Goal: Information Seeking & Learning: Understand process/instructions

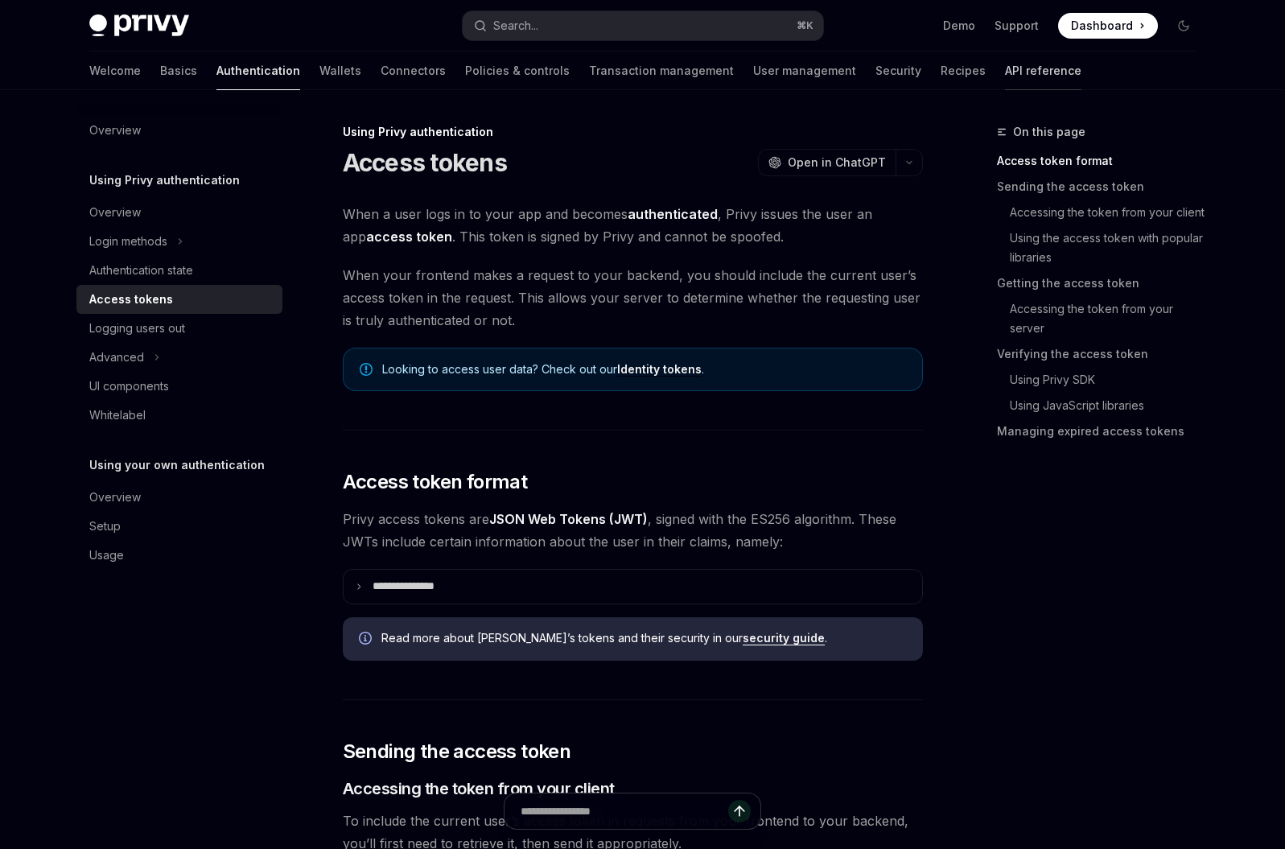
click at [1005, 76] on link "API reference" at bounding box center [1043, 71] width 76 height 39
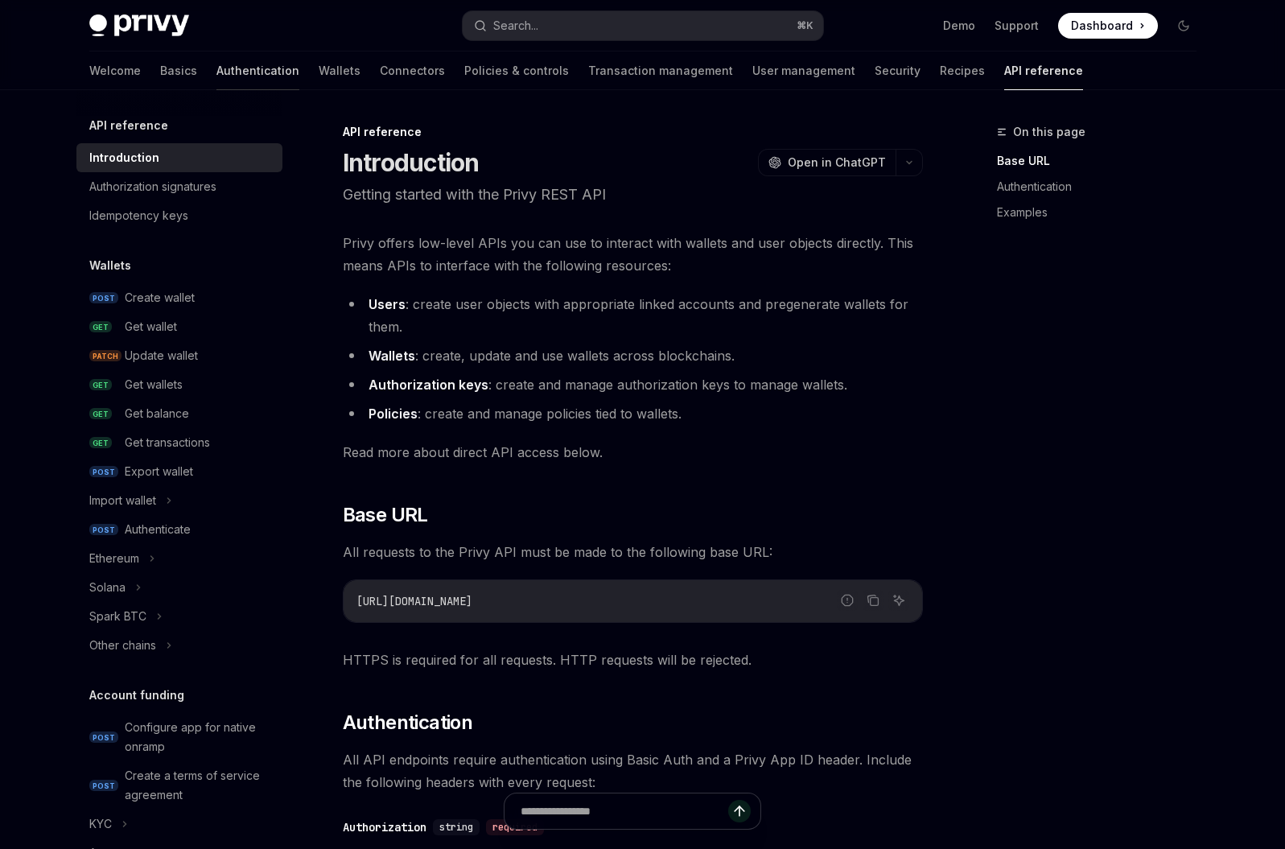
click at [216, 77] on link "Authentication" at bounding box center [257, 71] width 83 height 39
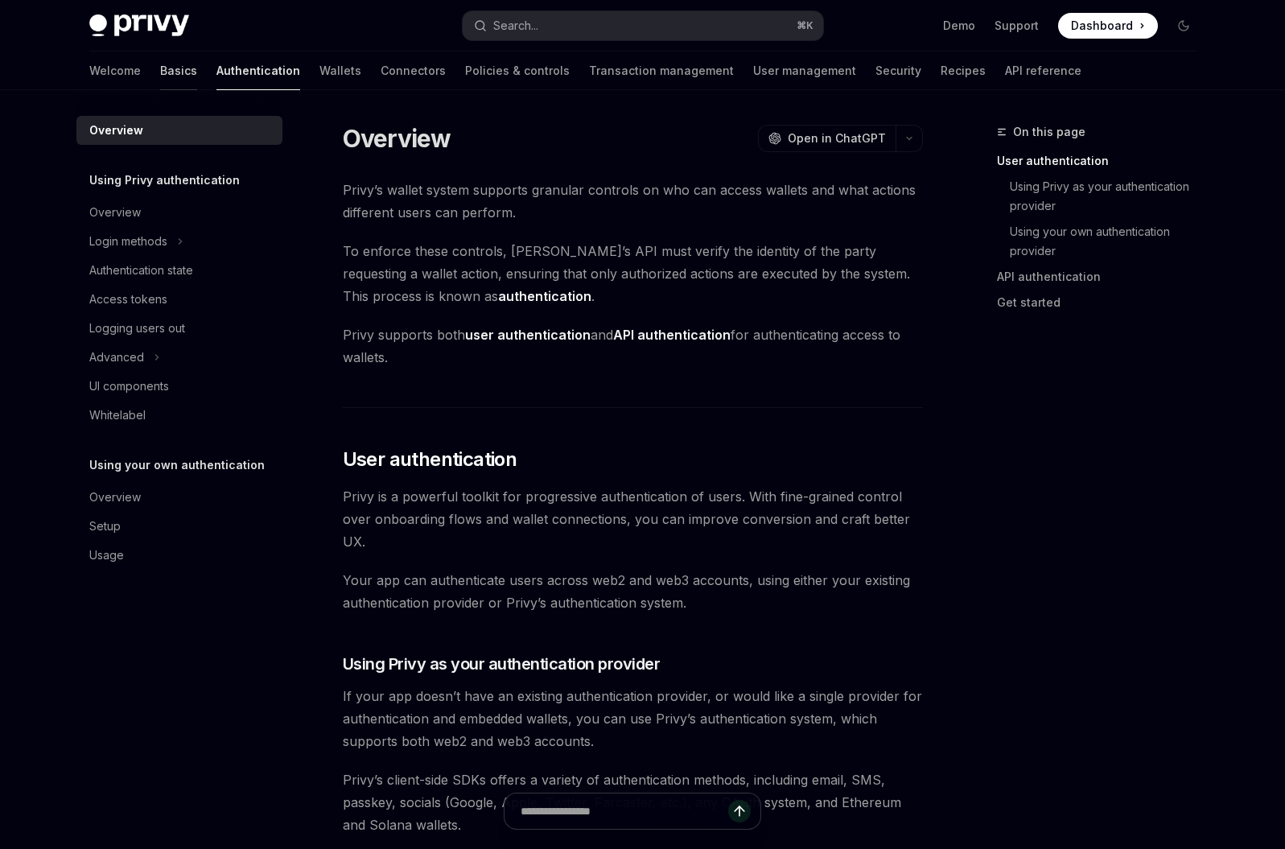
click at [160, 75] on link "Basics" at bounding box center [178, 71] width 37 height 39
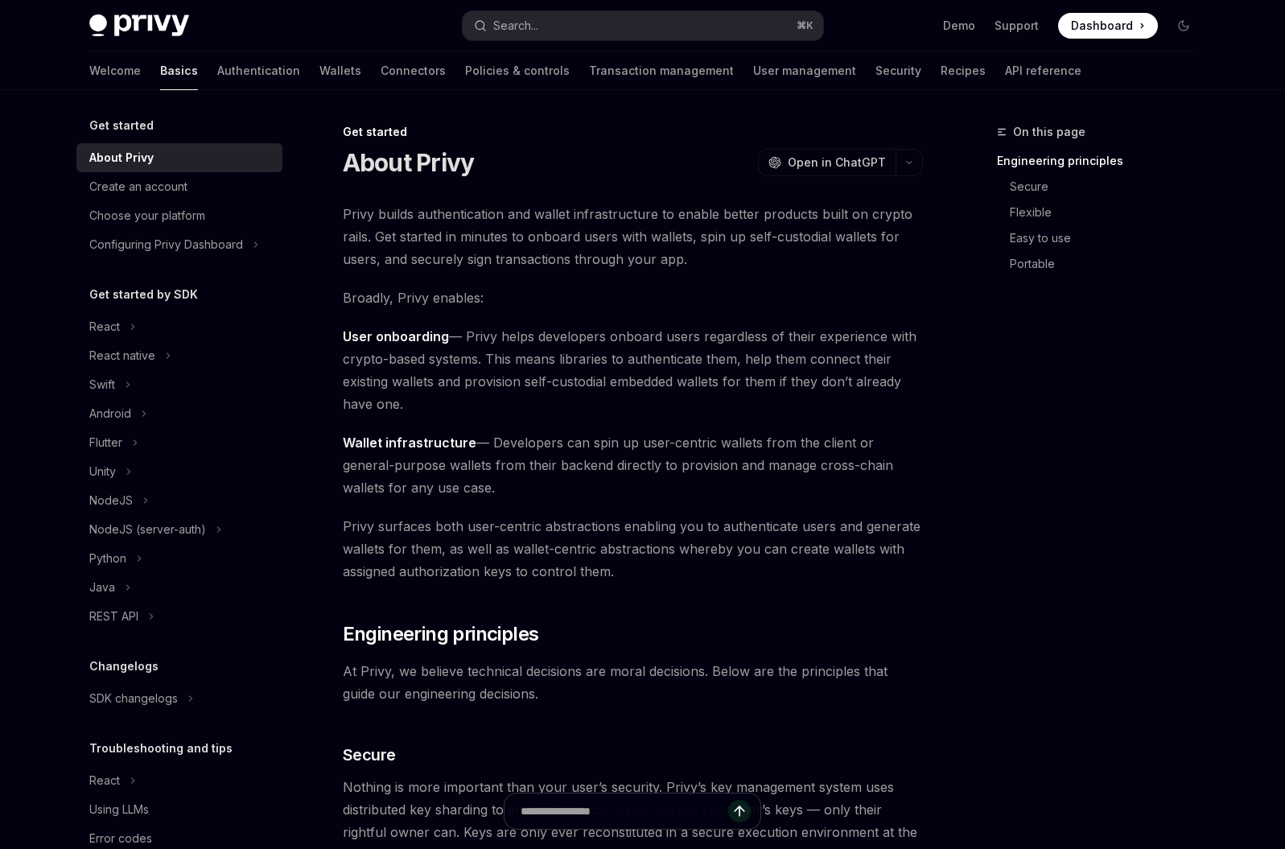
click at [160, 75] on link "Basics" at bounding box center [179, 71] width 38 height 39
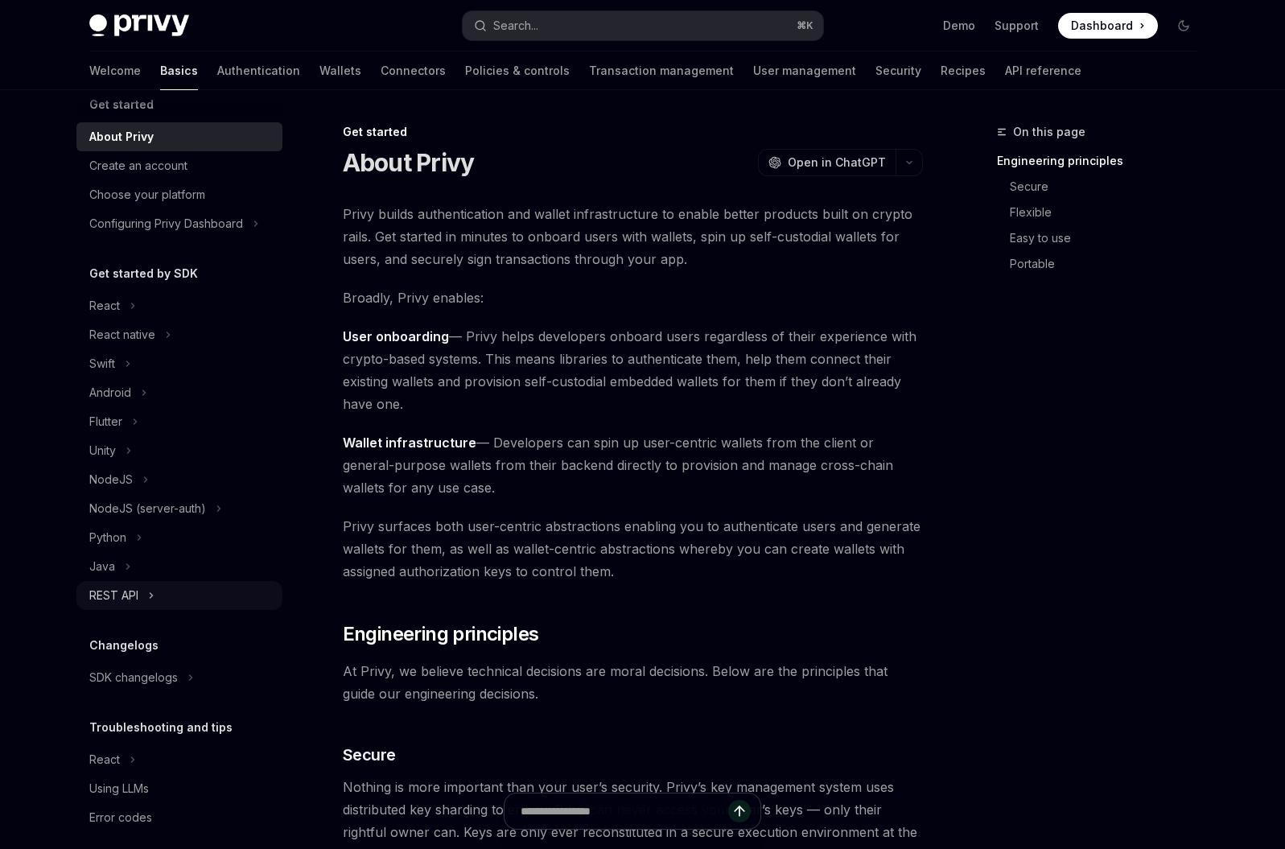
scroll to position [36, 0]
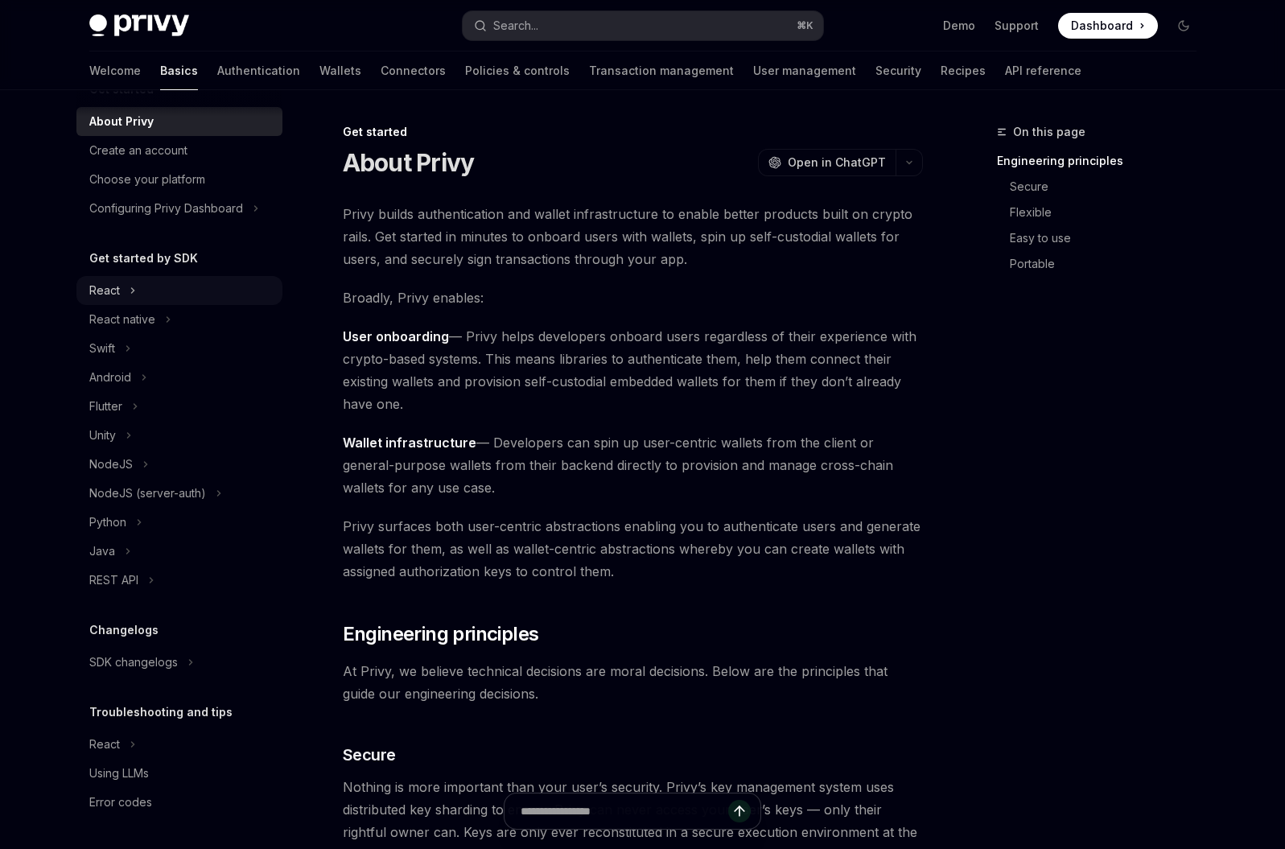
click at [130, 290] on icon at bounding box center [133, 290] width 6 height 19
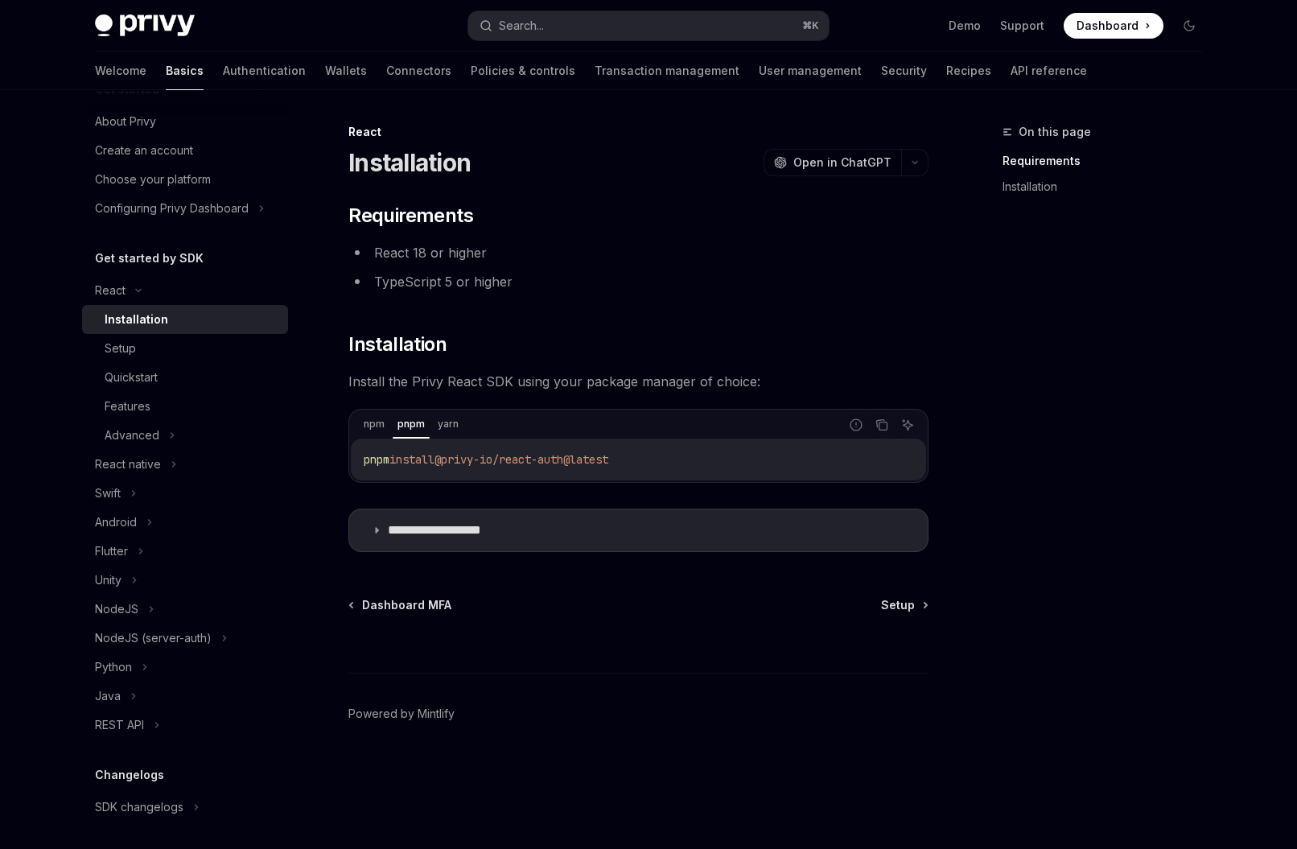
drag, startPoint x: 592, startPoint y: 535, endPoint x: 604, endPoint y: 587, distance: 52.7
click at [613, 585] on div "**********" at bounding box center [487, 485] width 889 height 727
click at [169, 347] on div "Setup" at bounding box center [192, 348] width 174 height 19
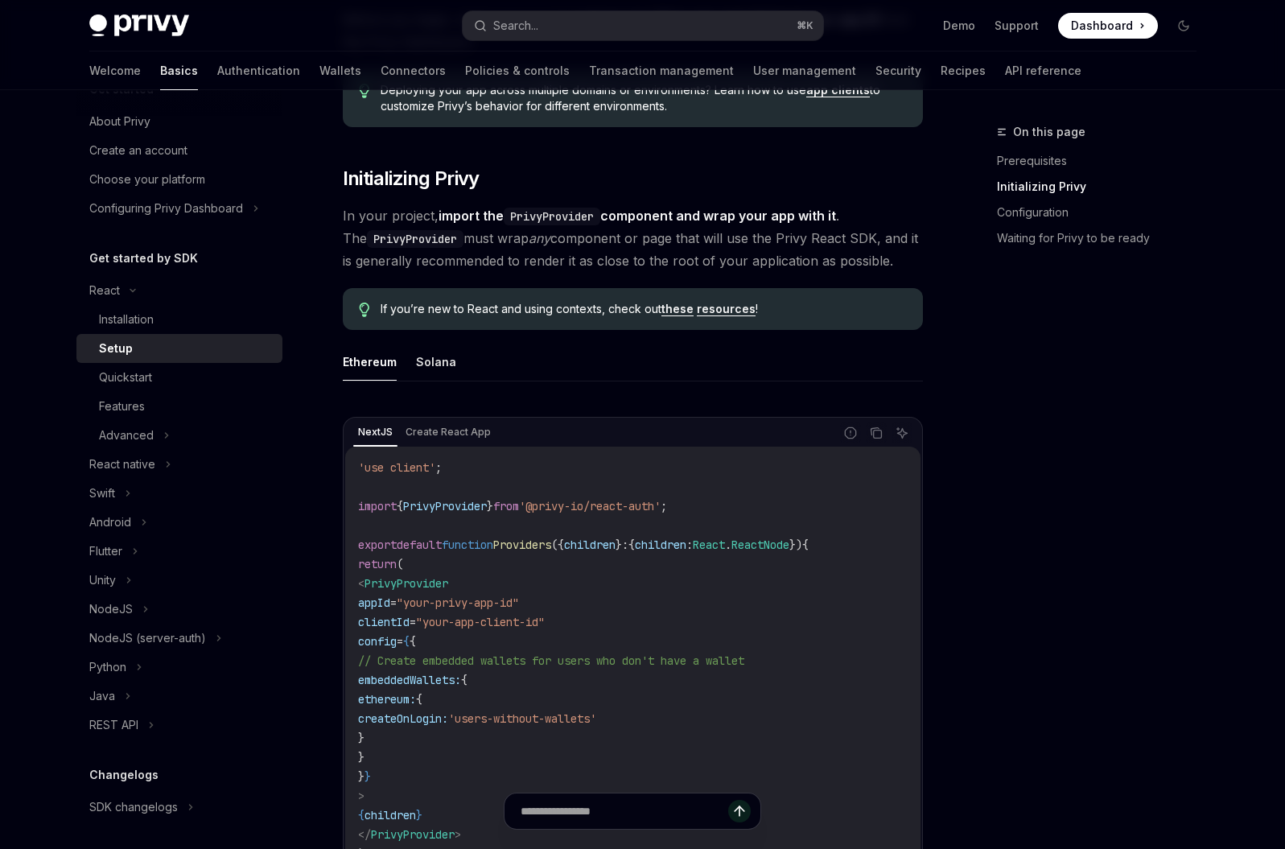
scroll to position [316, 0]
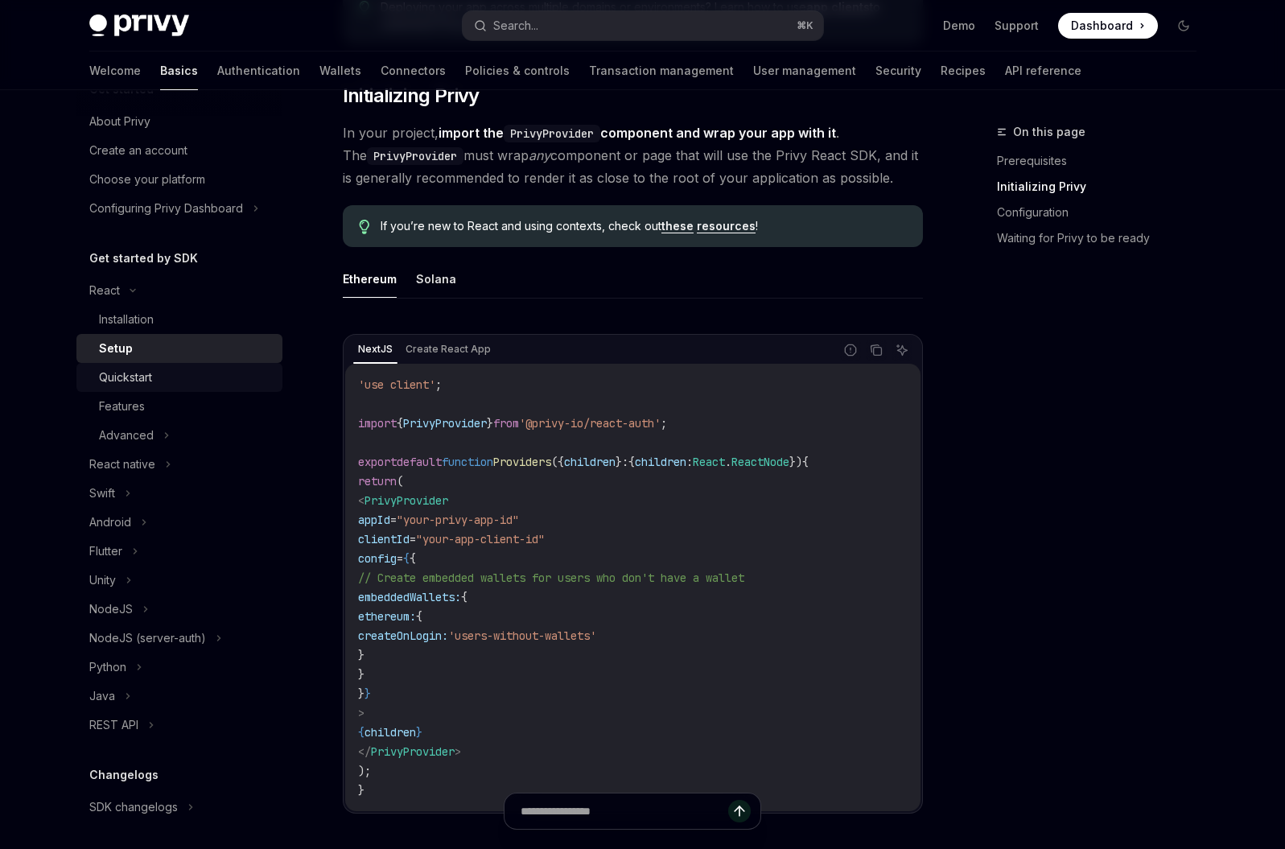
click at [184, 386] on div "Quickstart" at bounding box center [186, 377] width 174 height 19
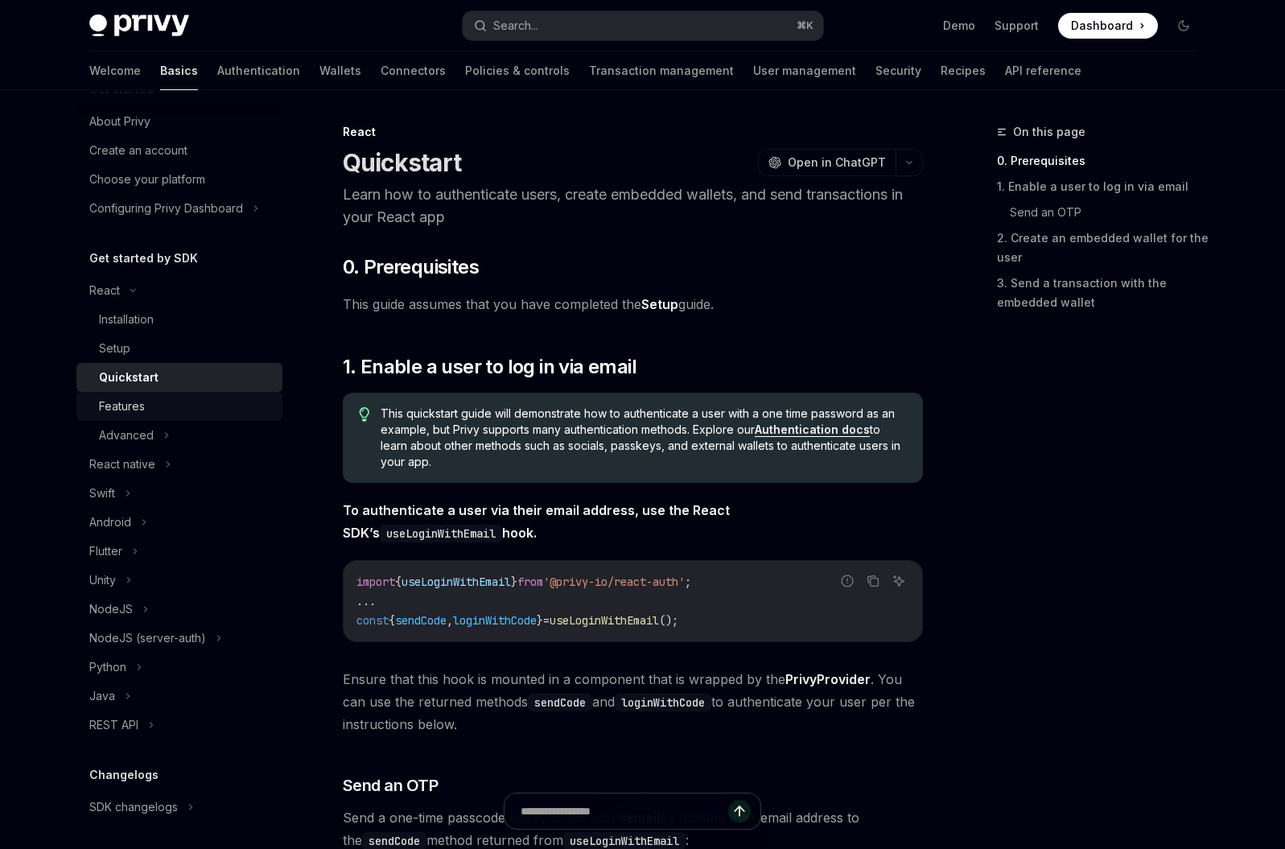
click at [172, 412] on div "Features" at bounding box center [186, 406] width 174 height 19
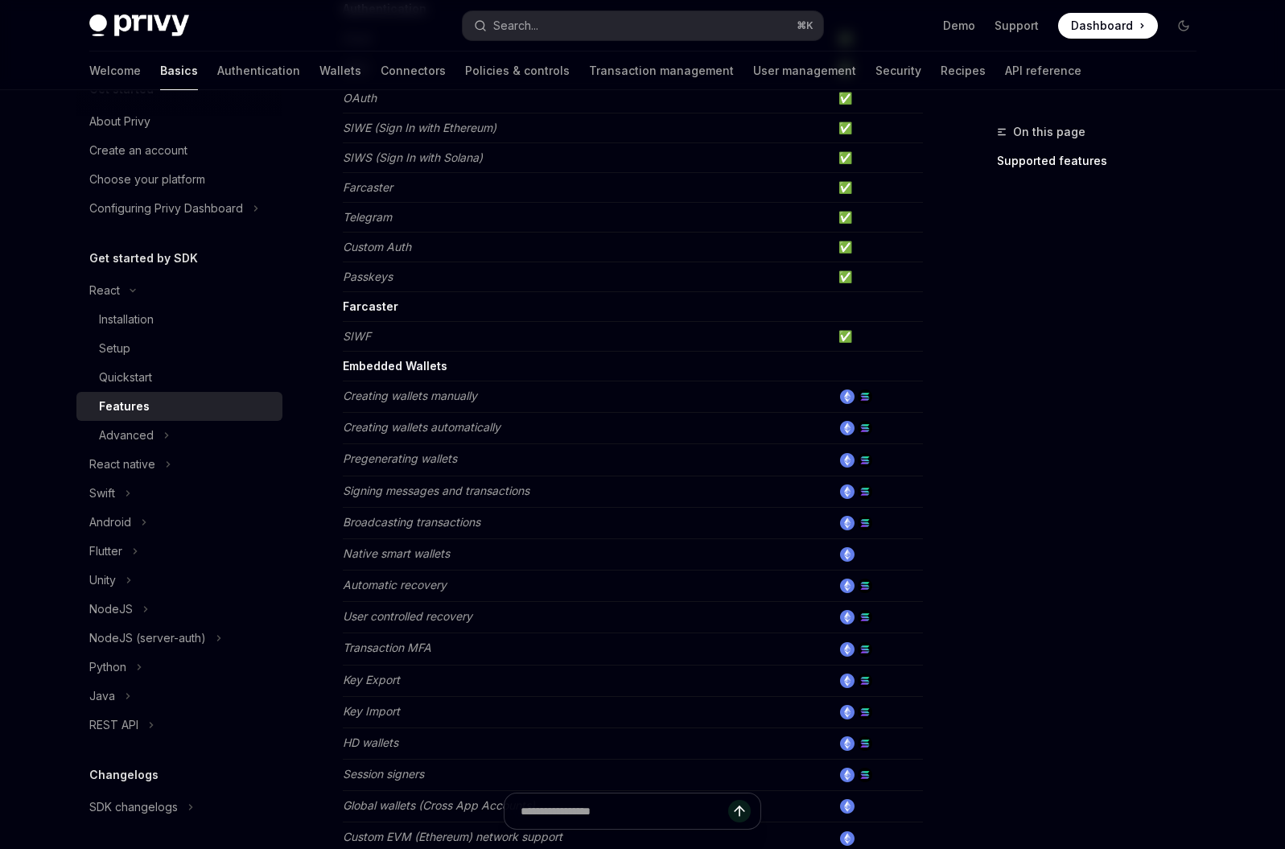
scroll to position [628, 0]
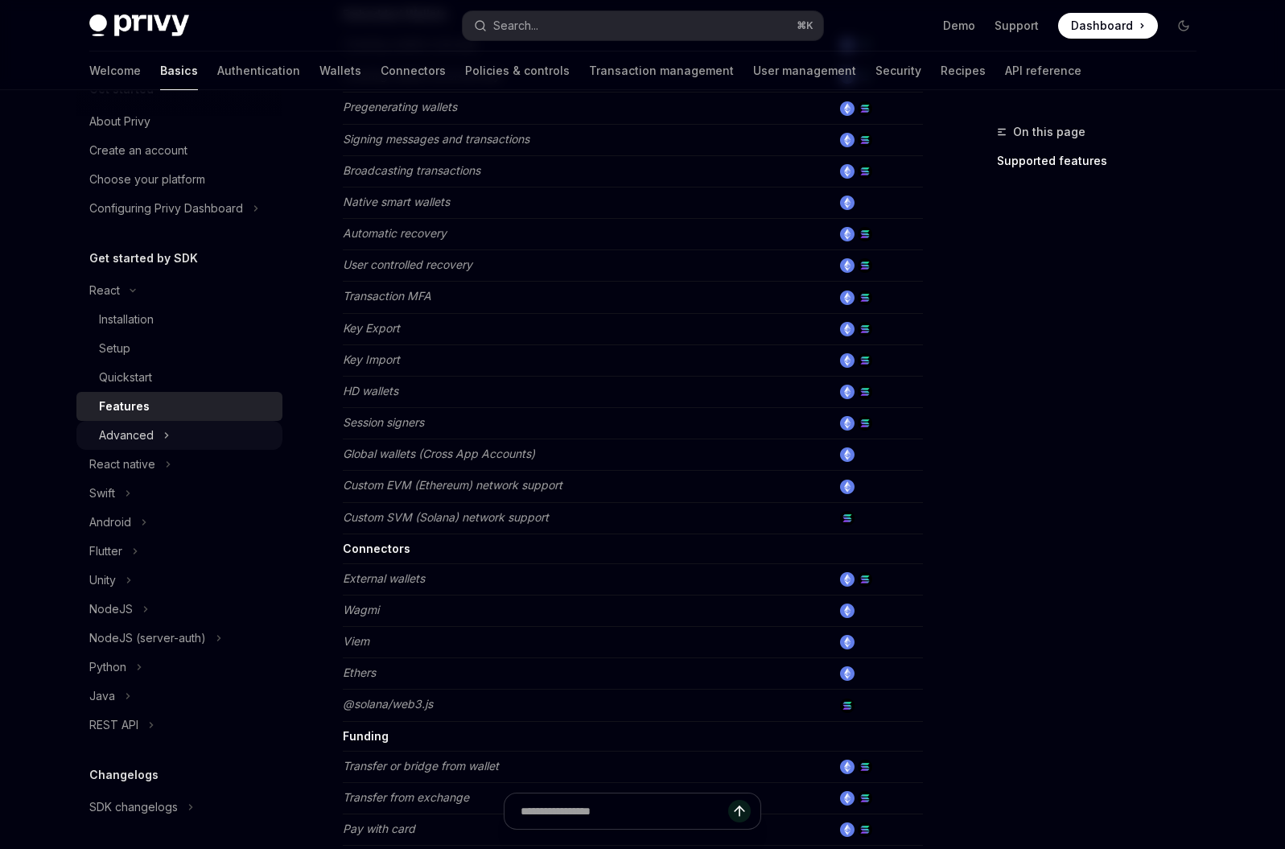
click at [143, 439] on div "Advanced" at bounding box center [126, 435] width 55 height 19
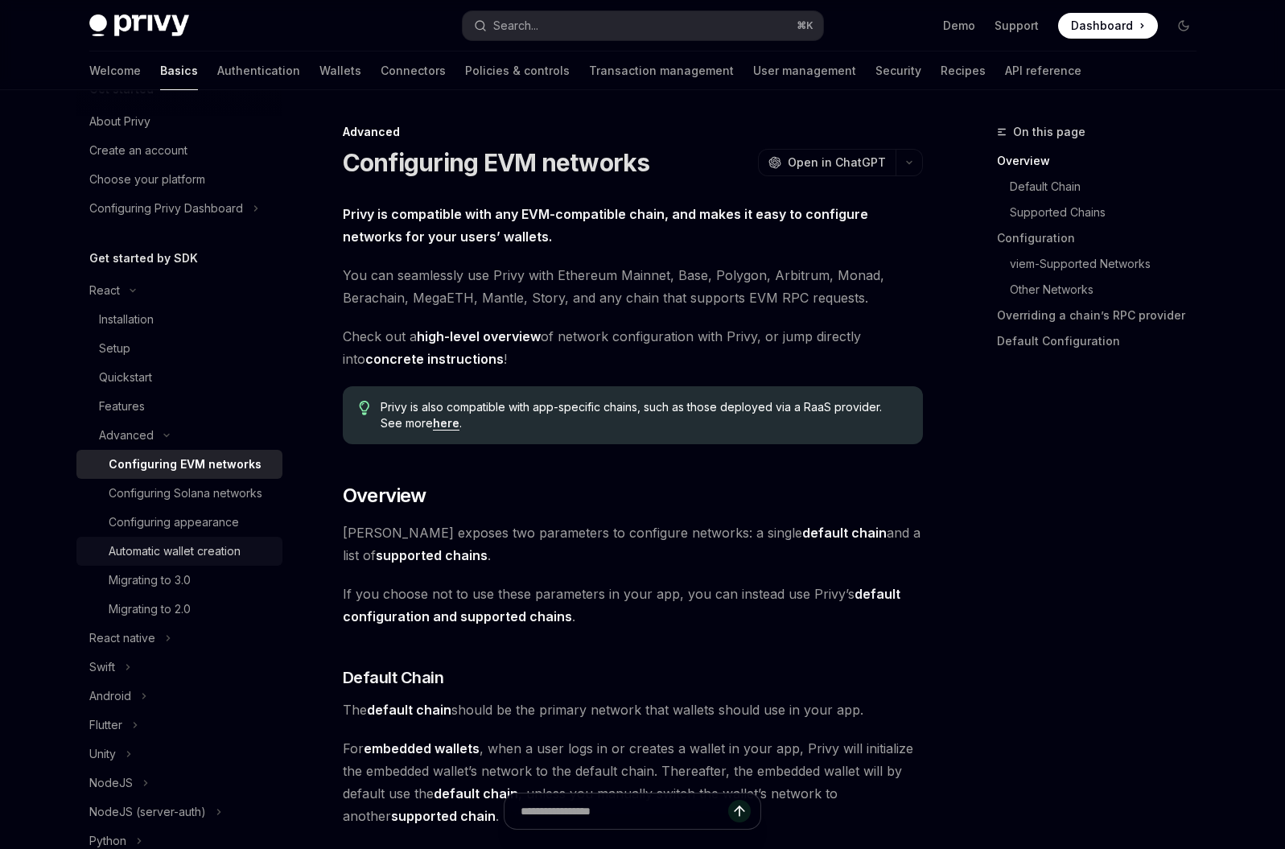
click at [233, 561] on div "Automatic wallet creation" at bounding box center [175, 551] width 132 height 19
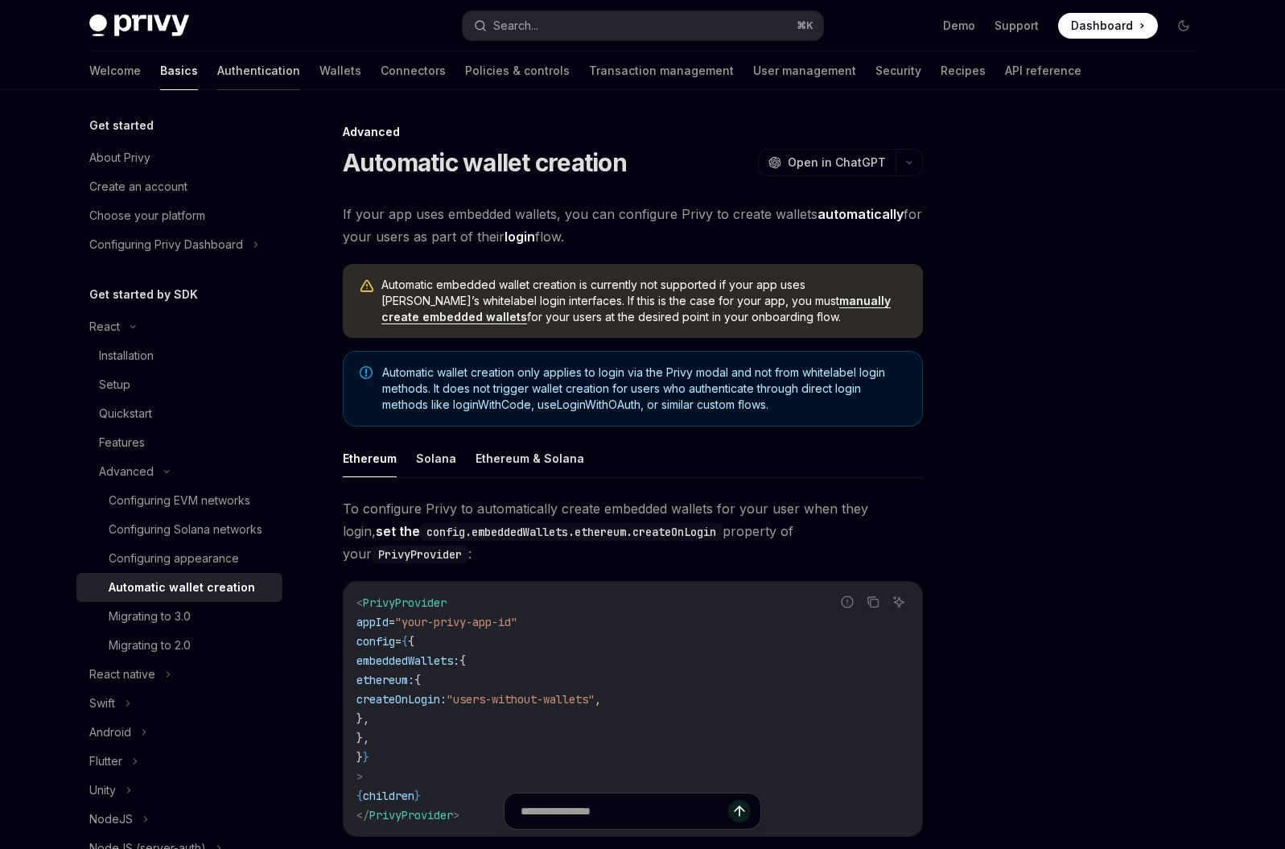
click at [217, 72] on link "Authentication" at bounding box center [258, 71] width 83 height 39
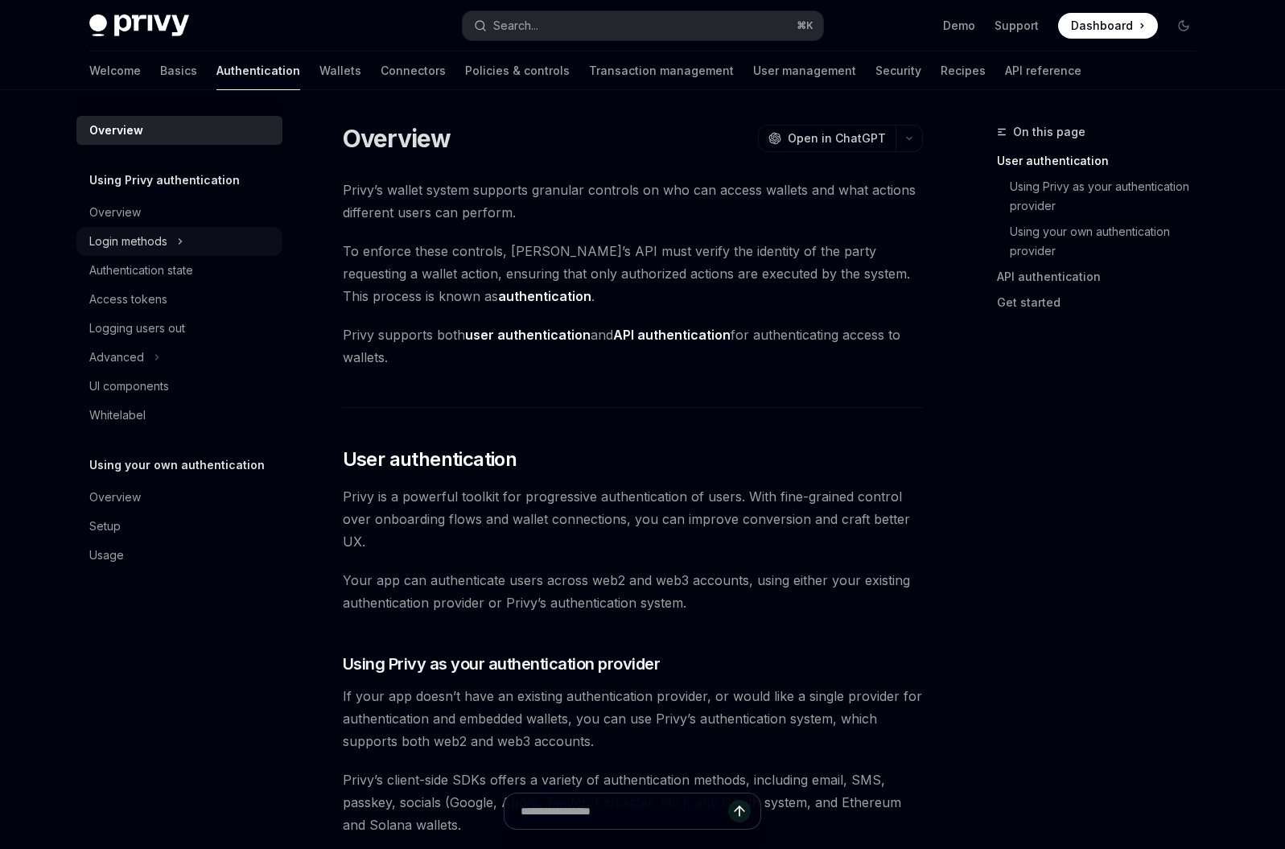
click at [203, 241] on div "Login methods" at bounding box center [179, 241] width 206 height 29
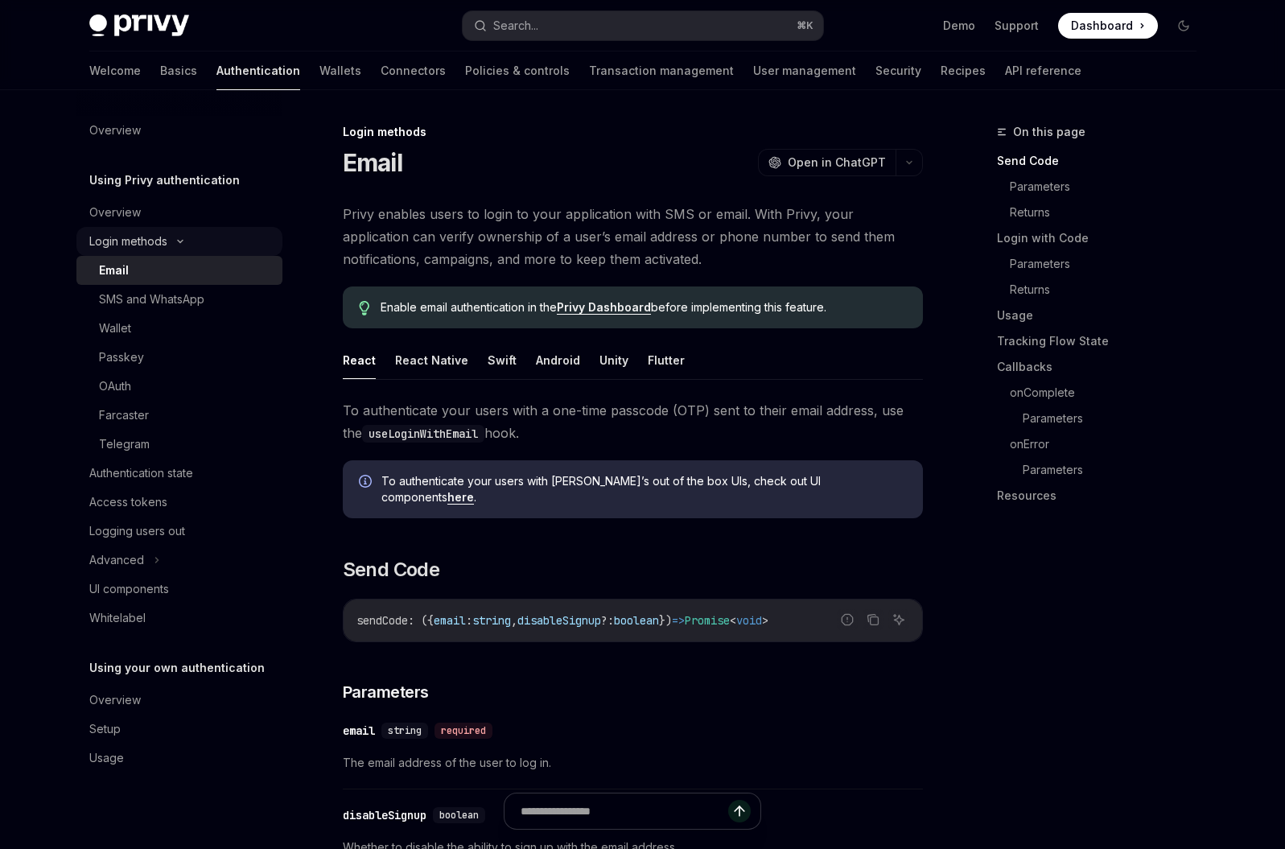
click at [222, 235] on div "Login methods" at bounding box center [179, 241] width 206 height 29
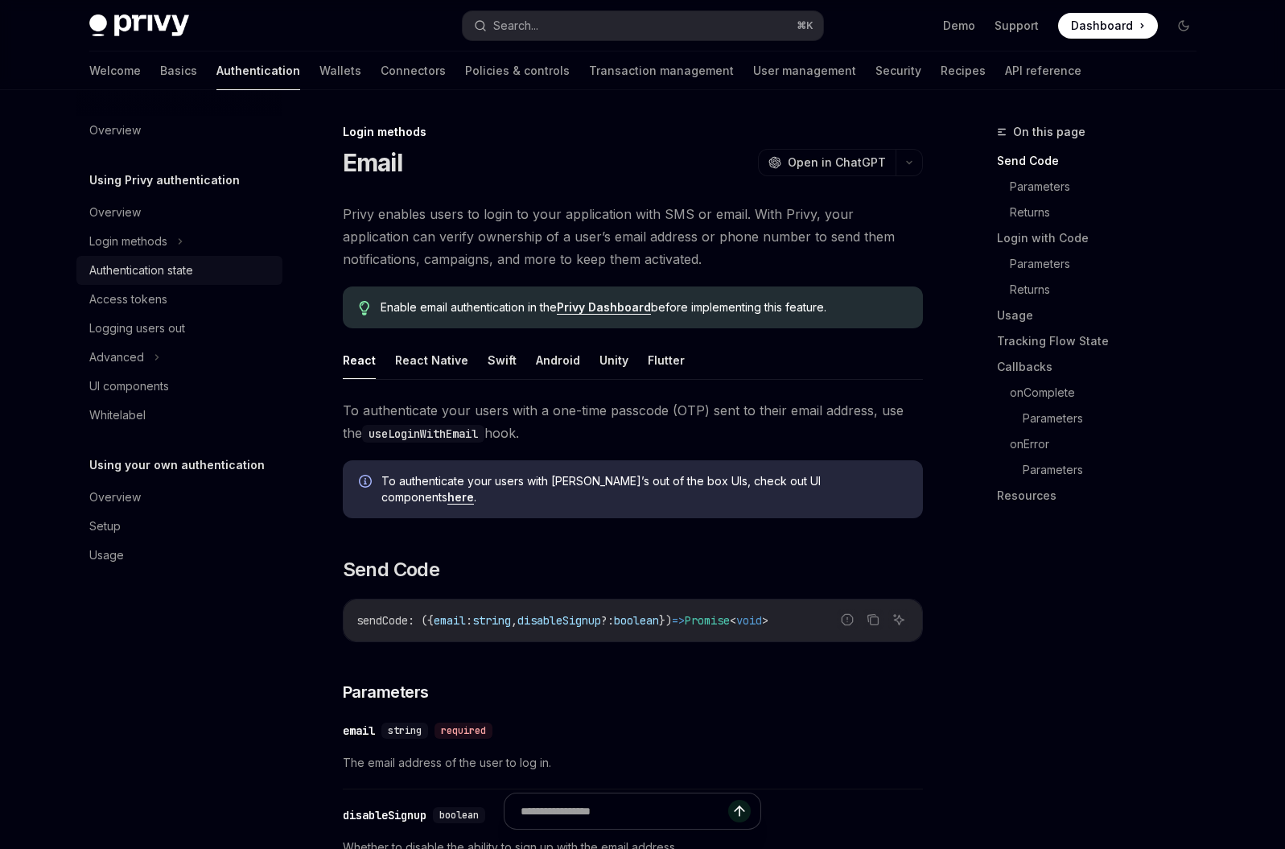
click at [225, 269] on div "Authentication state" at bounding box center [180, 270] width 183 height 19
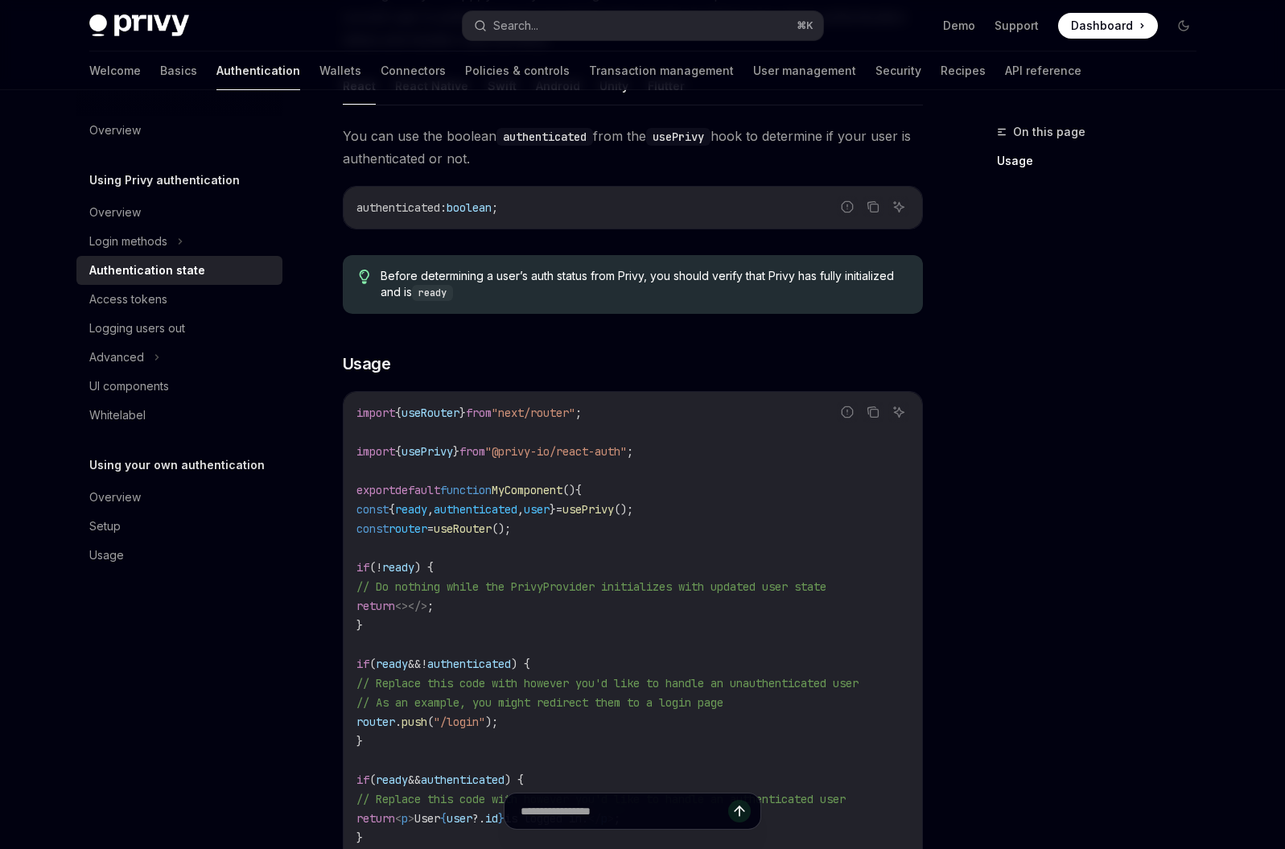
scroll to position [303, 0]
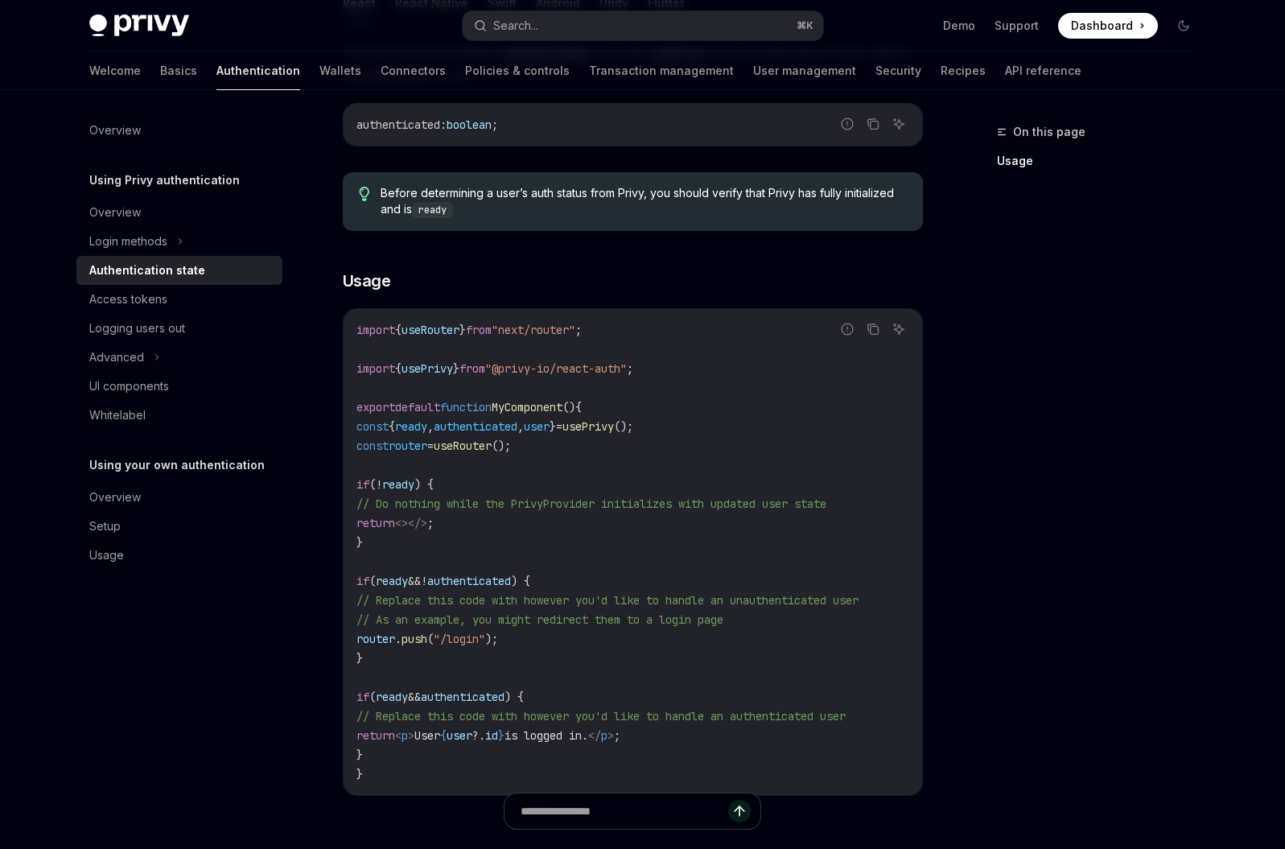
click at [614, 428] on span "usePrivy" at bounding box center [589, 426] width 52 height 14
click at [653, 439] on code "import { useRouter } from "next/router" ; import { usePrivy } from "@privy-io/r…" at bounding box center [633, 552] width 553 height 464
click at [614, 430] on span "usePrivy" at bounding box center [589, 426] width 52 height 14
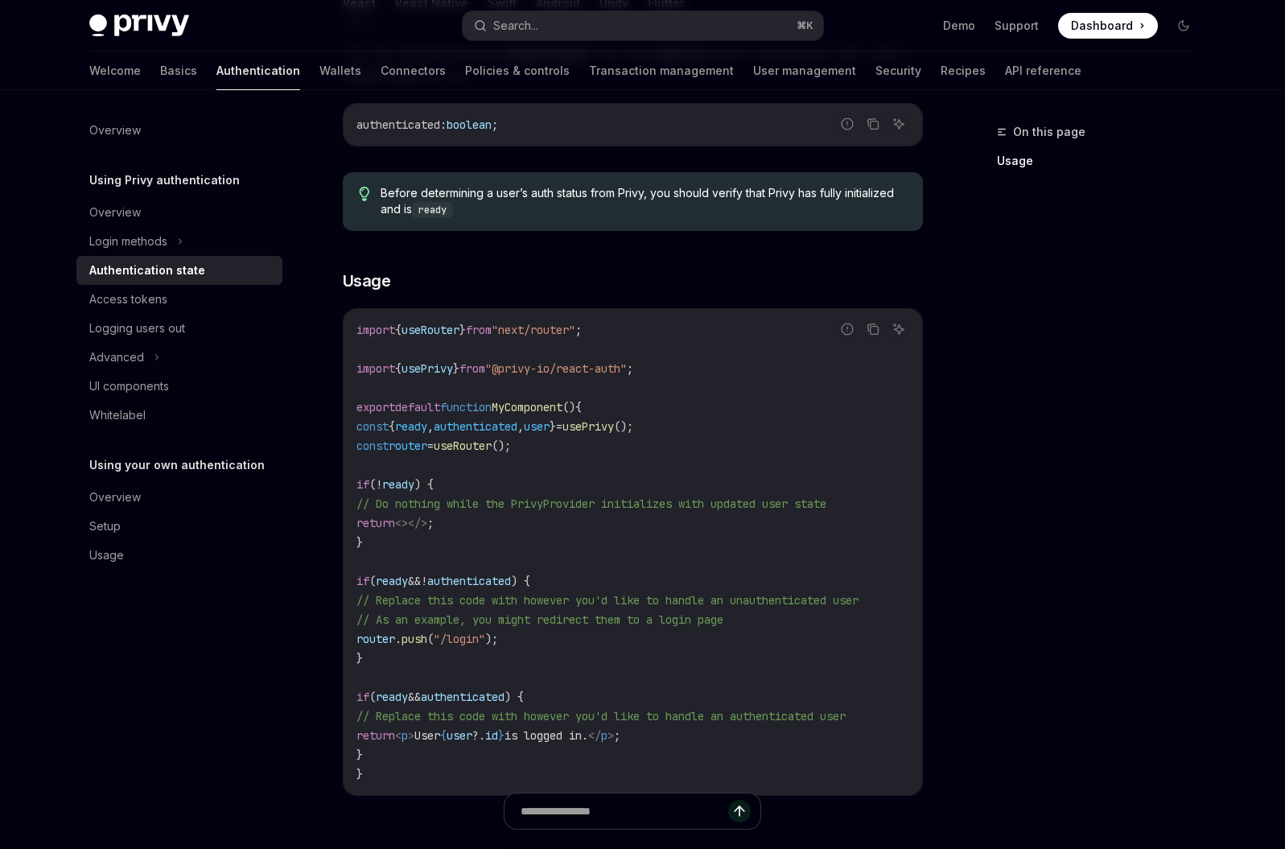
copy span "usePrivy"
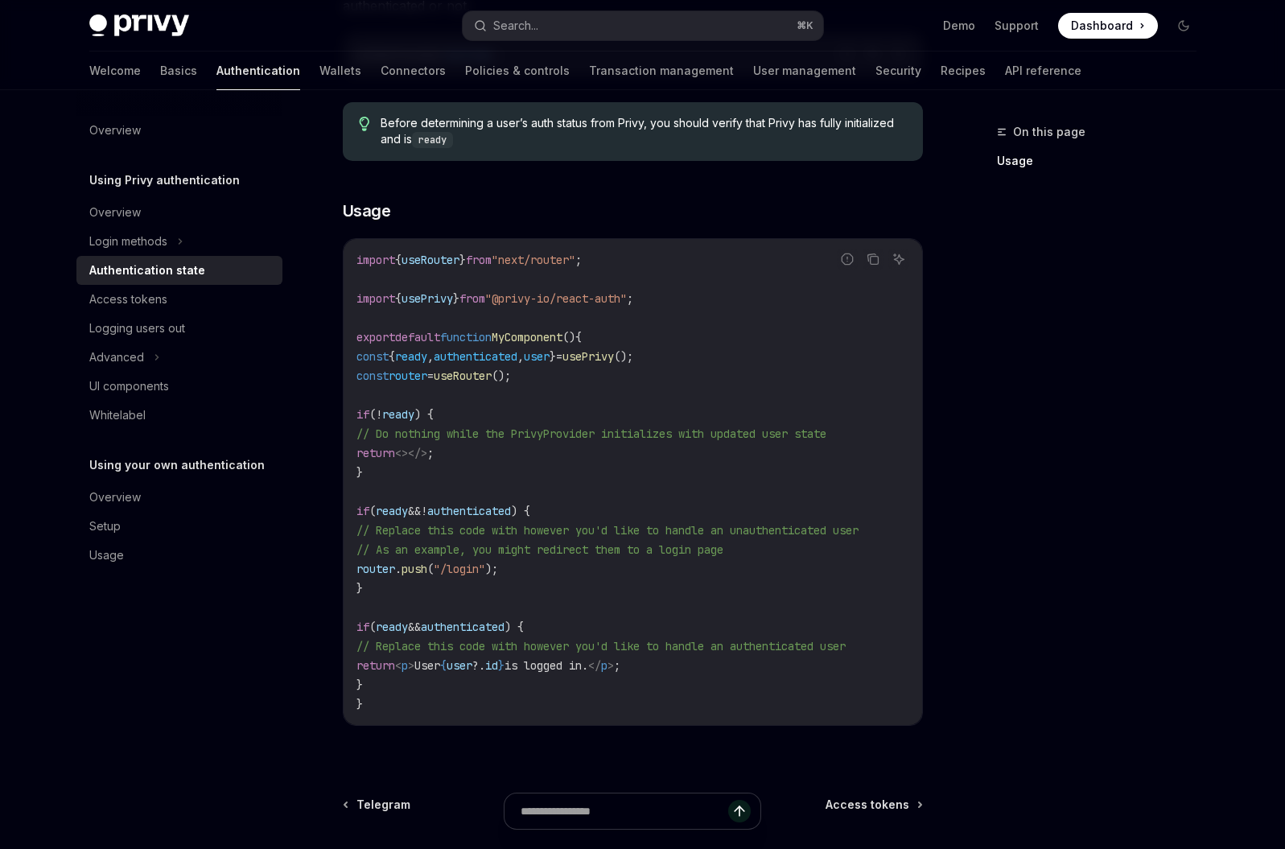
scroll to position [382, 0]
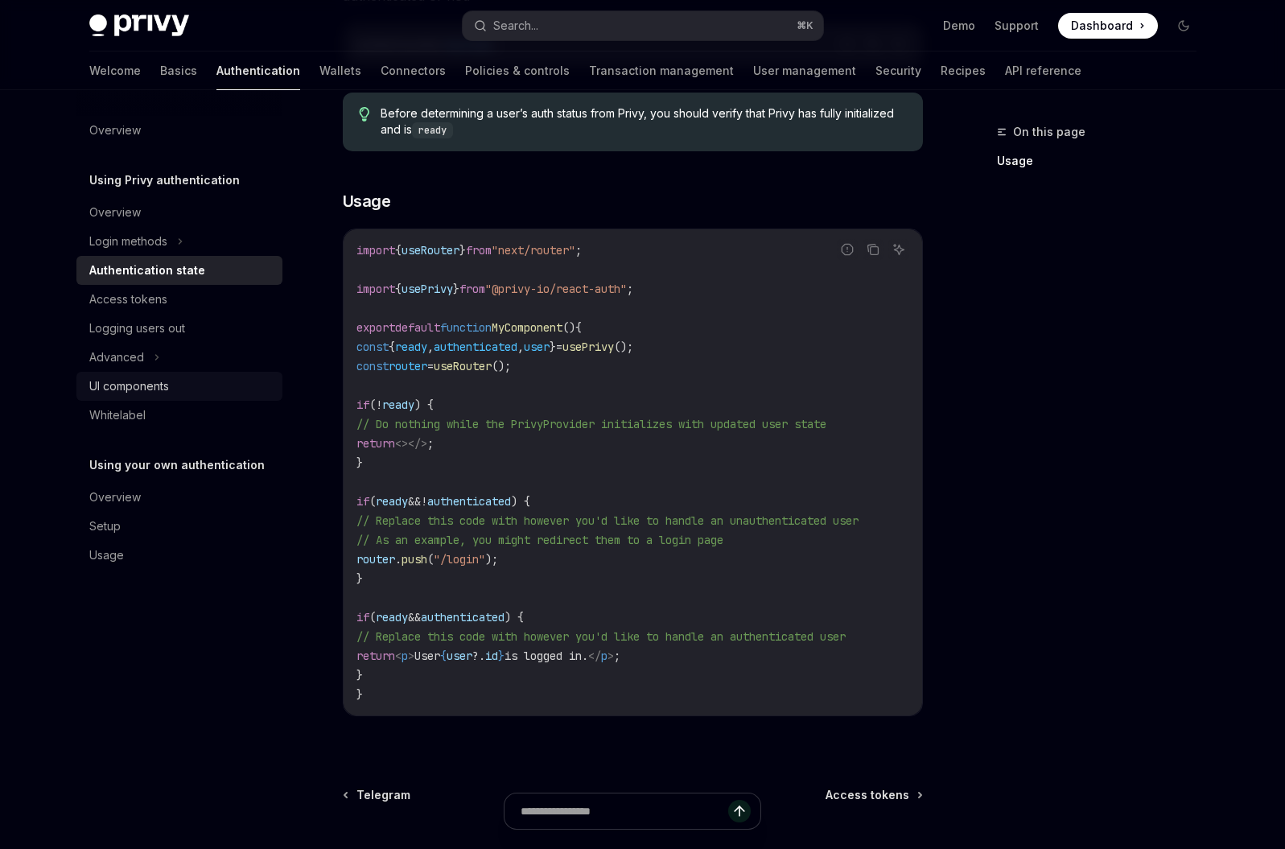
click at [155, 384] on div "UI components" at bounding box center [129, 386] width 80 height 19
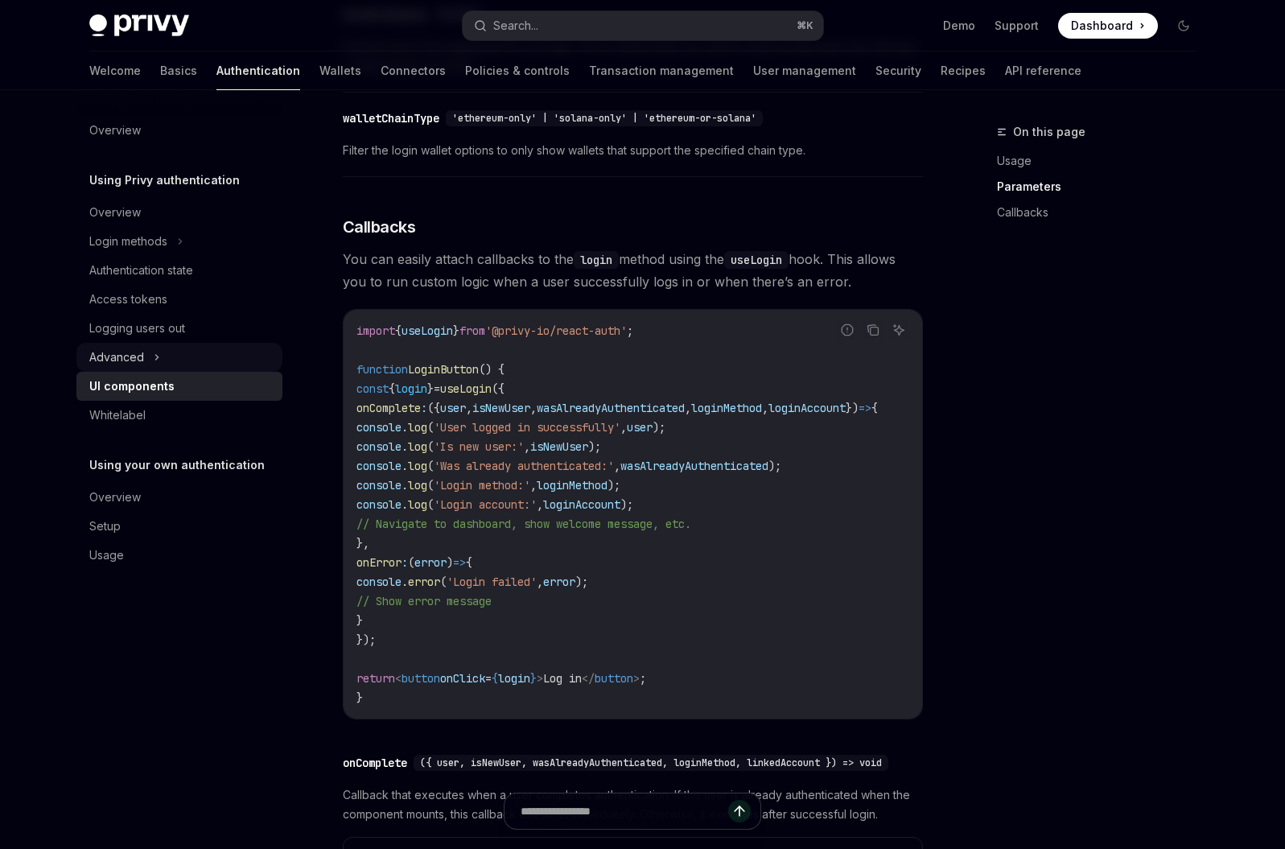
click at [151, 353] on div "Advanced" at bounding box center [179, 357] width 206 height 29
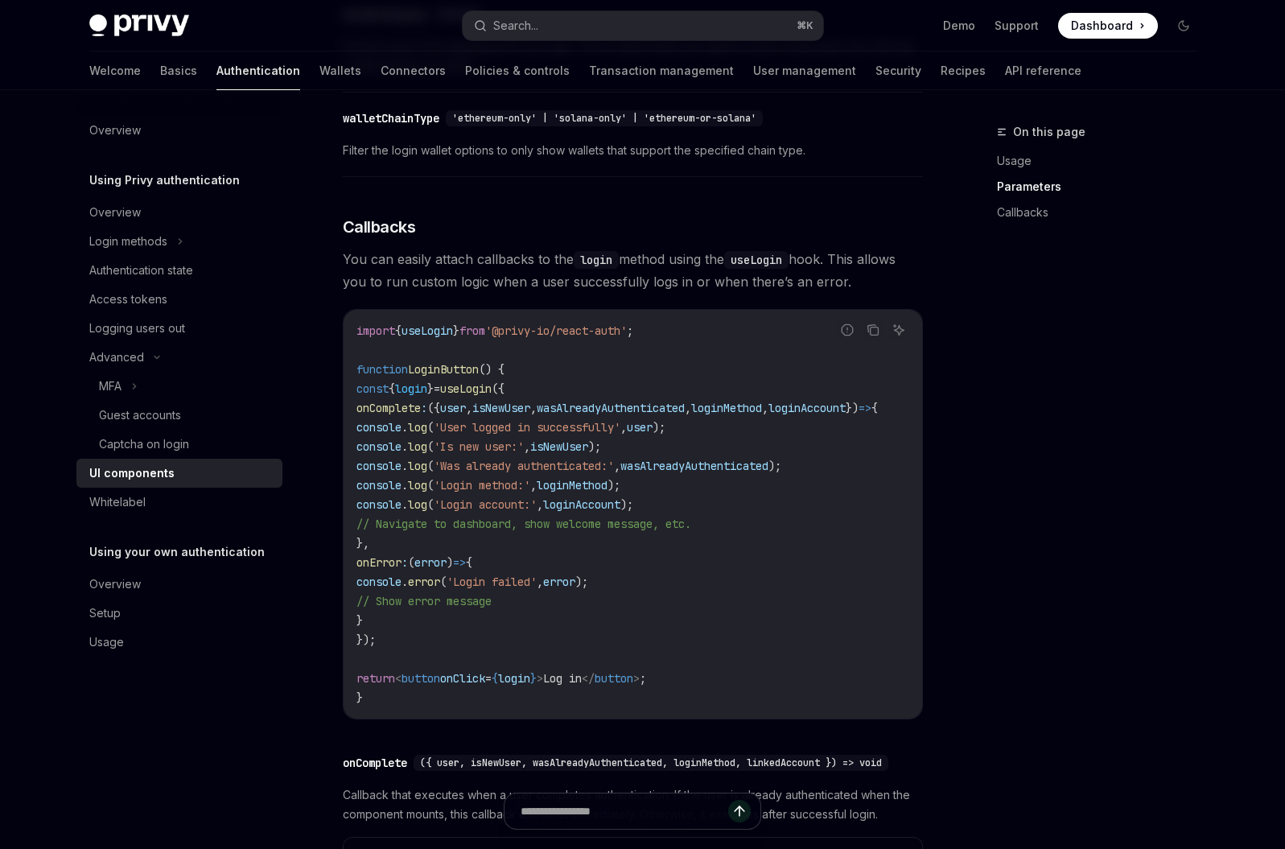
click at [153, 474] on div "UI components" at bounding box center [131, 473] width 85 height 19
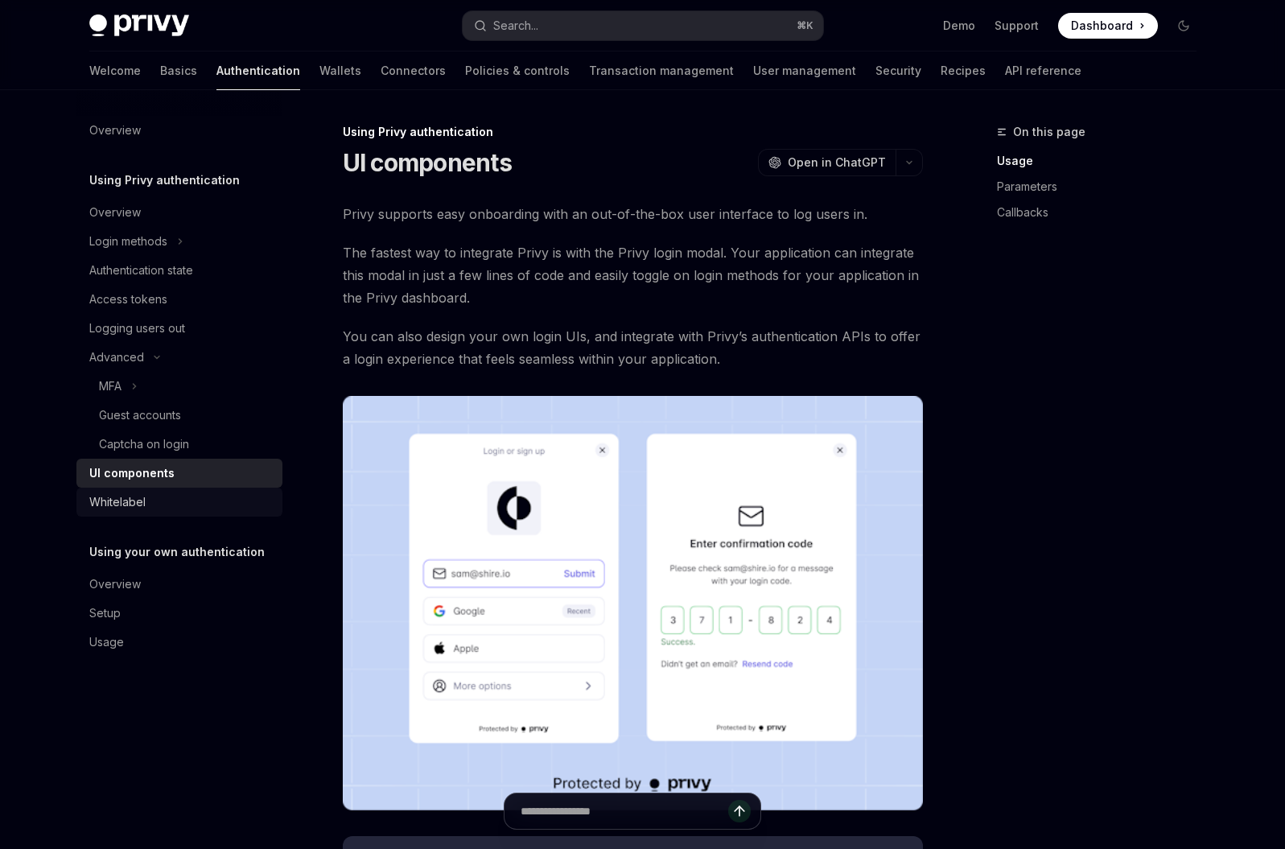
click at [145, 496] on div "Whitelabel" at bounding box center [180, 502] width 183 height 19
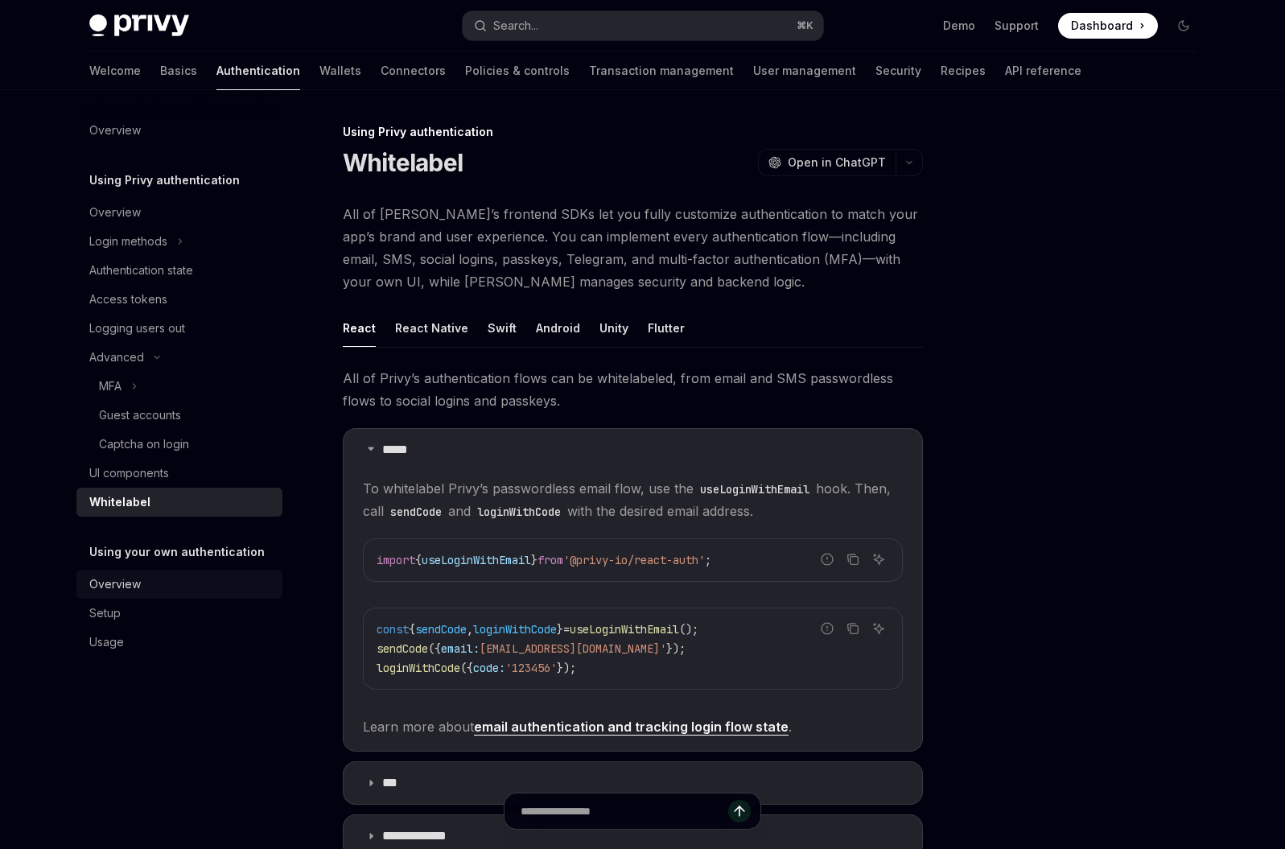
click at [151, 579] on div "Overview" at bounding box center [180, 584] width 183 height 19
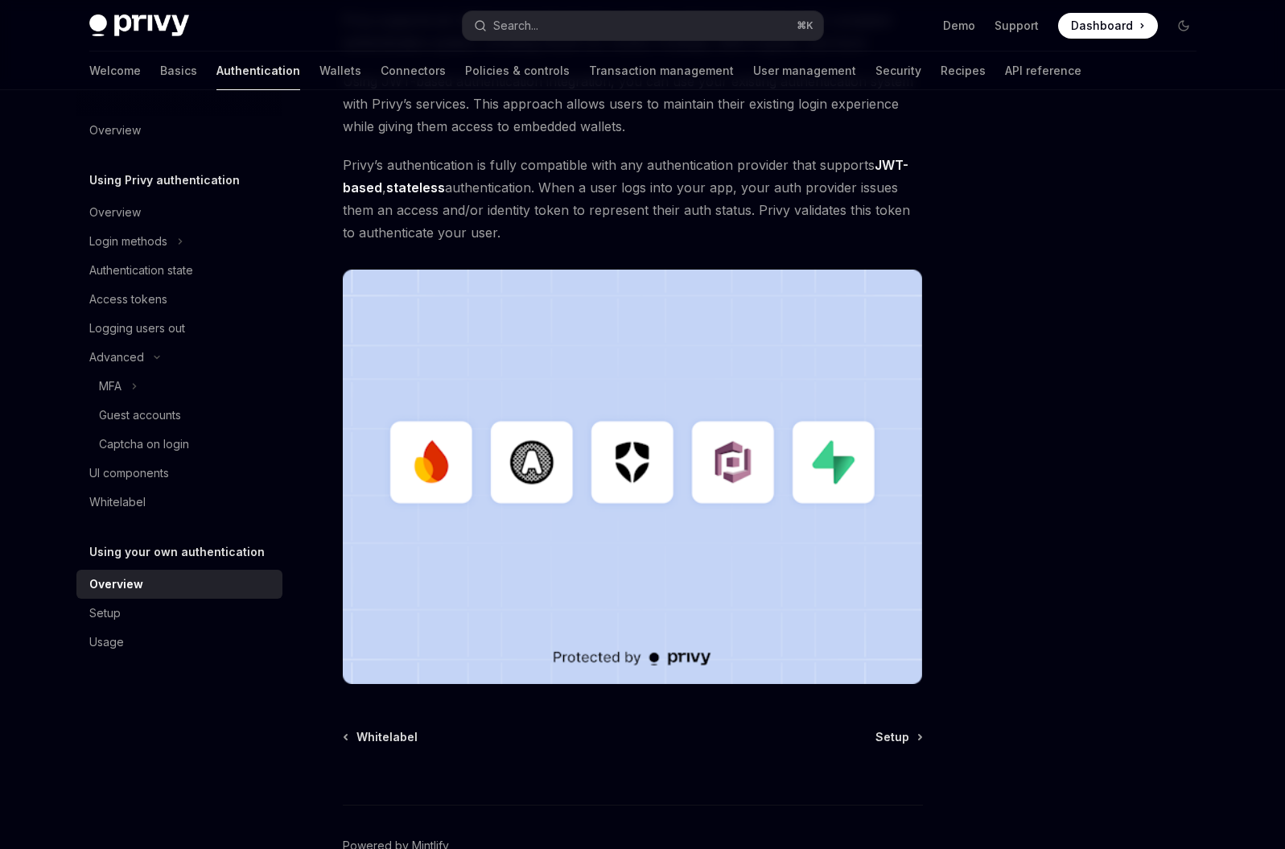
scroll to position [233, 0]
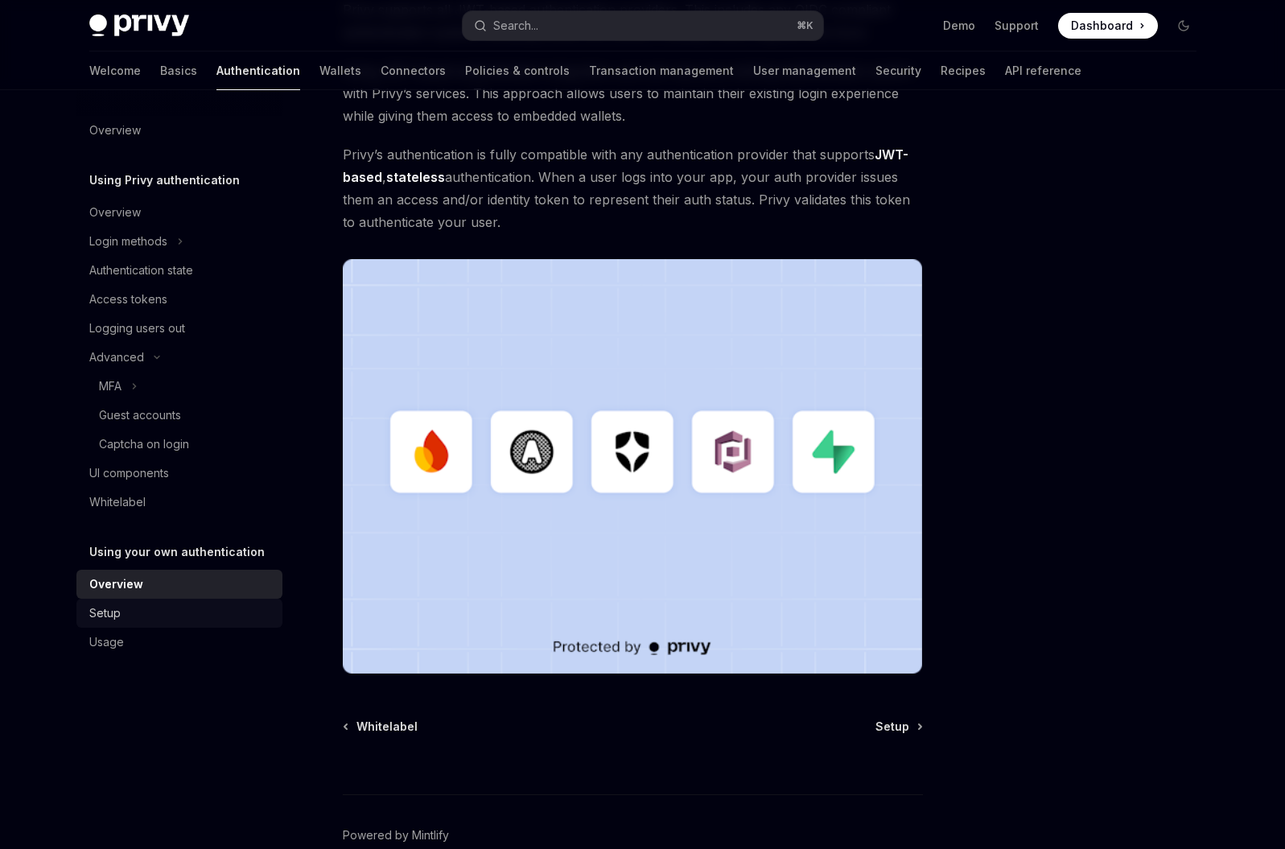
click at [183, 619] on div "Setup" at bounding box center [180, 613] width 183 height 19
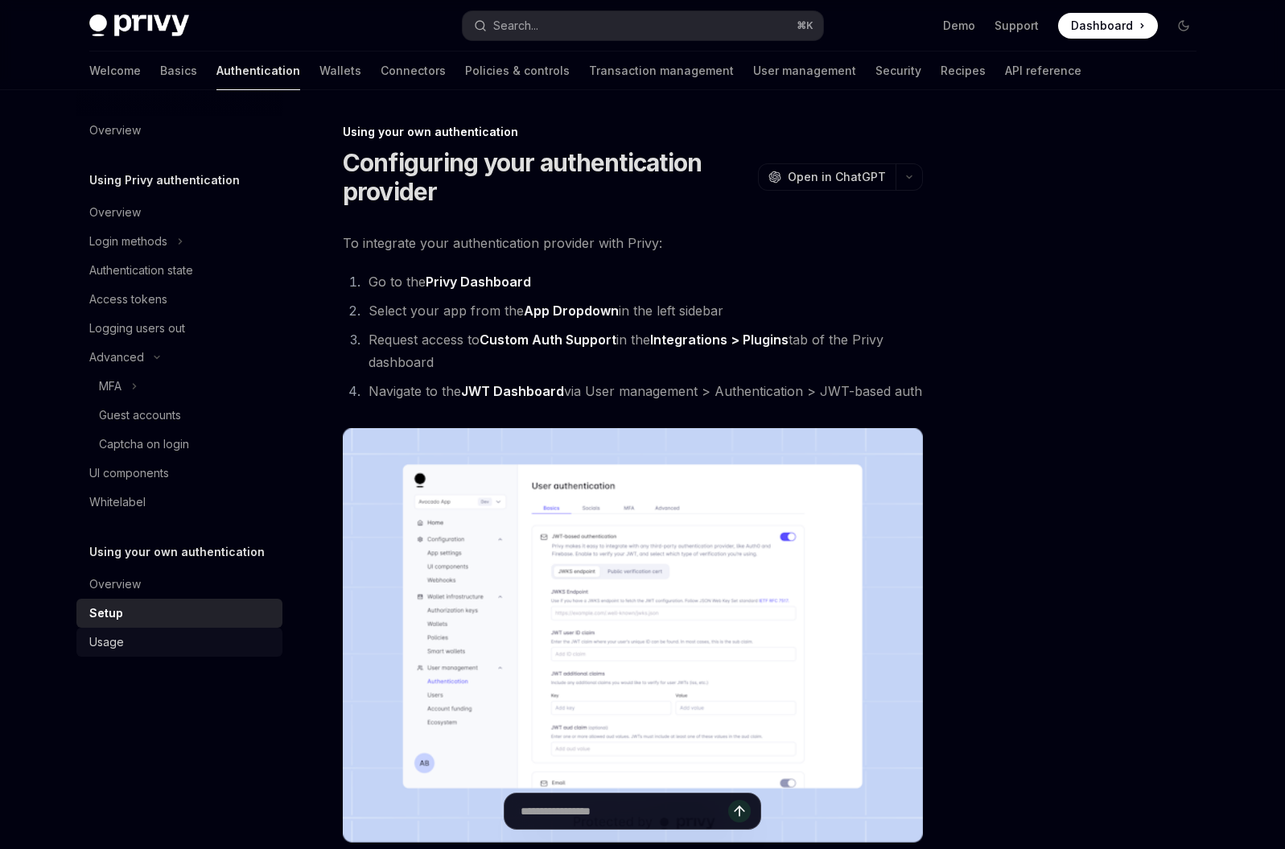
click at [155, 641] on div "Usage" at bounding box center [180, 642] width 183 height 19
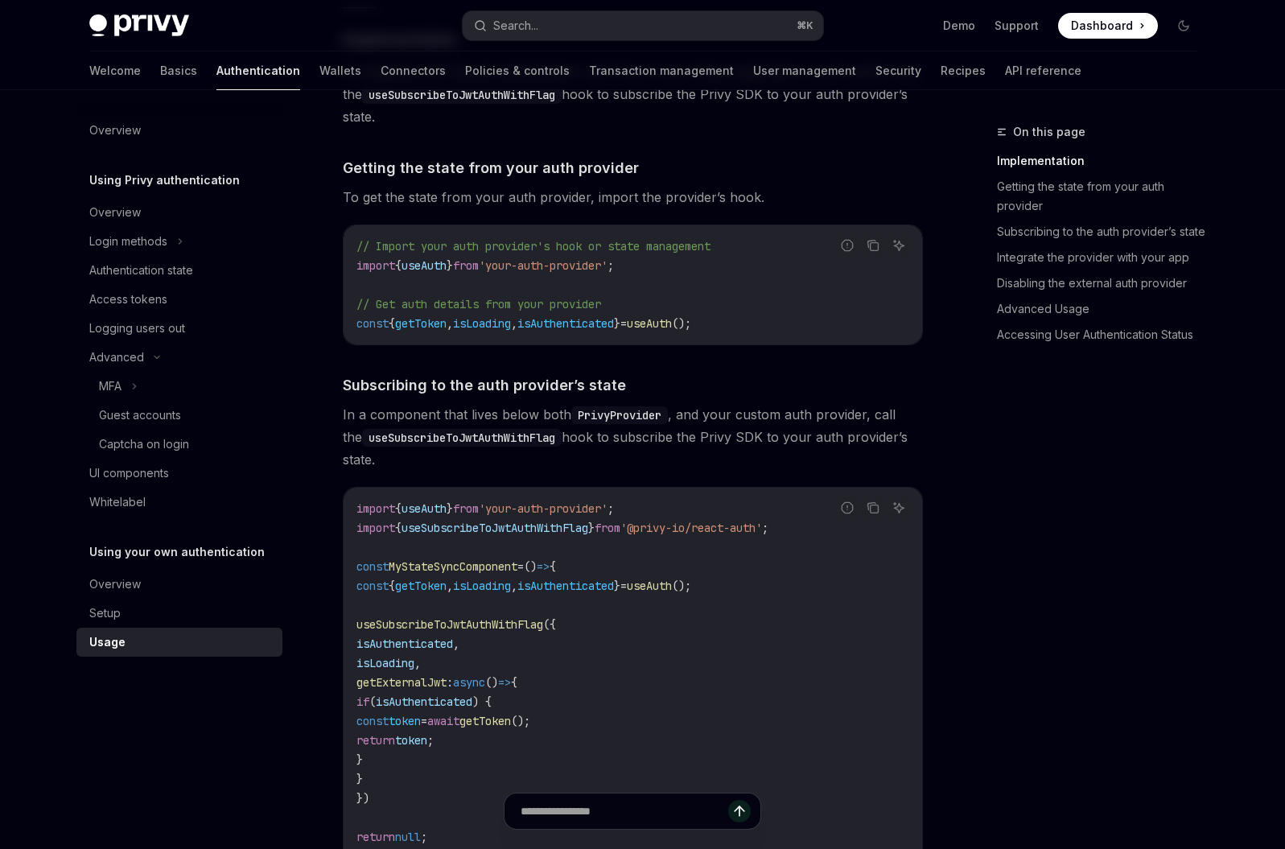
scroll to position [311, 0]
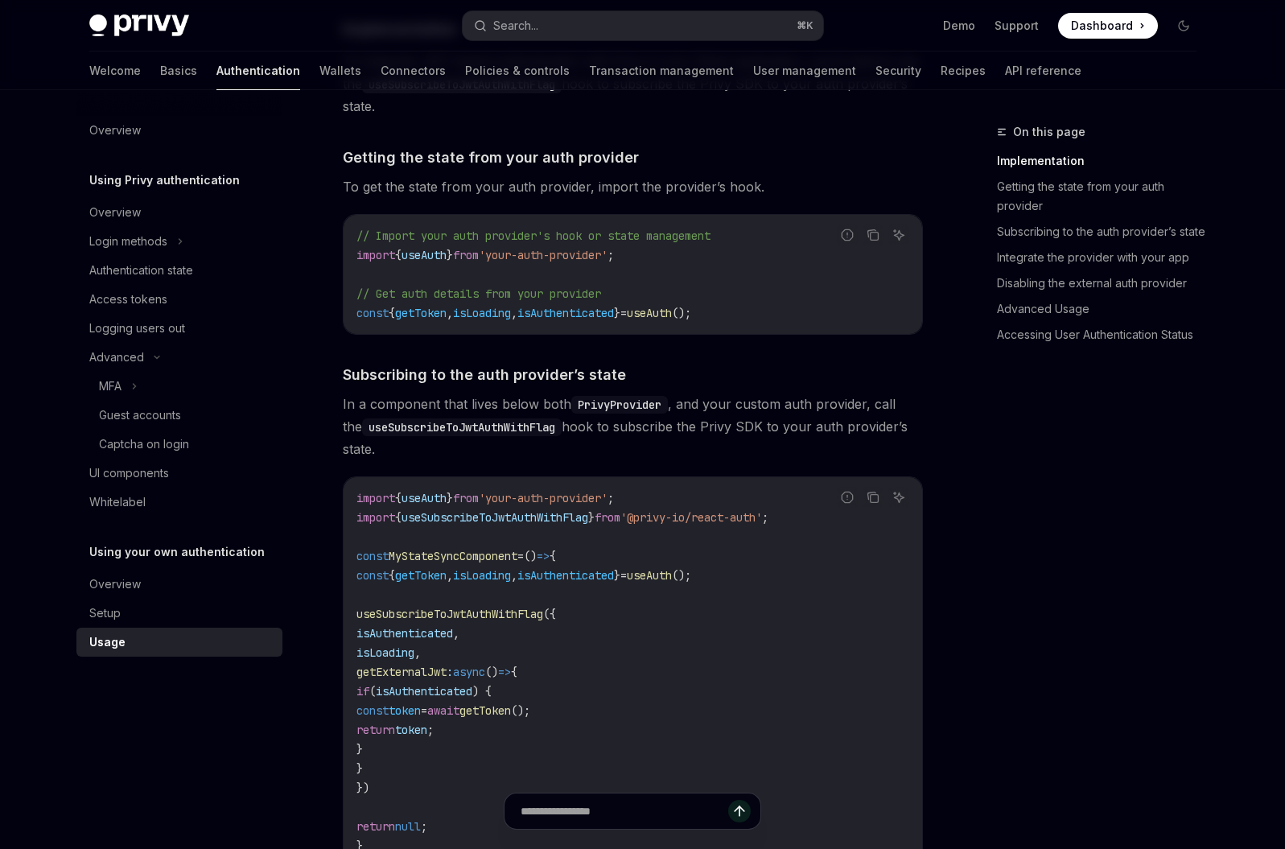
click at [672, 575] on span "useAuth" at bounding box center [649, 575] width 45 height 14
click at [773, 629] on code "import { useAuth } from 'your-auth-provider' ; import { useSubscribeToJwtAuthWi…" at bounding box center [633, 672] width 553 height 367
click at [192, 602] on link "Setup" at bounding box center [179, 613] width 206 height 29
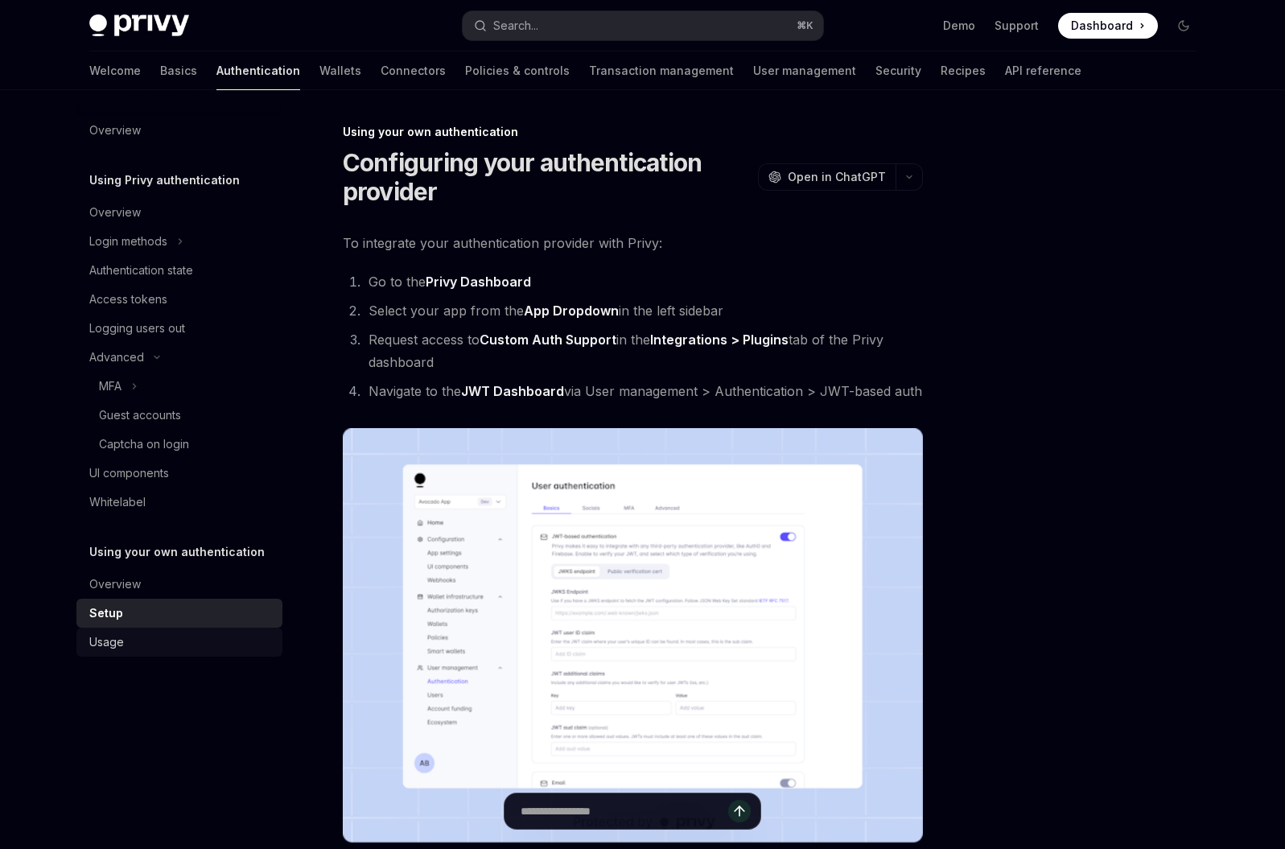
click at [141, 635] on div "Usage" at bounding box center [180, 642] width 183 height 19
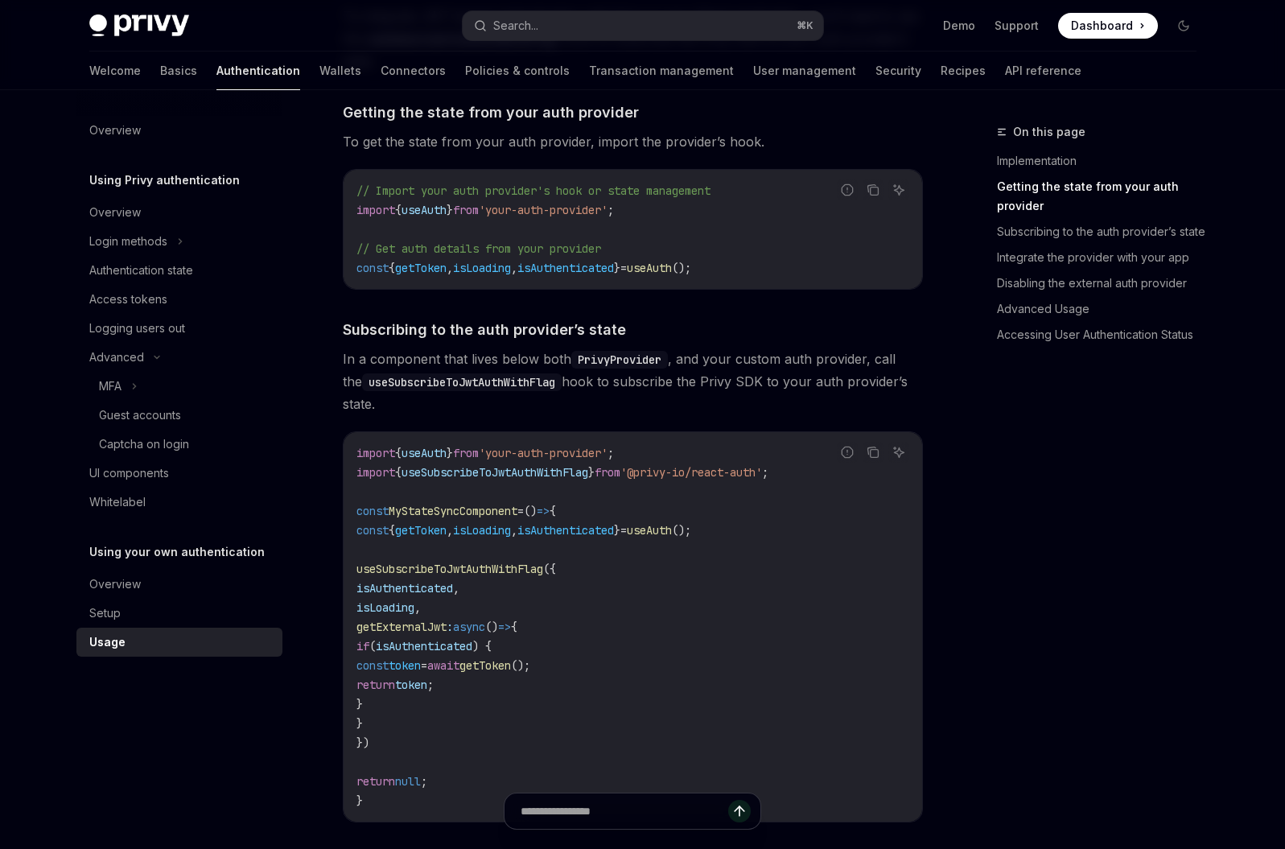
scroll to position [439, 0]
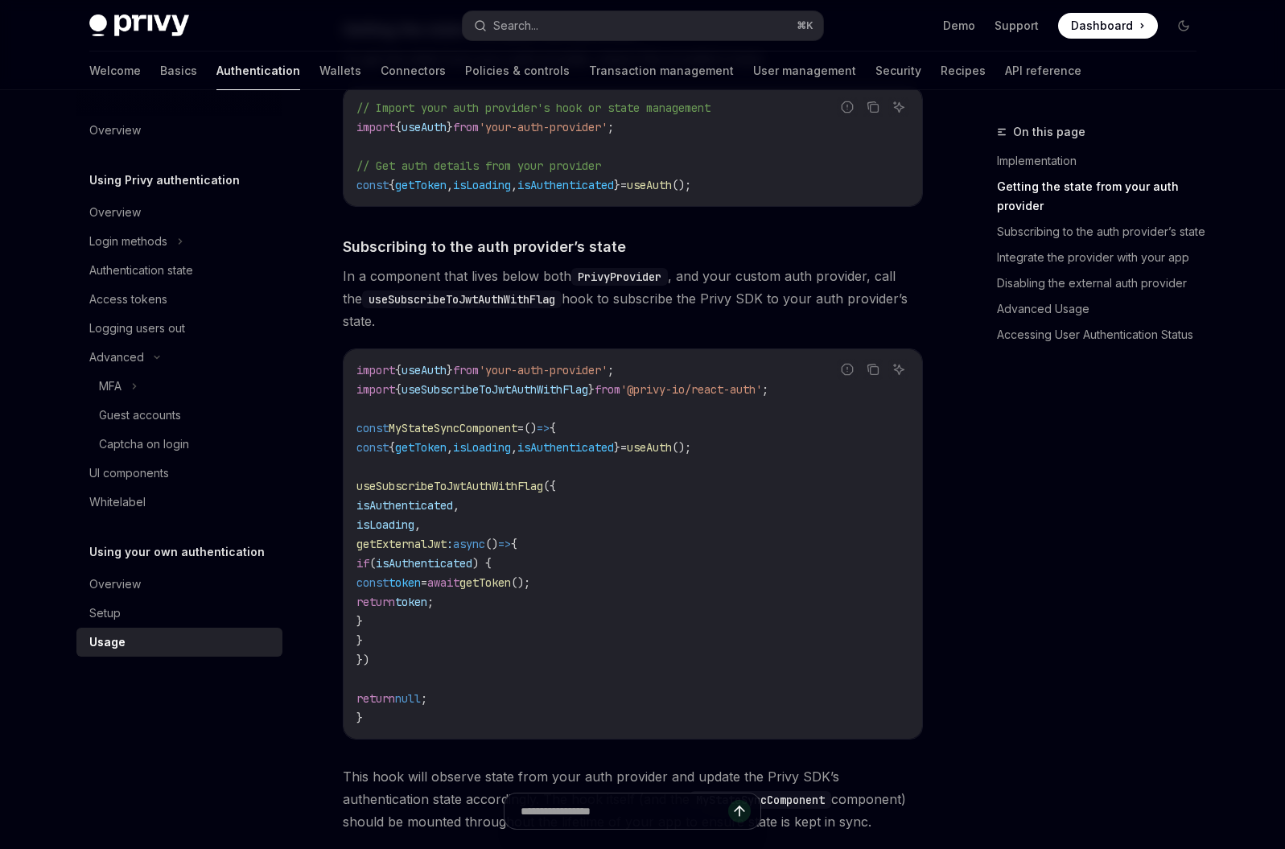
click at [443, 553] on code "import { useAuth } from 'your-auth-provider' ; import { useSubscribeToJwtAuthWi…" at bounding box center [633, 544] width 553 height 367
click at [646, 600] on code "import { useAuth } from 'your-auth-provider' ; import { useSubscribeToJwtAuthWi…" at bounding box center [633, 544] width 553 height 367
click at [511, 450] on span "isLoading" at bounding box center [482, 447] width 58 height 14
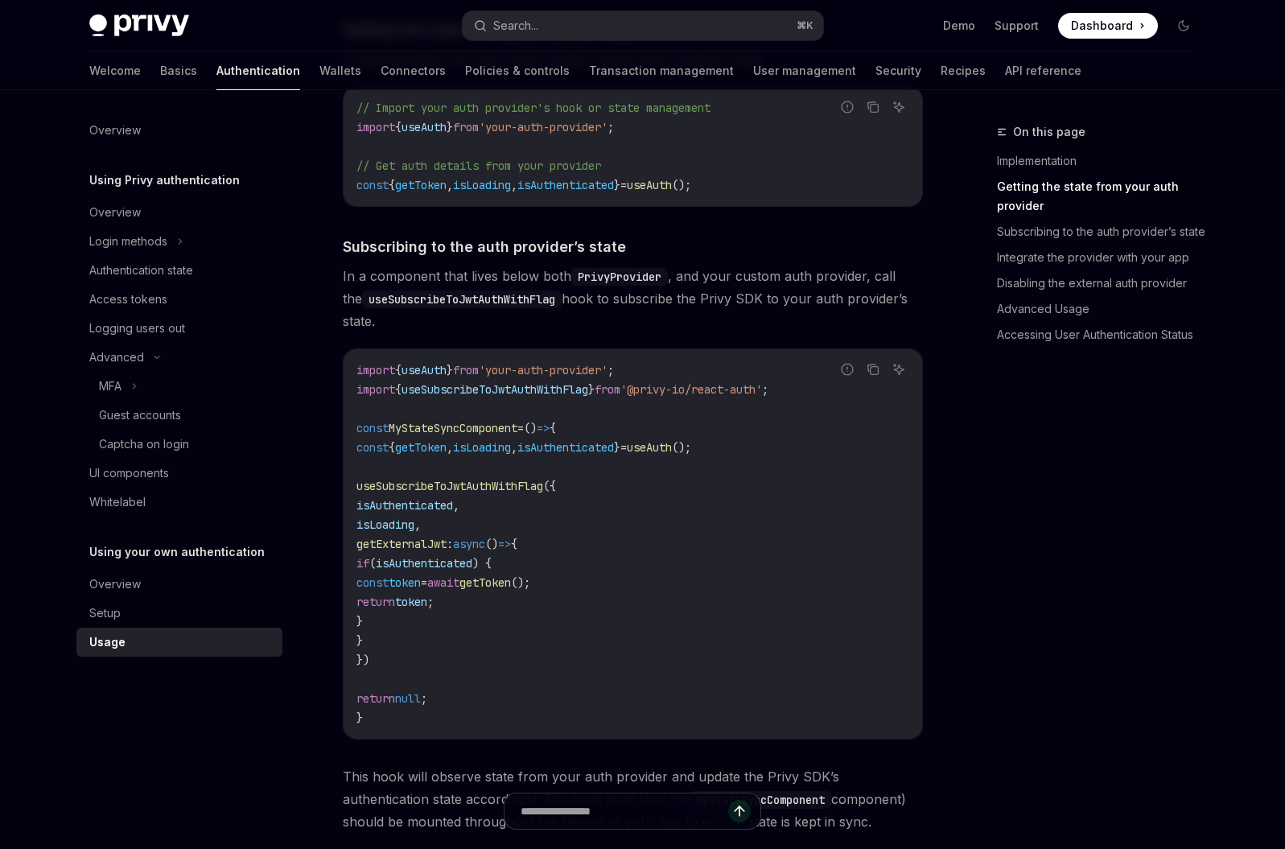
click at [511, 579] on span "getToken" at bounding box center [486, 582] width 52 height 14
click at [511, 587] on span "getToken" at bounding box center [486, 582] width 52 height 14
click at [656, 617] on code "import { useAuth } from 'your-auth-provider' ; import { useSubscribeToJwtAuthWi…" at bounding box center [633, 544] width 553 height 367
click at [511, 588] on span "getToken" at bounding box center [486, 582] width 52 height 14
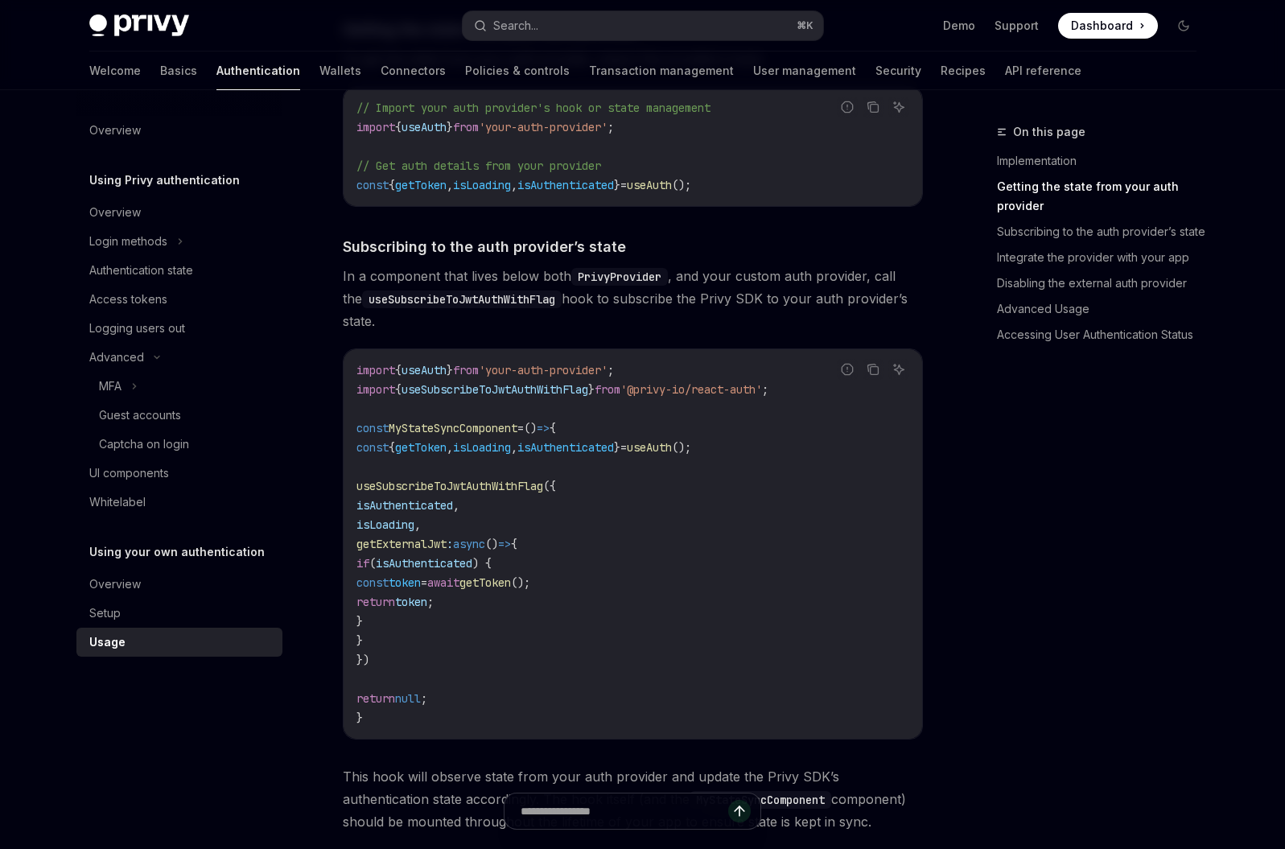
click at [511, 588] on span "getToken" at bounding box center [486, 582] width 52 height 14
click at [663, 614] on code "import { useAuth } from 'your-auth-provider' ; import { useSubscribeToJwtAuthWi…" at bounding box center [633, 544] width 553 height 367
click at [559, 390] on span "useSubscribeToJwtAuthWithFlag" at bounding box center [495, 389] width 187 height 14
click at [550, 430] on span "=>" at bounding box center [543, 428] width 13 height 14
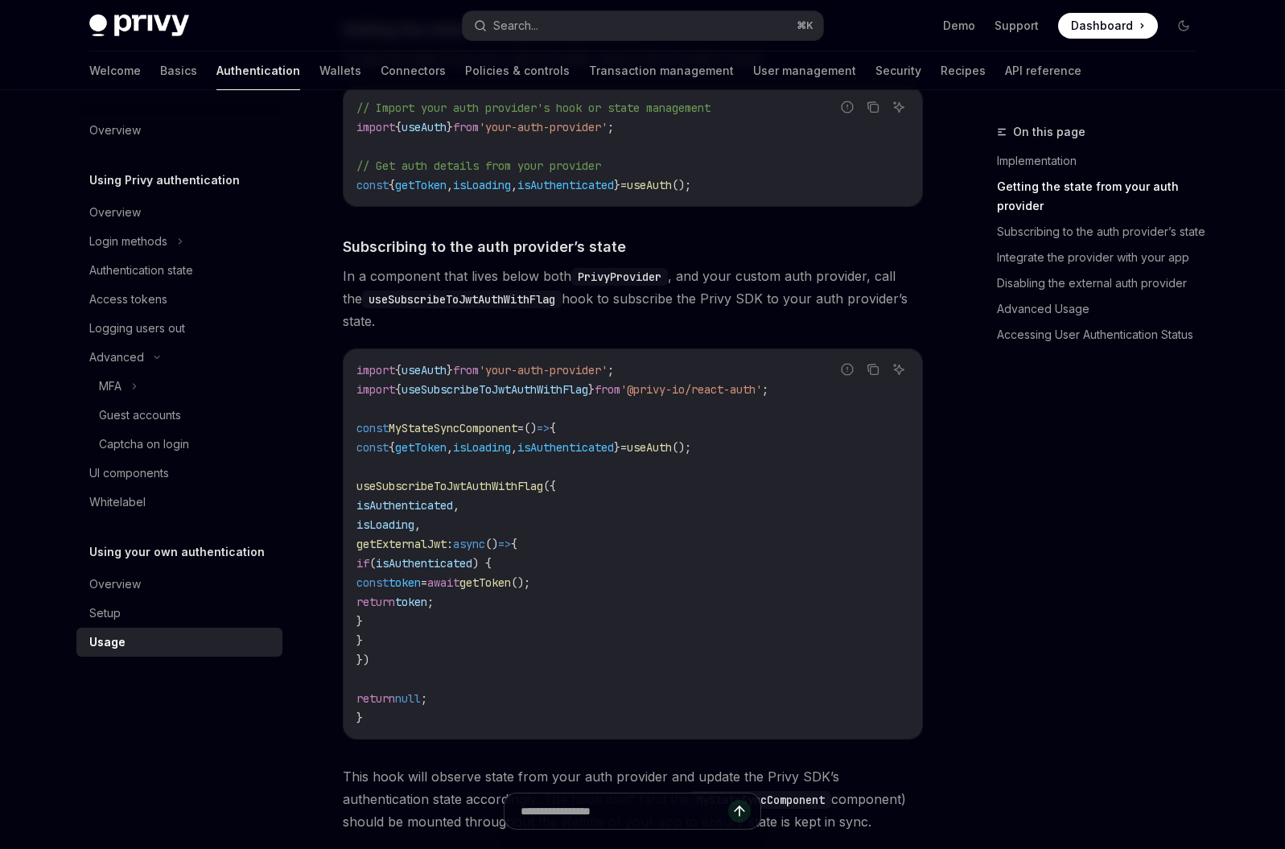
click at [559, 389] on span "useSubscribeToJwtAuthWithFlag" at bounding box center [495, 389] width 187 height 14
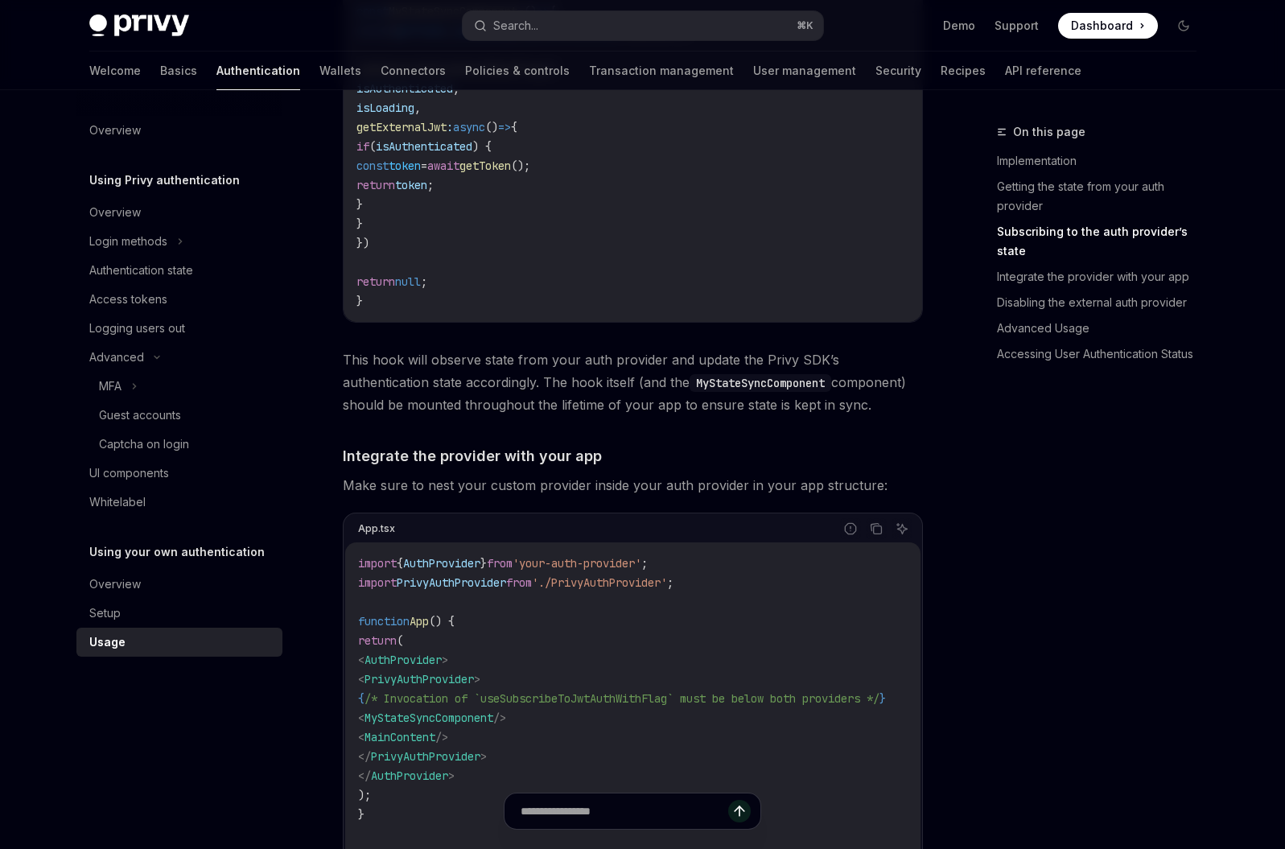
scroll to position [1021, 0]
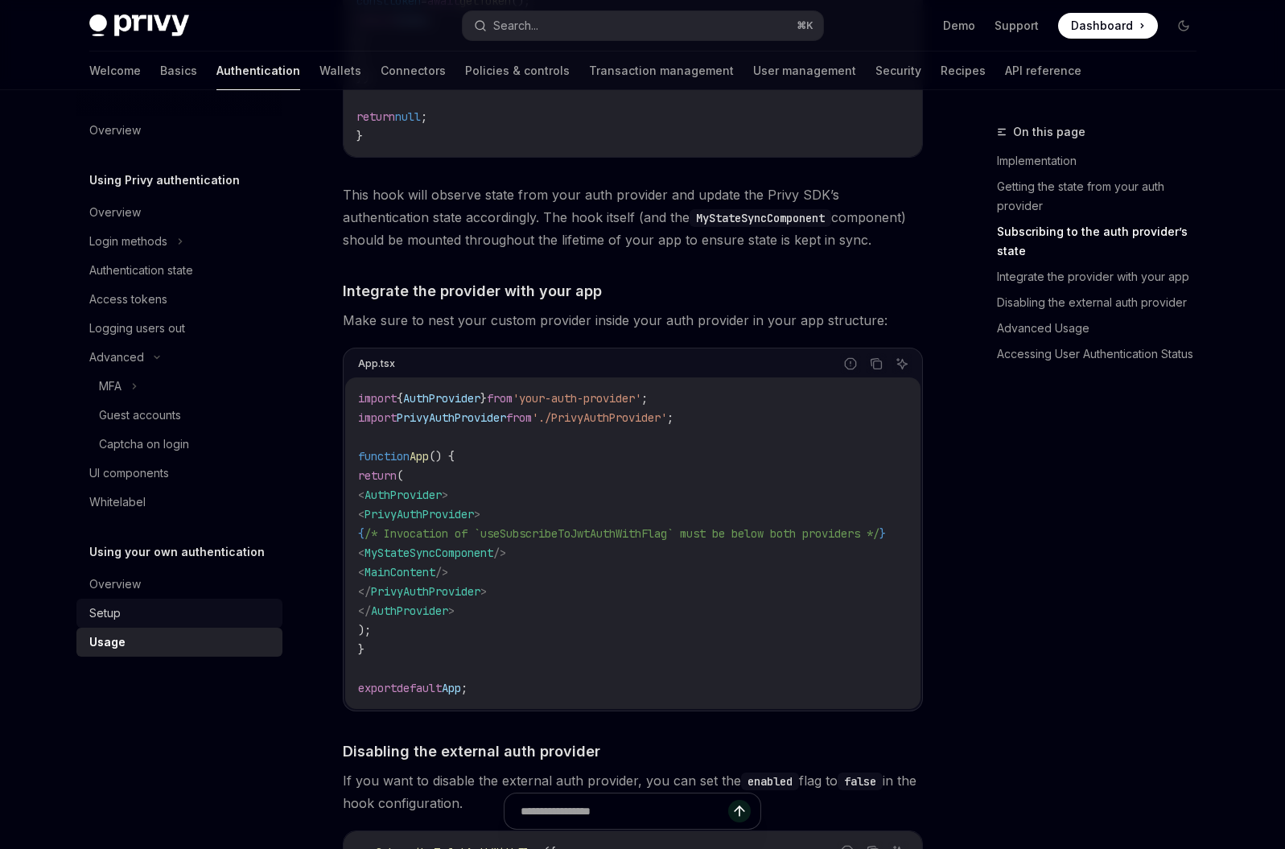
click at [127, 607] on div "Setup" at bounding box center [180, 613] width 183 height 19
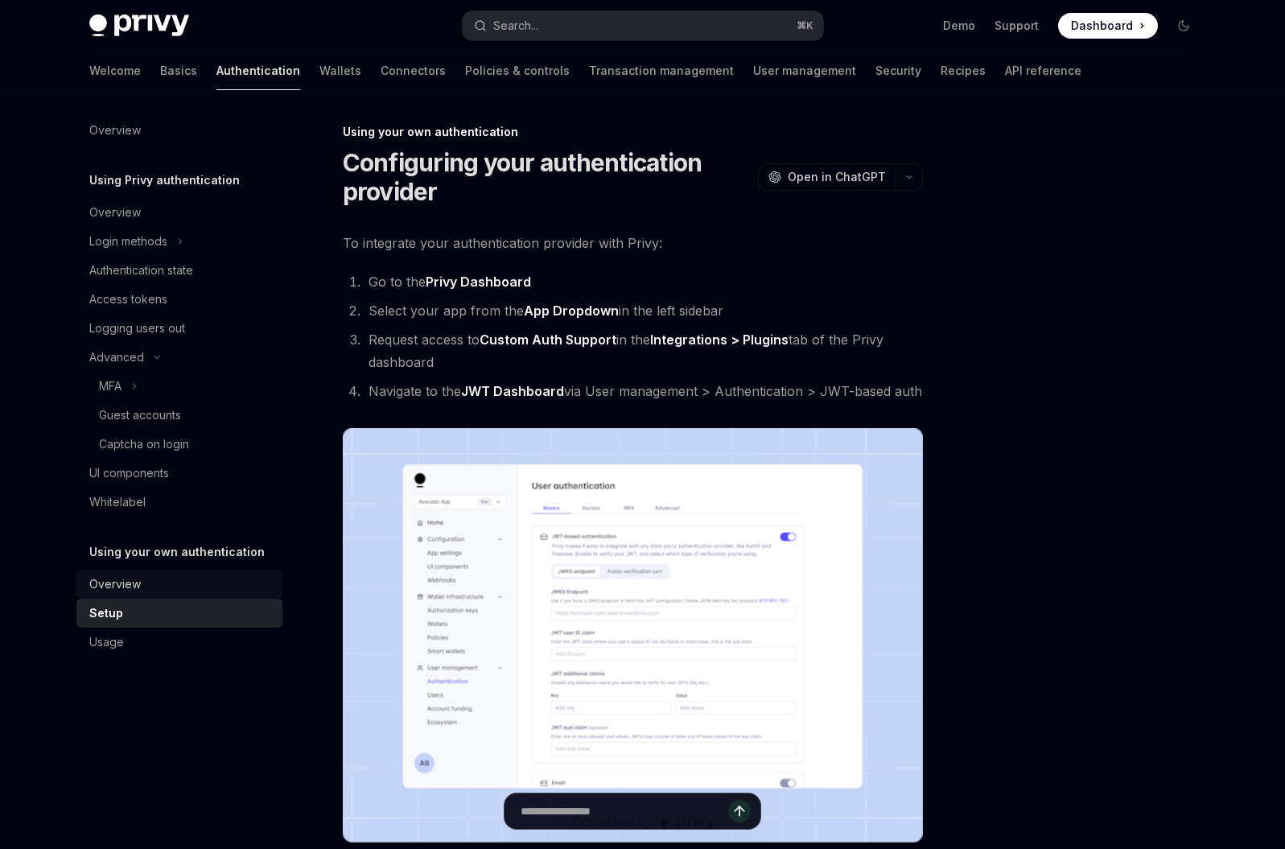
click at [154, 583] on div "Overview" at bounding box center [180, 584] width 183 height 19
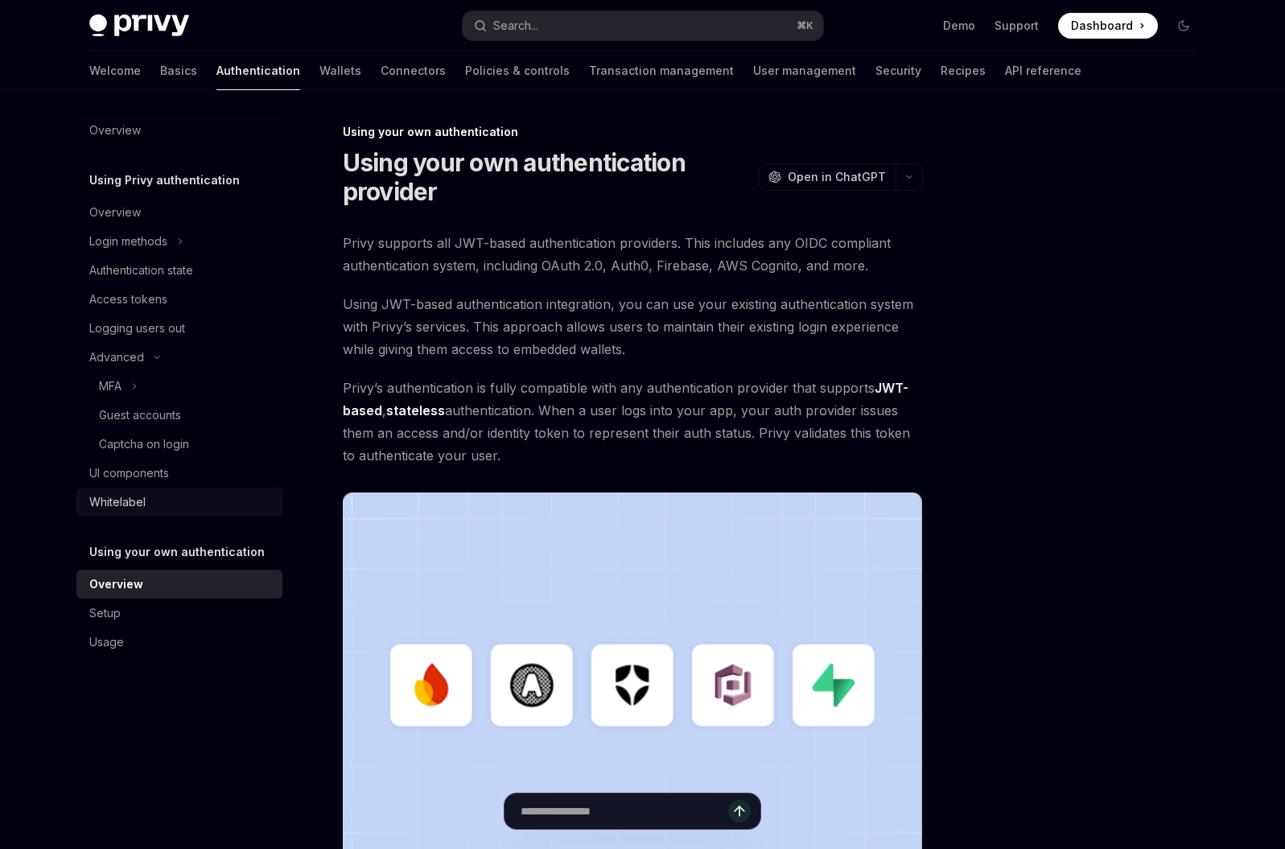
click at [151, 508] on div "Whitelabel" at bounding box center [180, 502] width 183 height 19
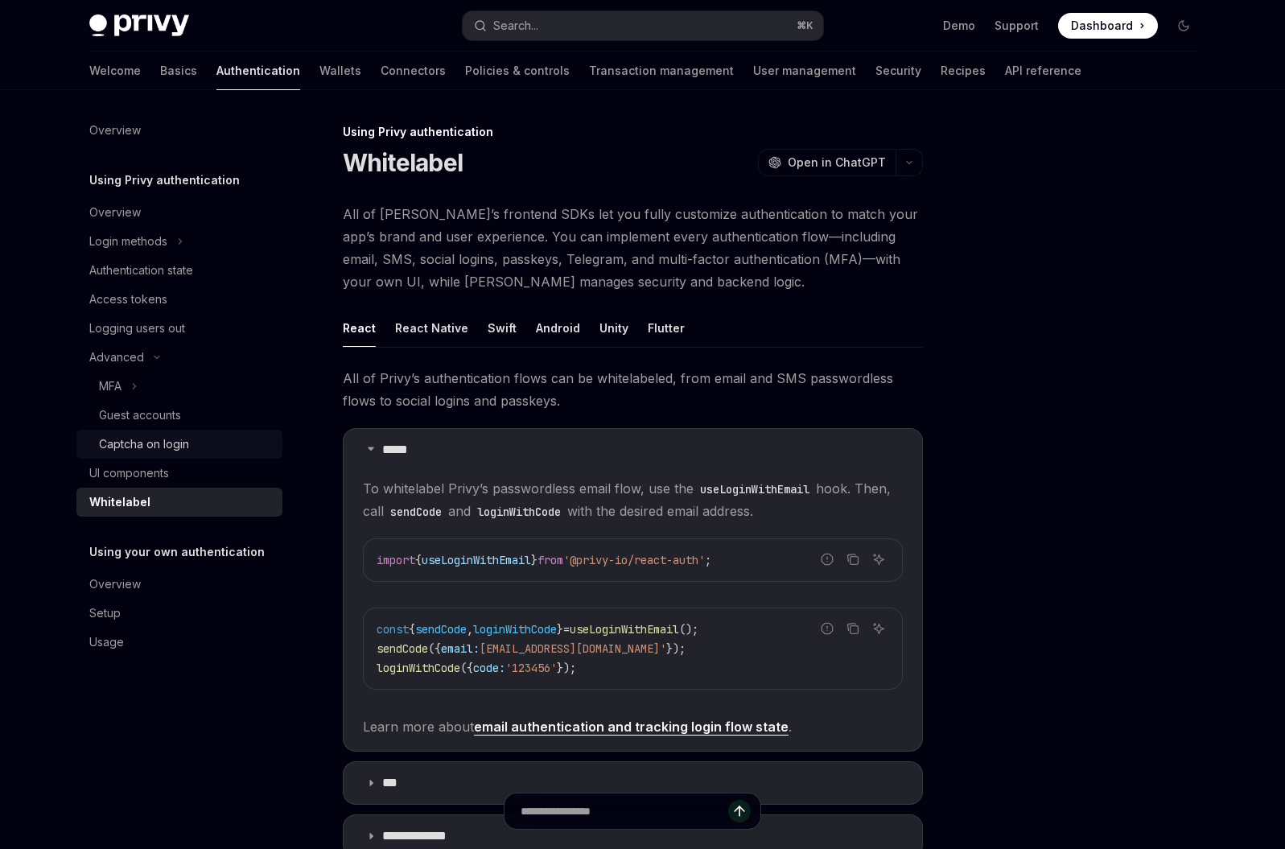
click at [156, 456] on link "Captcha on login" at bounding box center [179, 444] width 206 height 29
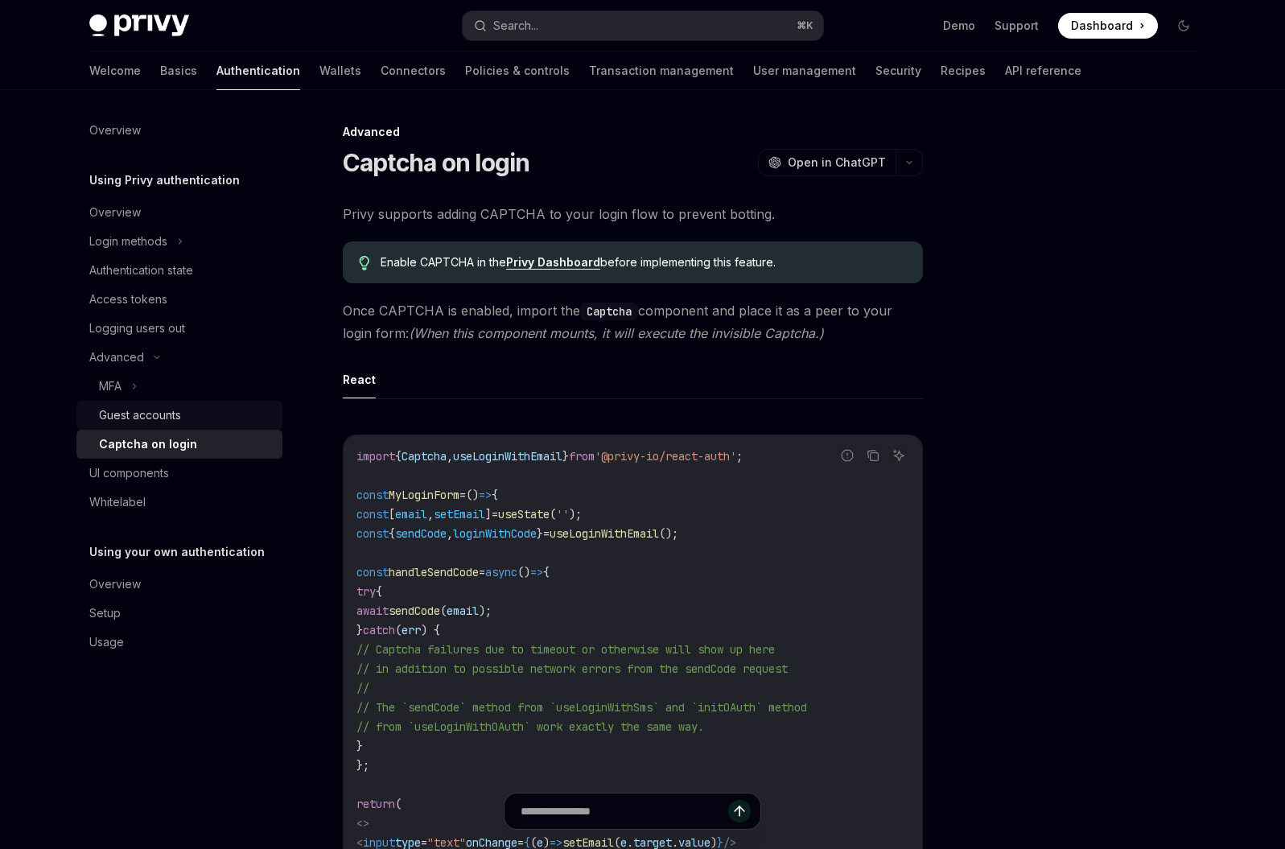
click at [155, 418] on div "Guest accounts" at bounding box center [140, 415] width 82 height 19
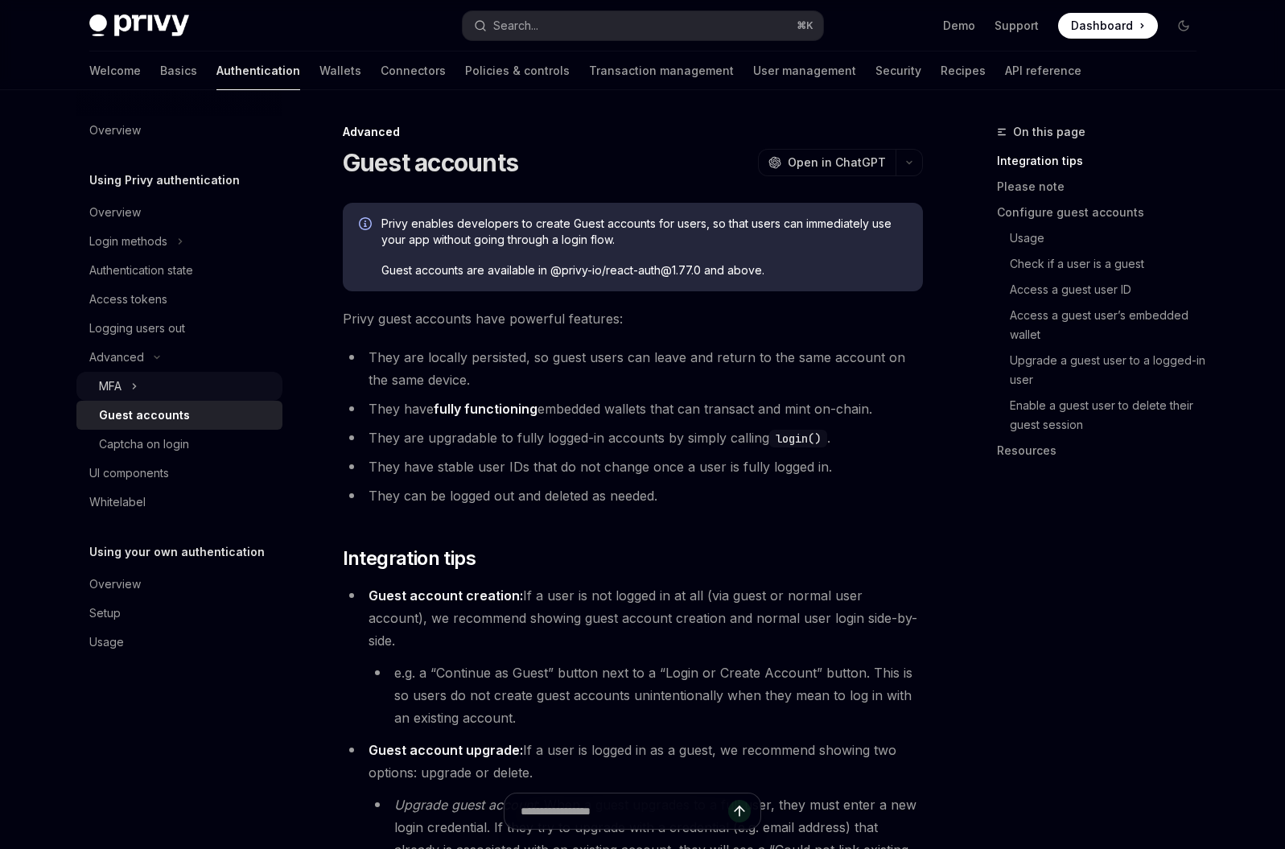
click at [128, 390] on div "MFA" at bounding box center [179, 386] width 206 height 29
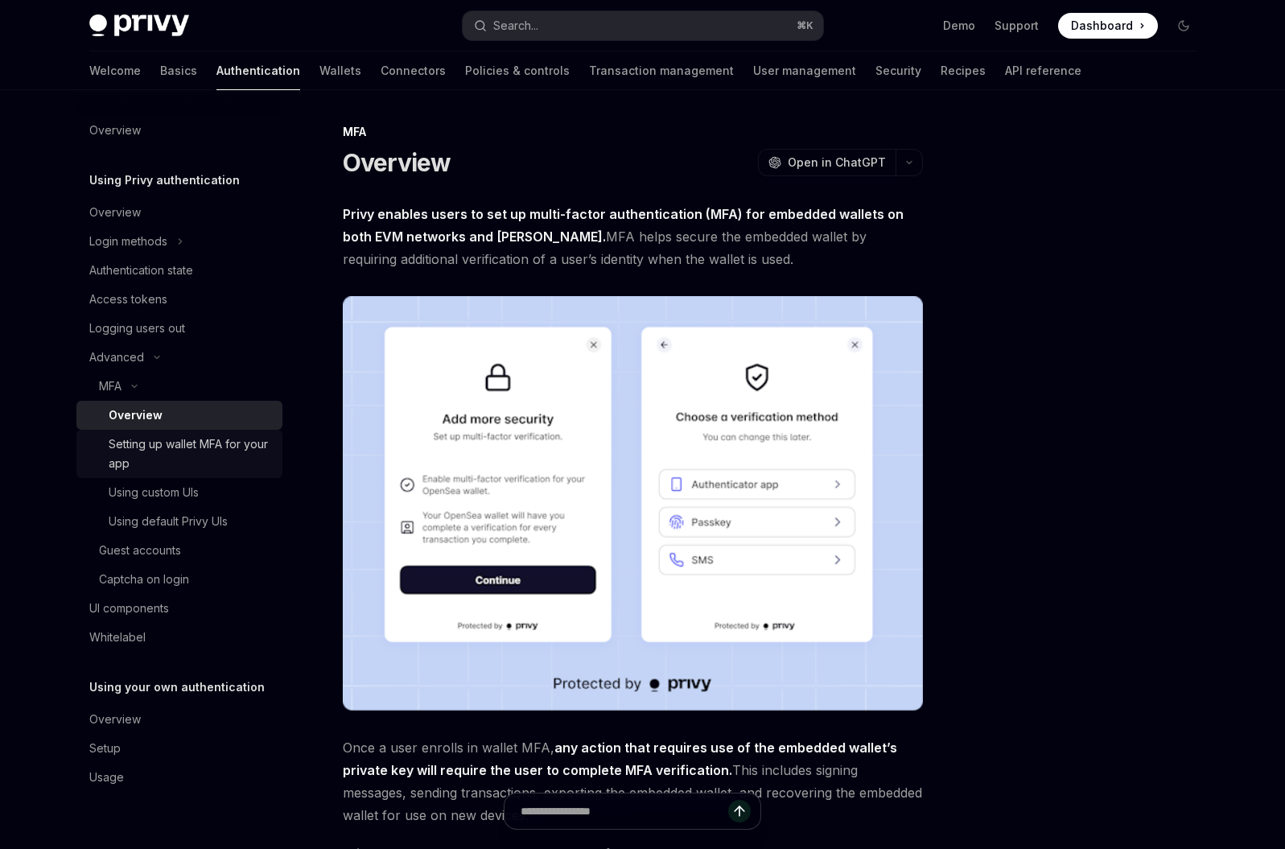
click at [190, 447] on div "Setting up wallet MFA for your app" at bounding box center [191, 454] width 164 height 39
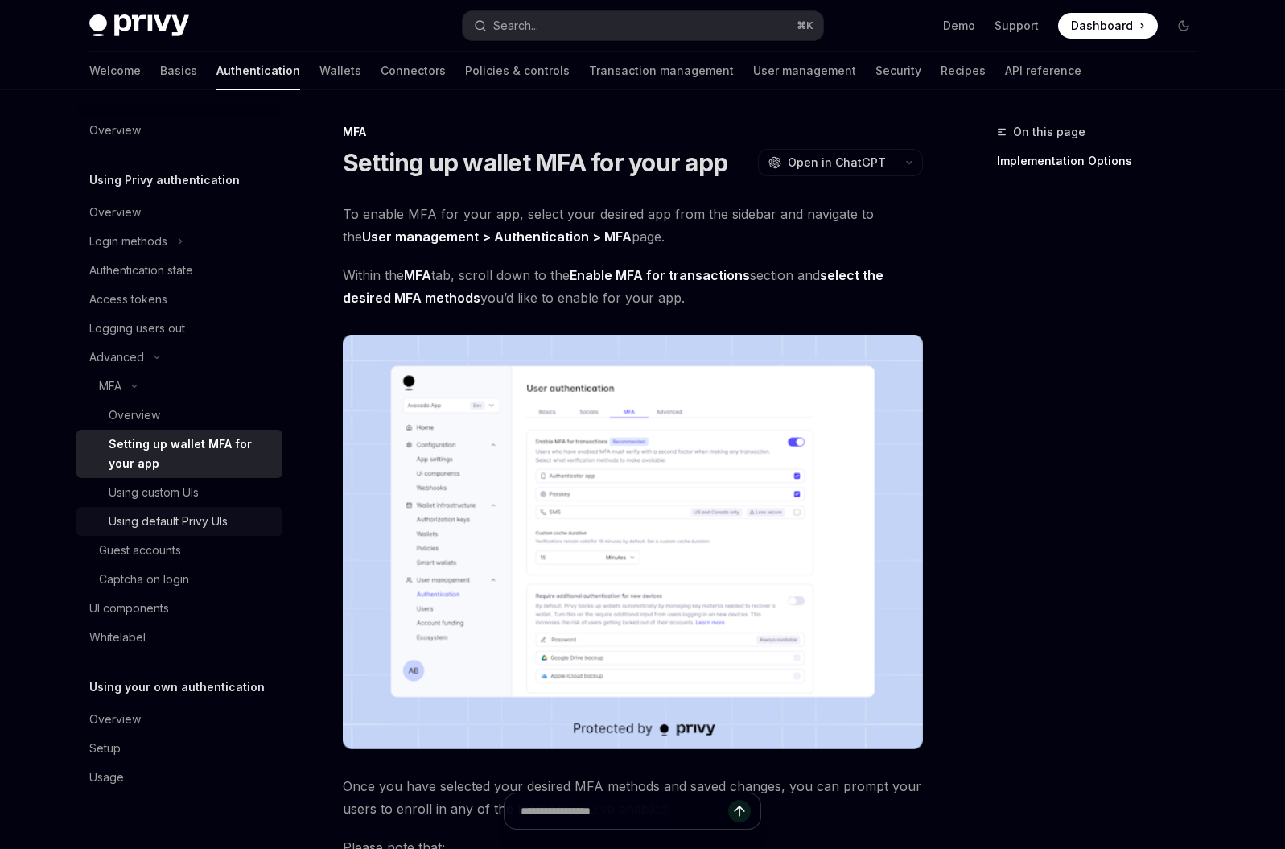
click at [175, 509] on link "Using default Privy UIs" at bounding box center [179, 521] width 206 height 29
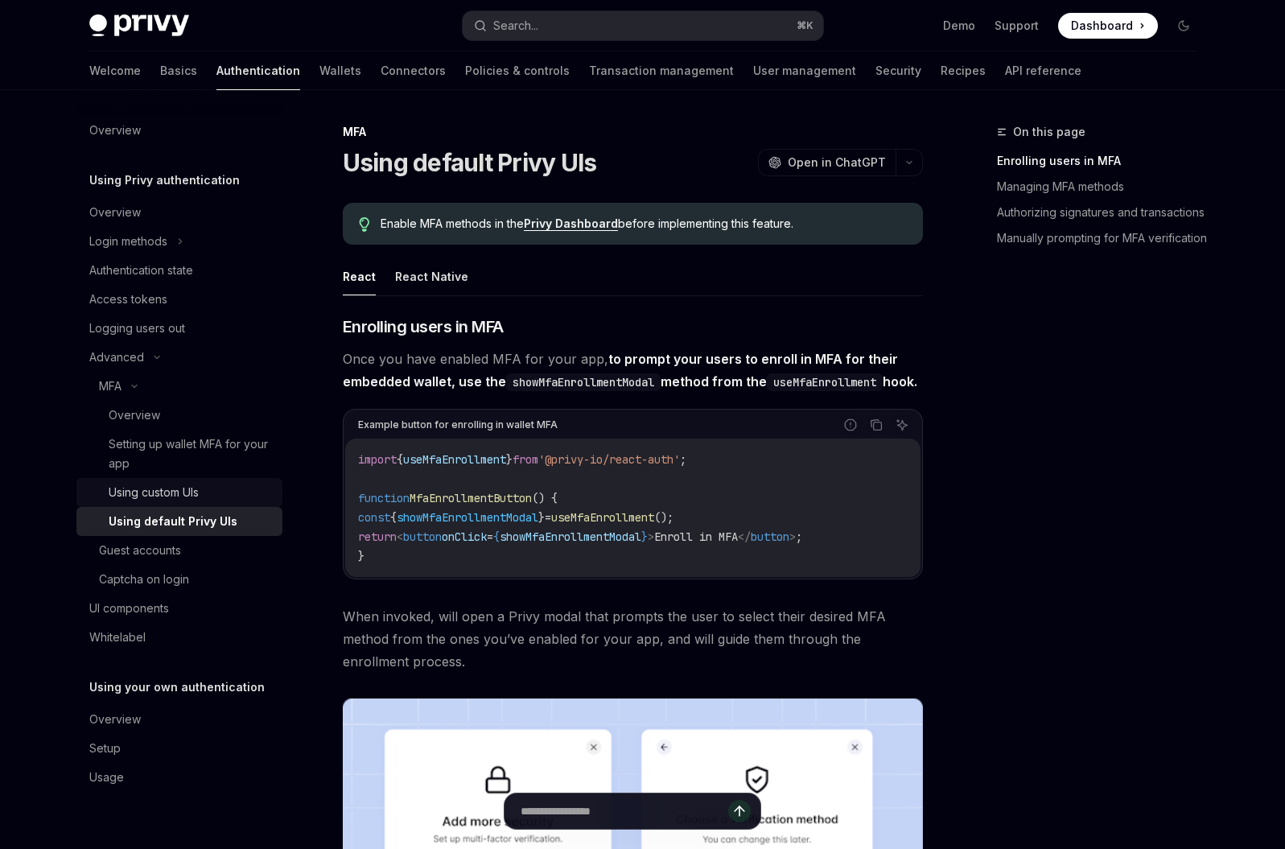
click at [184, 497] on div "Using custom UIs" at bounding box center [154, 492] width 90 height 19
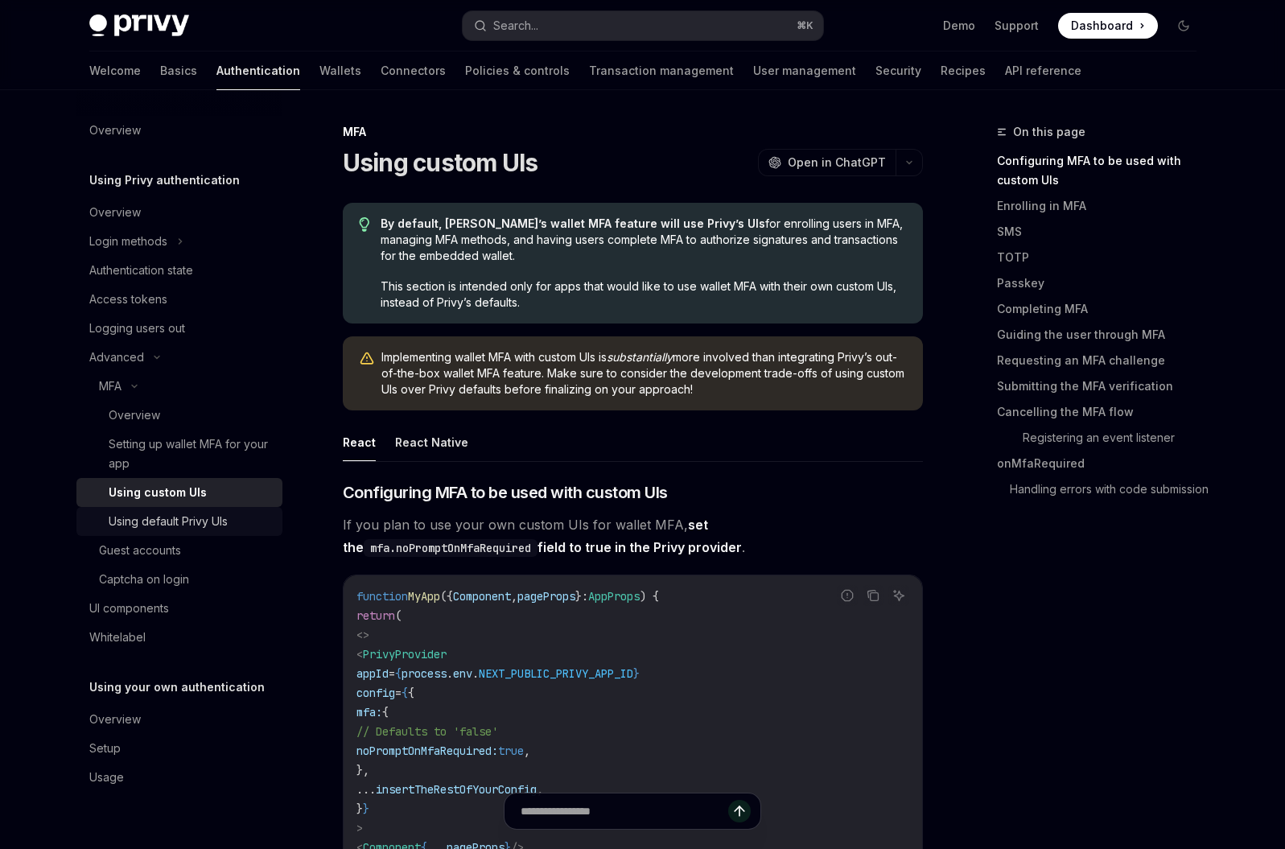
click at [233, 529] on div "Using default Privy UIs" at bounding box center [191, 521] width 164 height 19
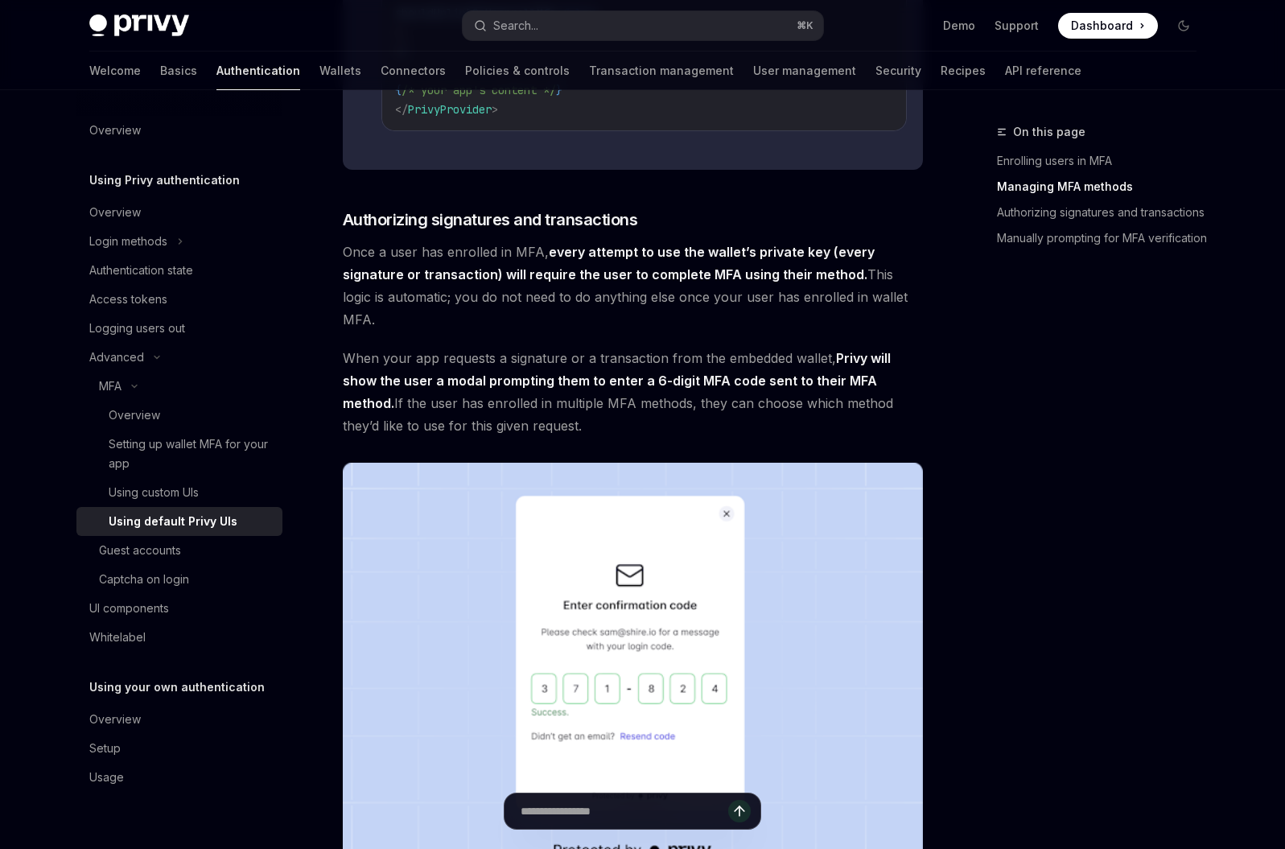
scroll to position [1145, 0]
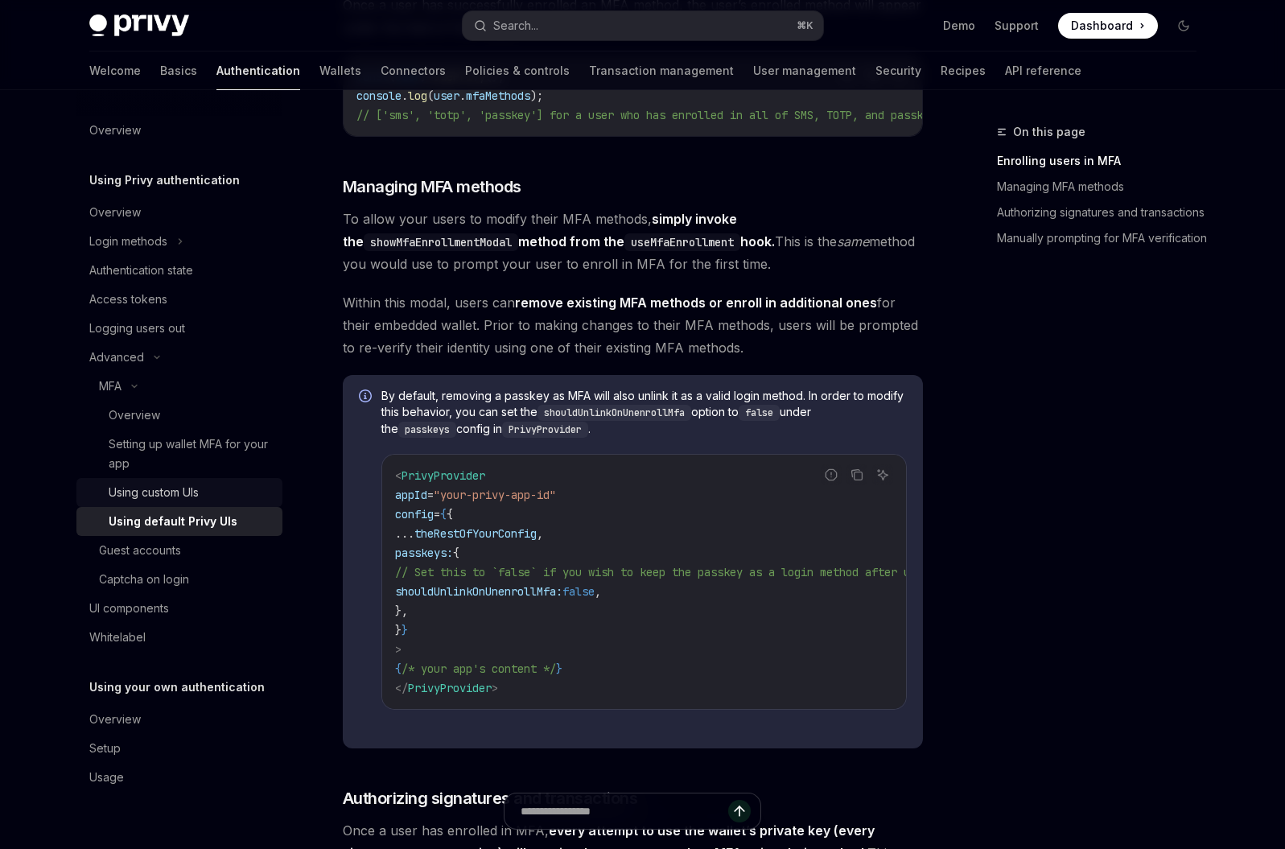
click at [228, 501] on div "Using custom UIs" at bounding box center [191, 492] width 164 height 19
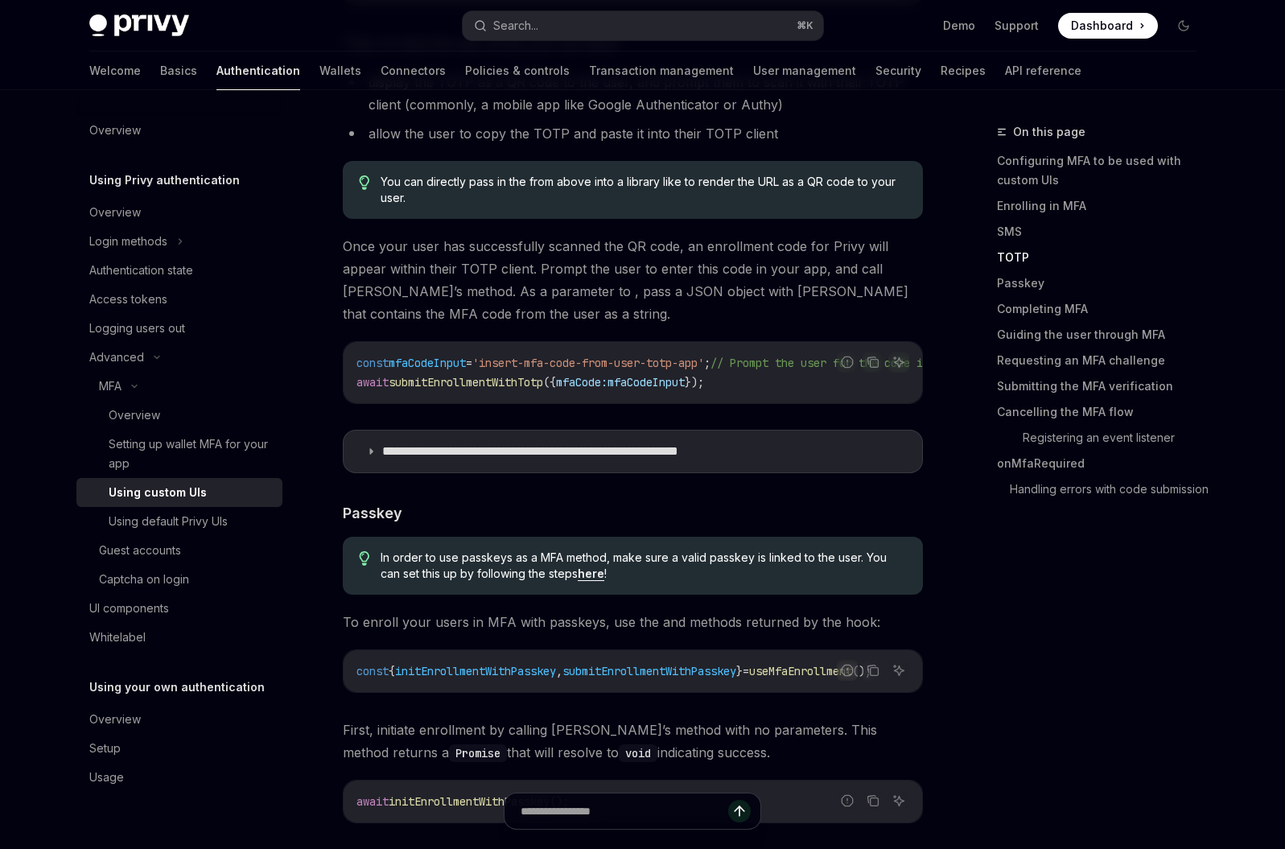
scroll to position [2537, 0]
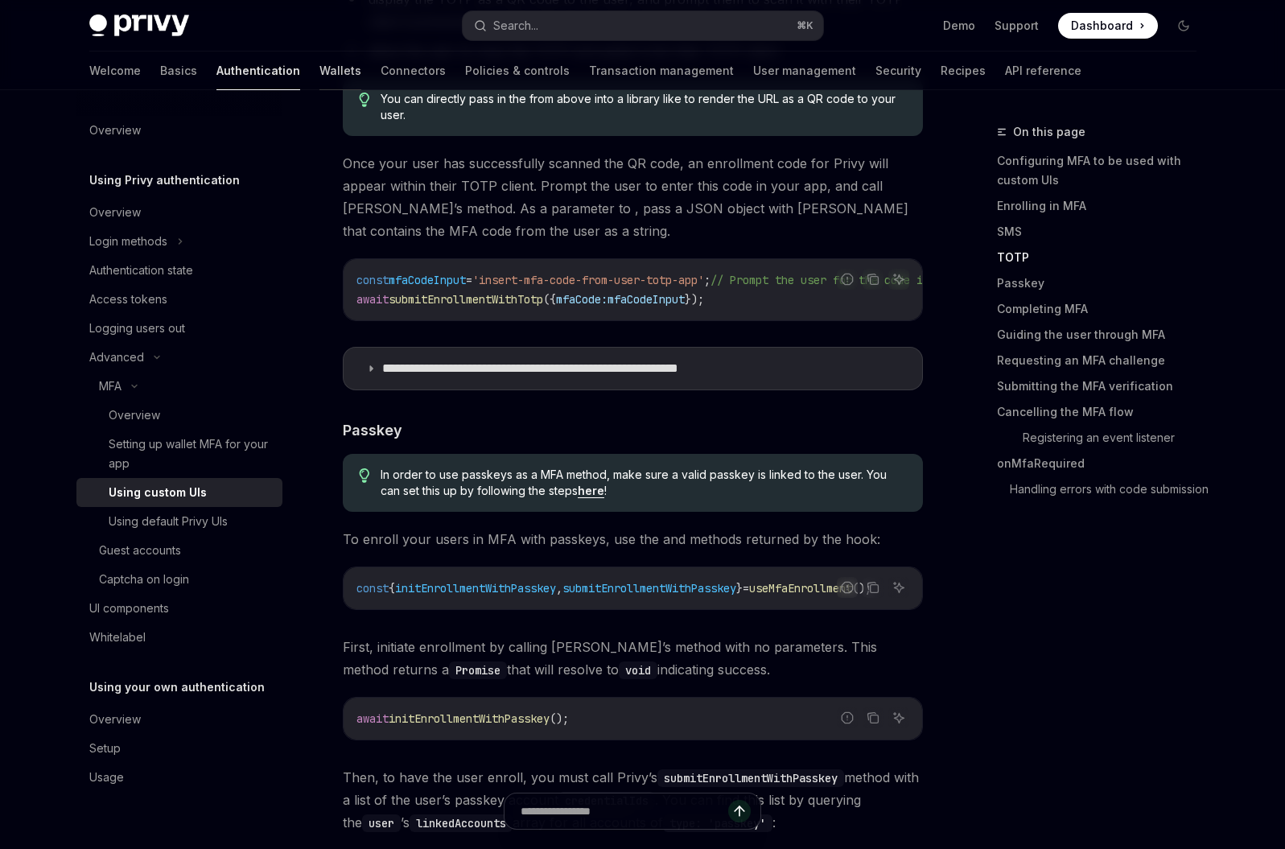
click at [320, 73] on link "Wallets" at bounding box center [341, 71] width 42 height 39
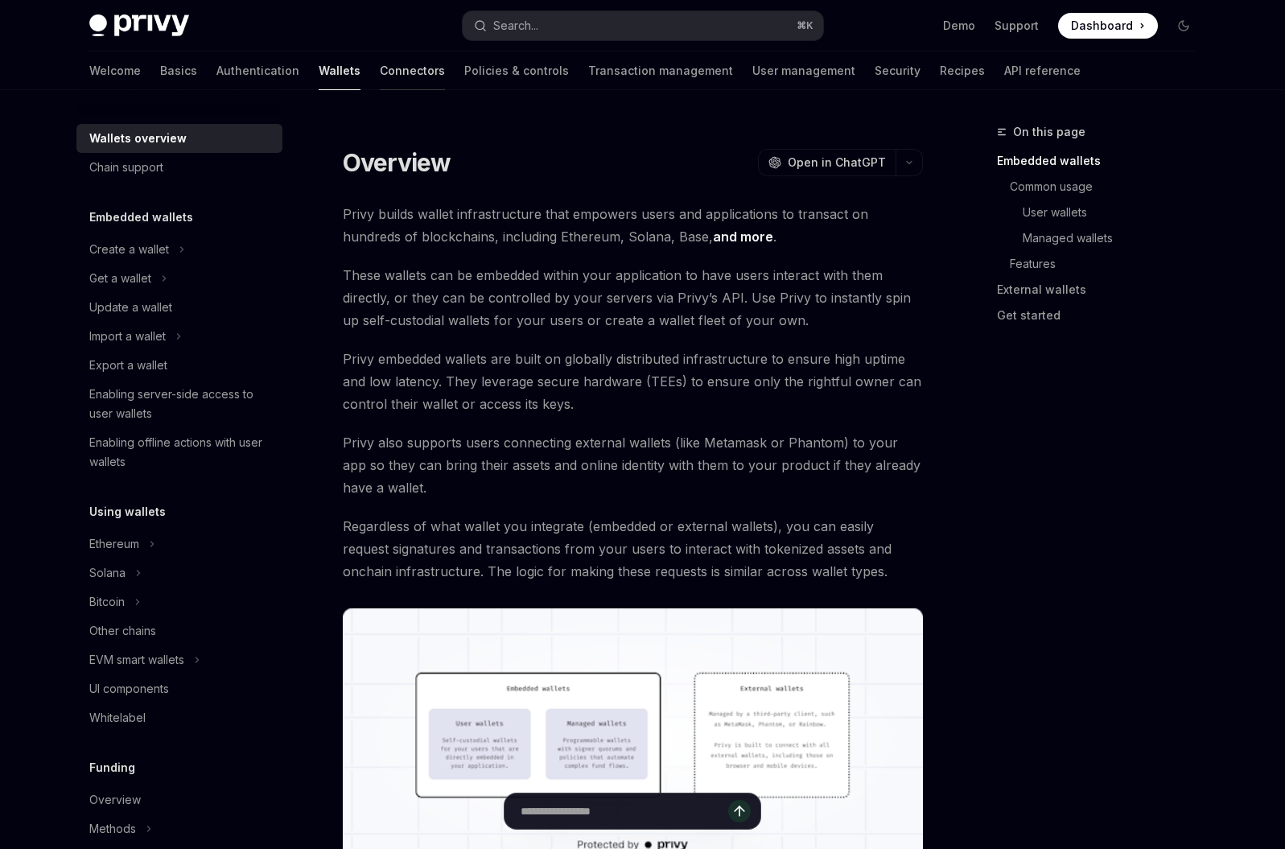
click at [380, 79] on link "Connectors" at bounding box center [412, 71] width 65 height 39
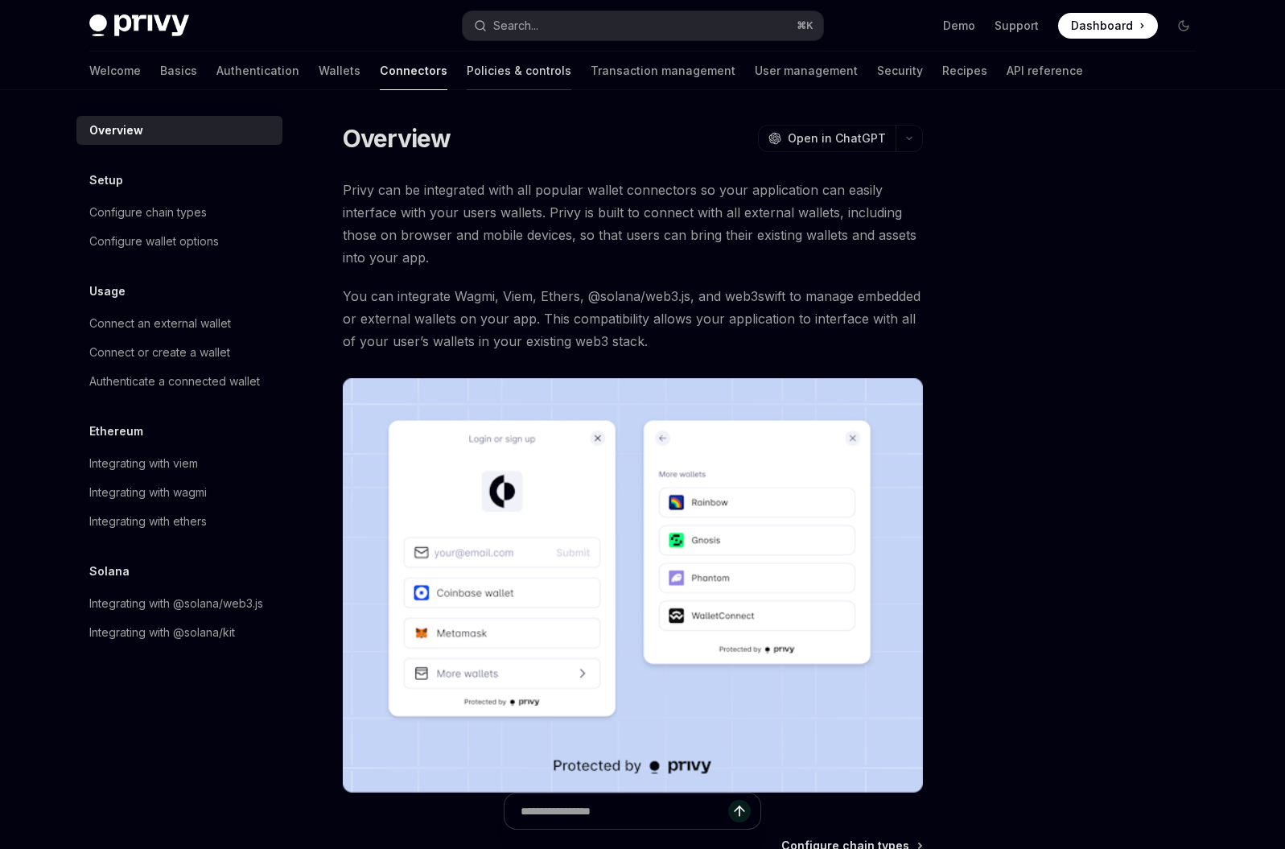
click at [467, 72] on link "Policies & controls" at bounding box center [519, 71] width 105 height 39
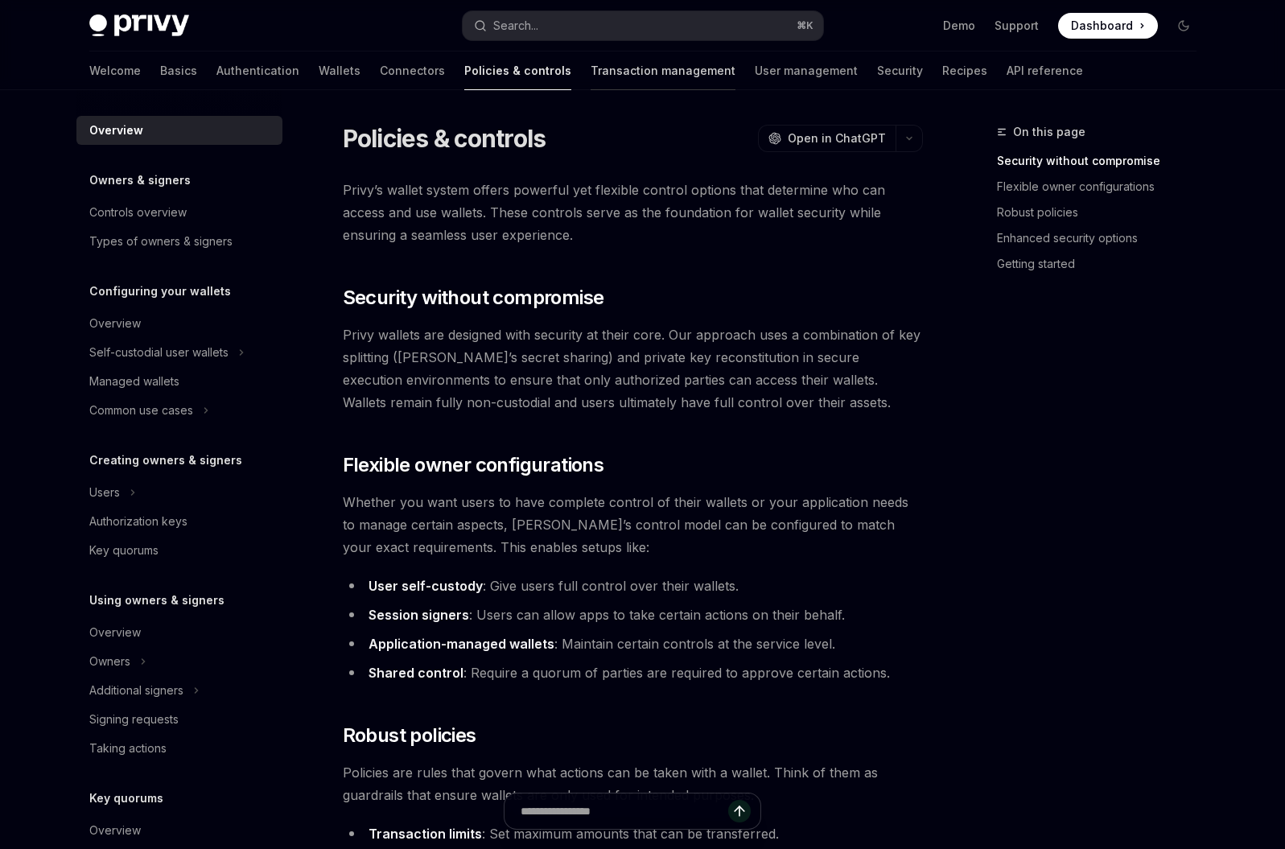
click at [591, 86] on link "Transaction management" at bounding box center [663, 71] width 145 height 39
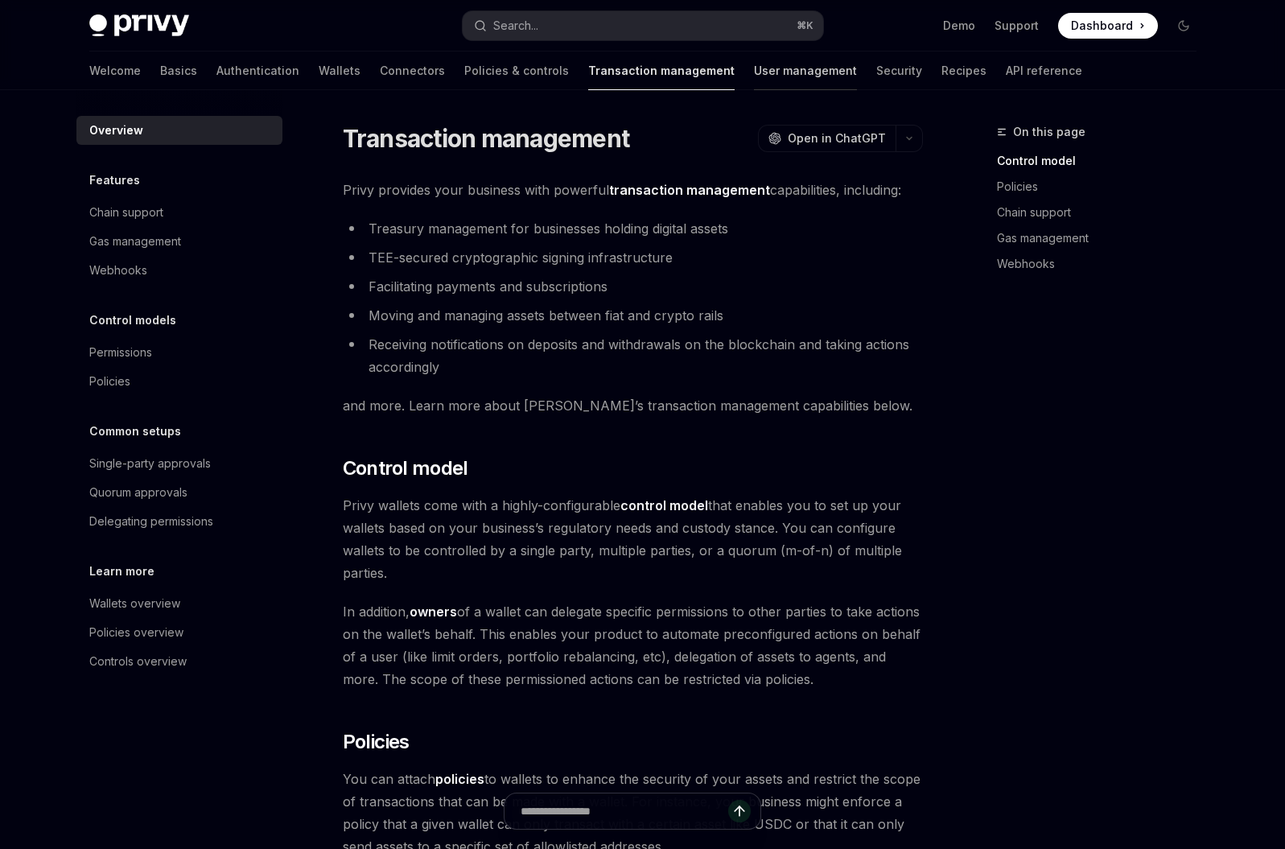
click at [754, 72] on link "User management" at bounding box center [805, 71] width 103 height 39
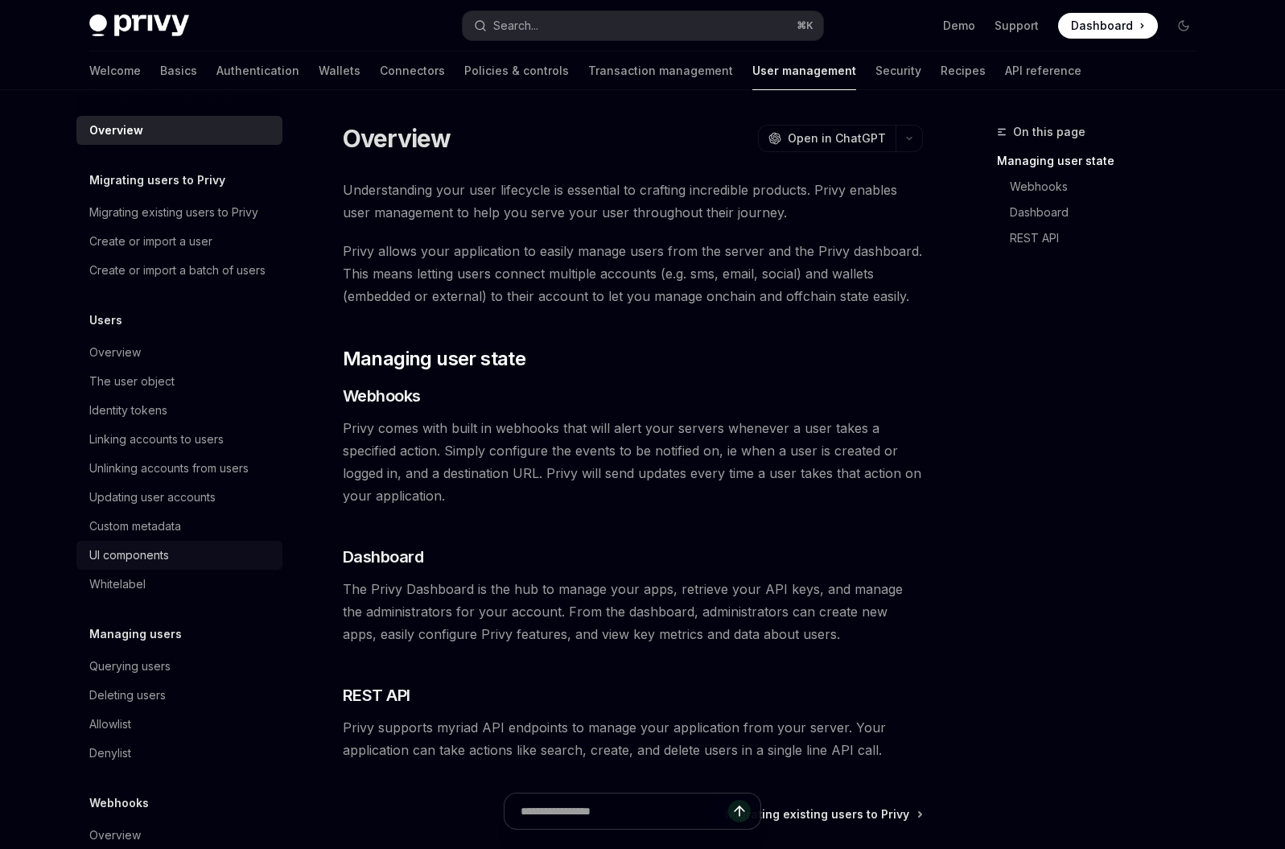
click at [140, 565] on div "UI components" at bounding box center [129, 555] width 80 height 19
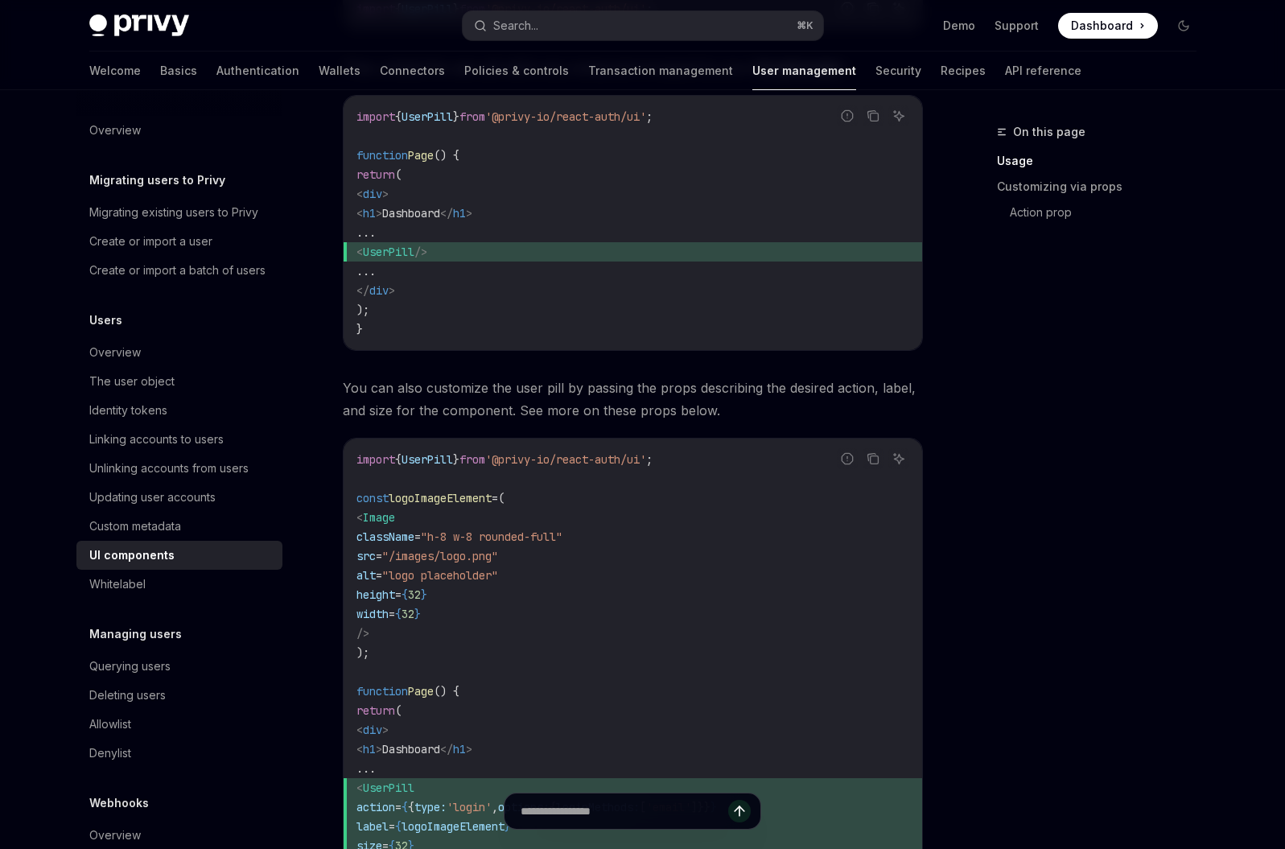
scroll to position [1063, 0]
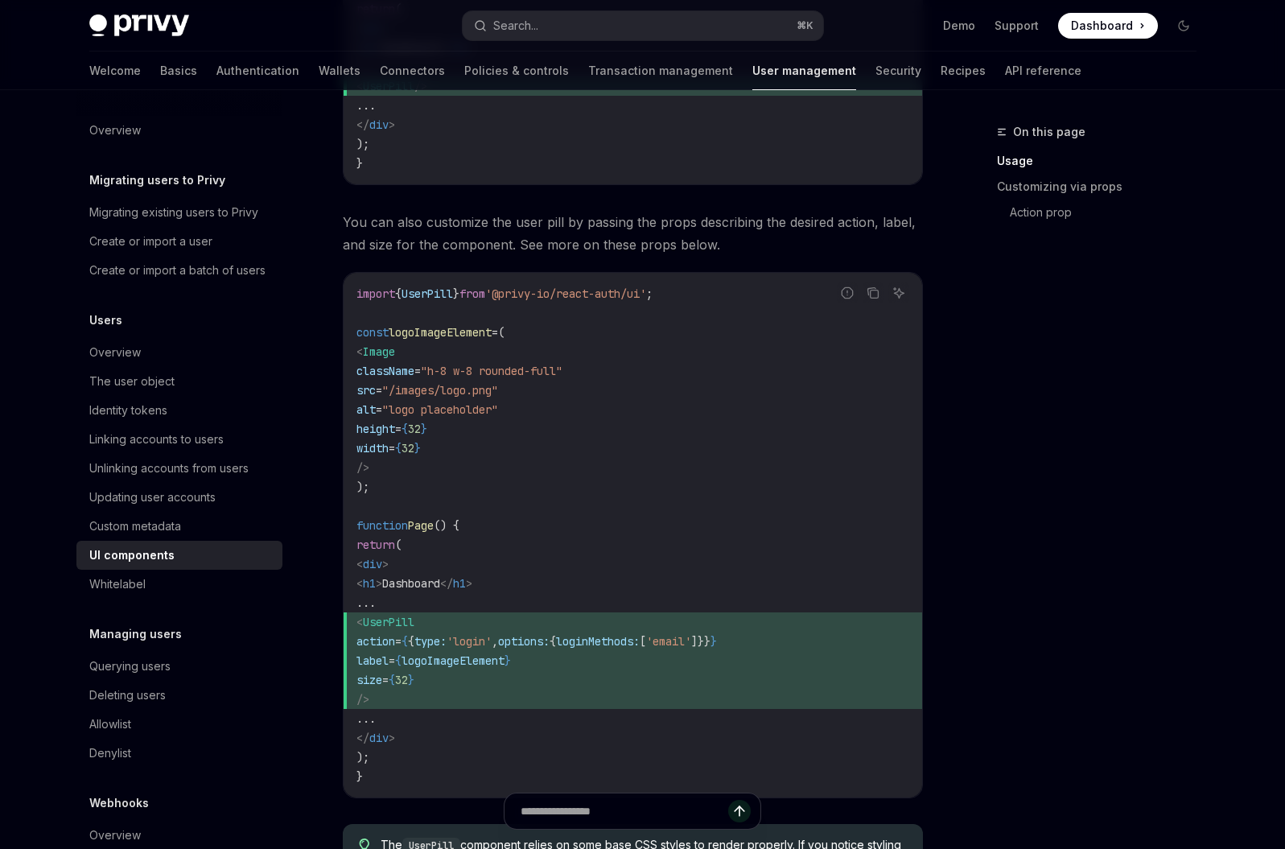
click at [429, 294] on span "UserPill" at bounding box center [428, 294] width 52 height 14
copy span "UserPill"
click at [179, 565] on div "UI components" at bounding box center [180, 555] width 183 height 19
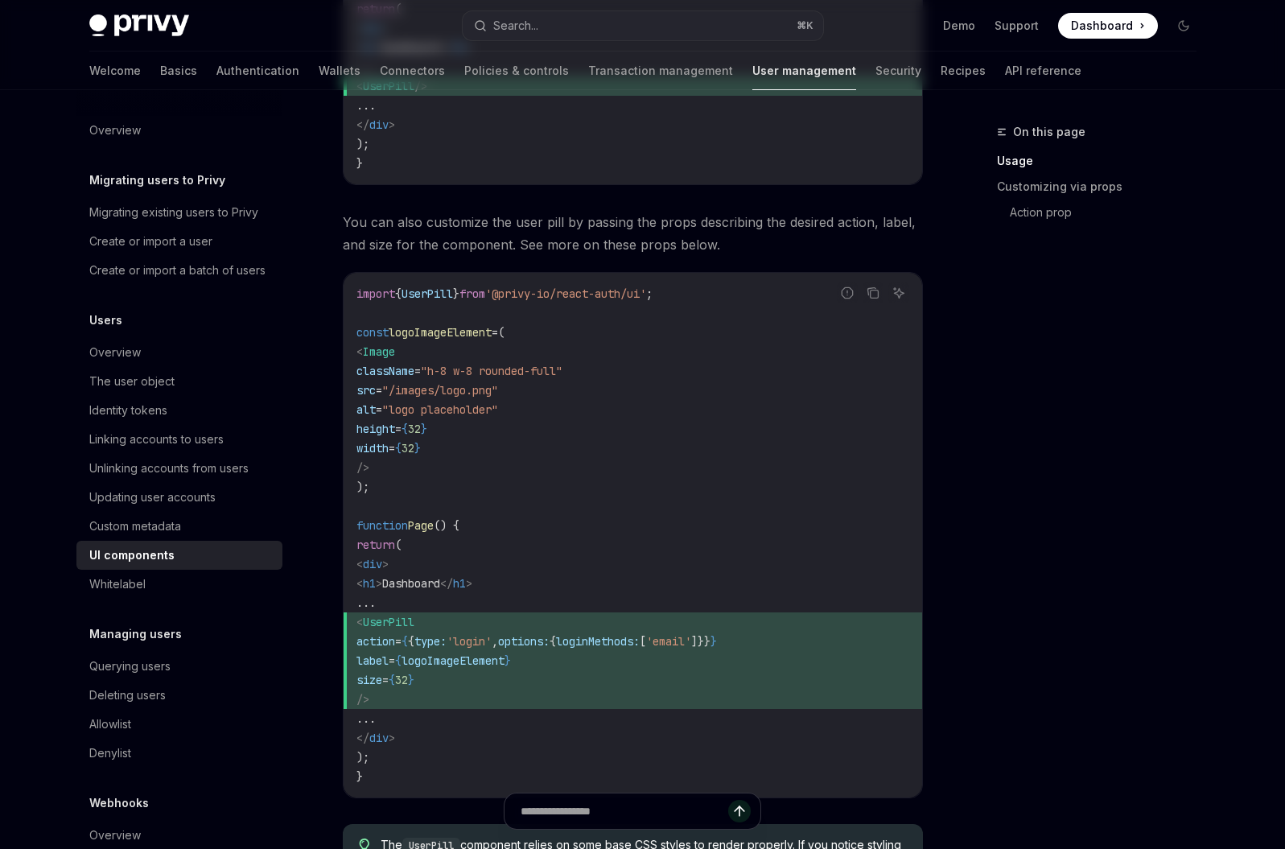
scroll to position [0, 0]
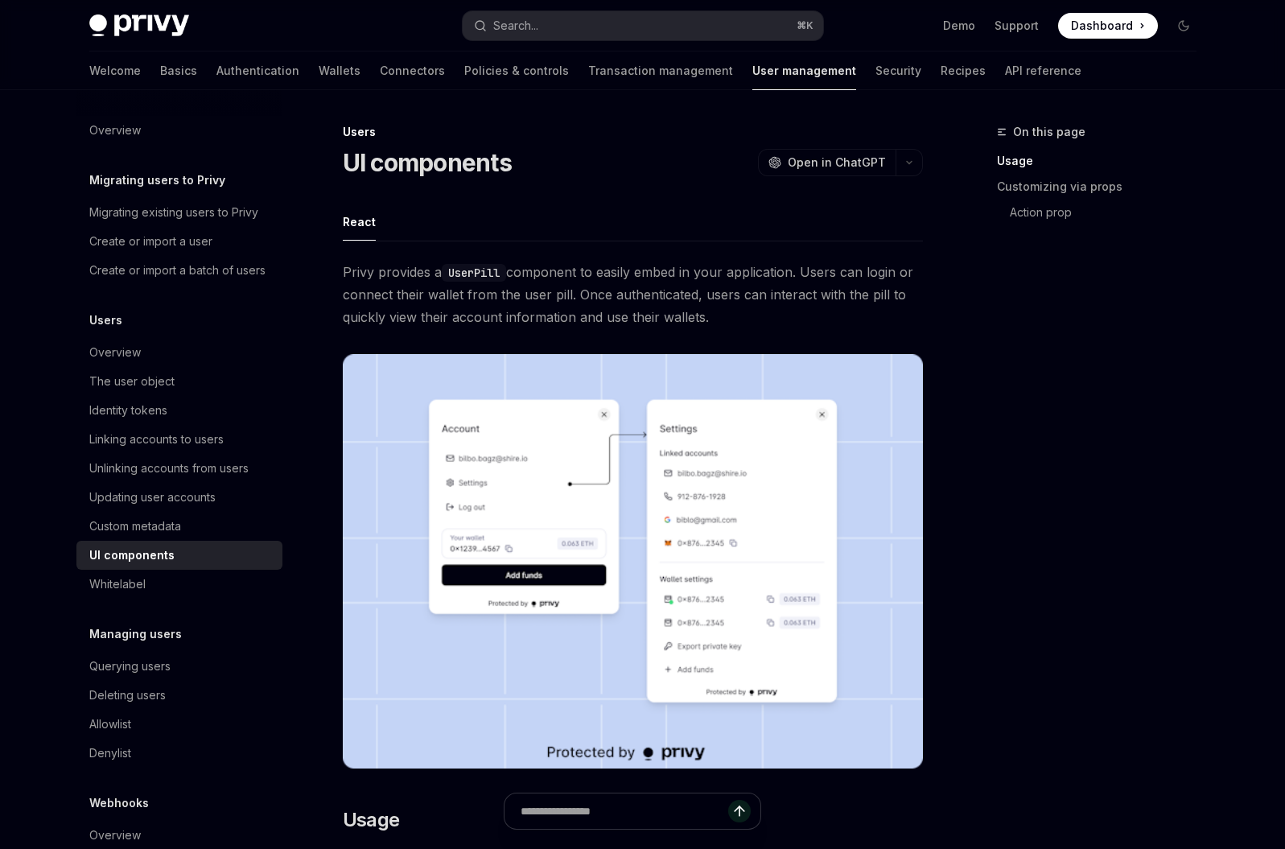
click at [176, 565] on div "UI components" at bounding box center [180, 555] width 183 height 19
type textarea "*"
click at [477, 266] on code "UserPill" at bounding box center [474, 273] width 64 height 18
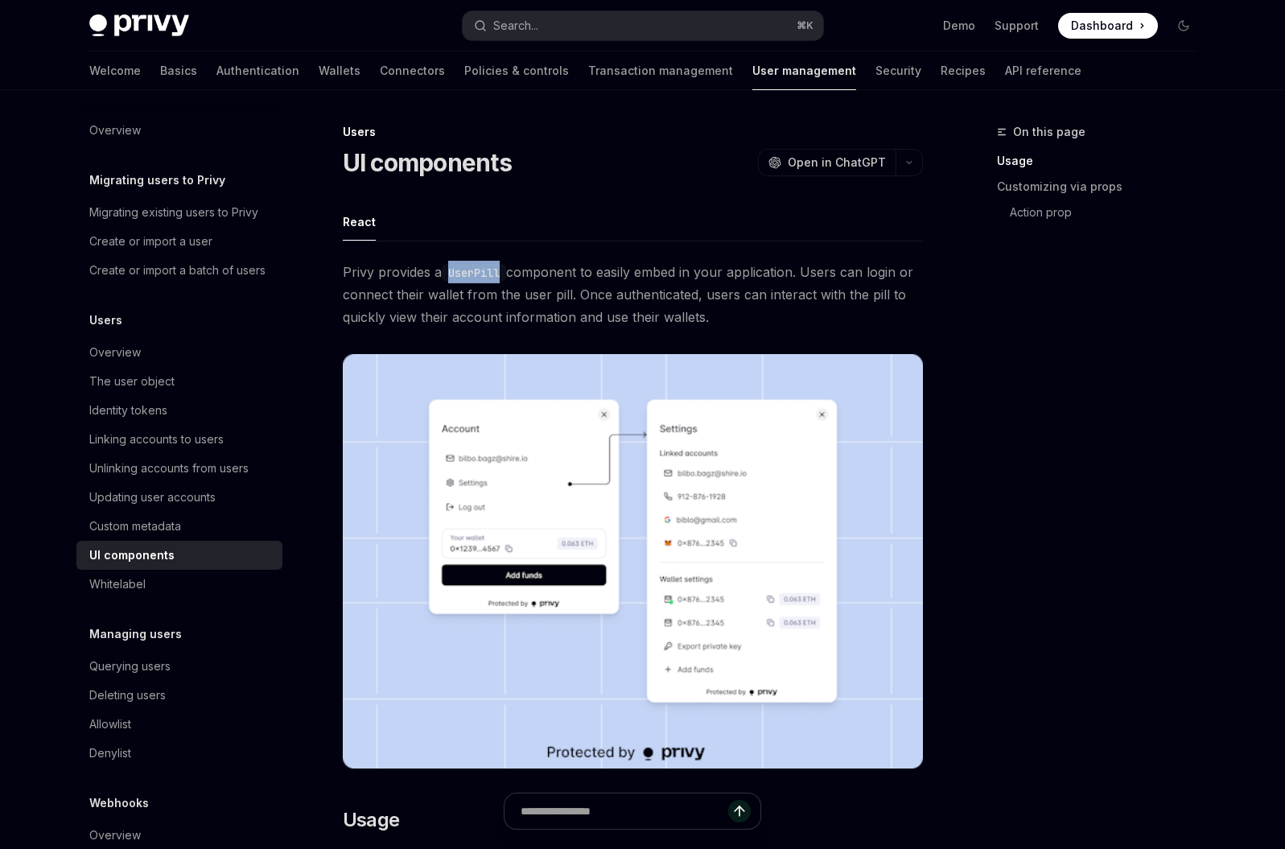
click at [477, 266] on code "UserPill" at bounding box center [474, 273] width 64 height 18
click at [724, 292] on span "Privy provides a UserPill component to easily embed in your application. Users …" at bounding box center [633, 295] width 580 height 68
drag, startPoint x: 604, startPoint y: 271, endPoint x: 798, endPoint y: 274, distance: 194.0
click at [798, 274] on span "Privy provides a UserPill component to easily embed in your application. Users …" at bounding box center [633, 295] width 580 height 68
click at [662, 287] on span "Privy provides a UserPill component to easily embed in your application. Users …" at bounding box center [633, 295] width 580 height 68
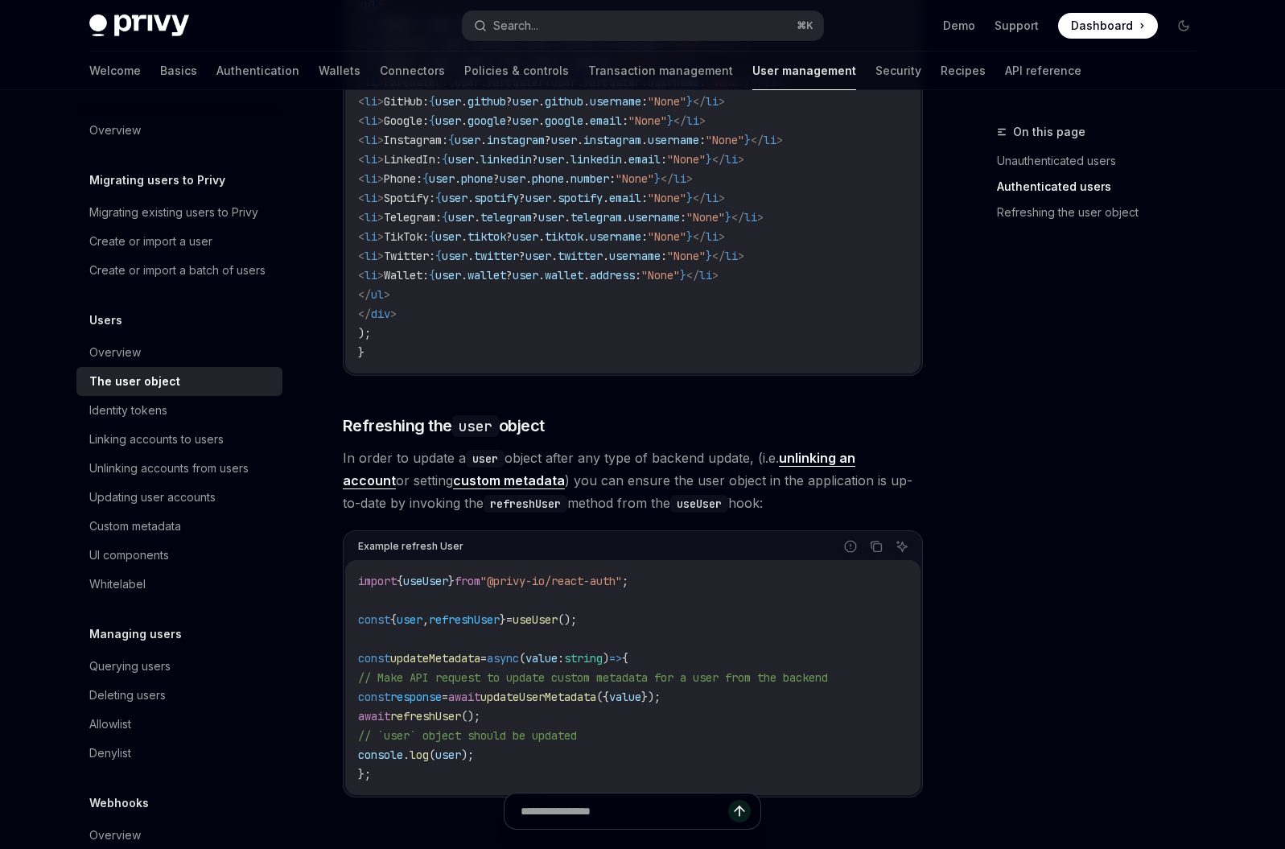
scroll to position [1661, 0]
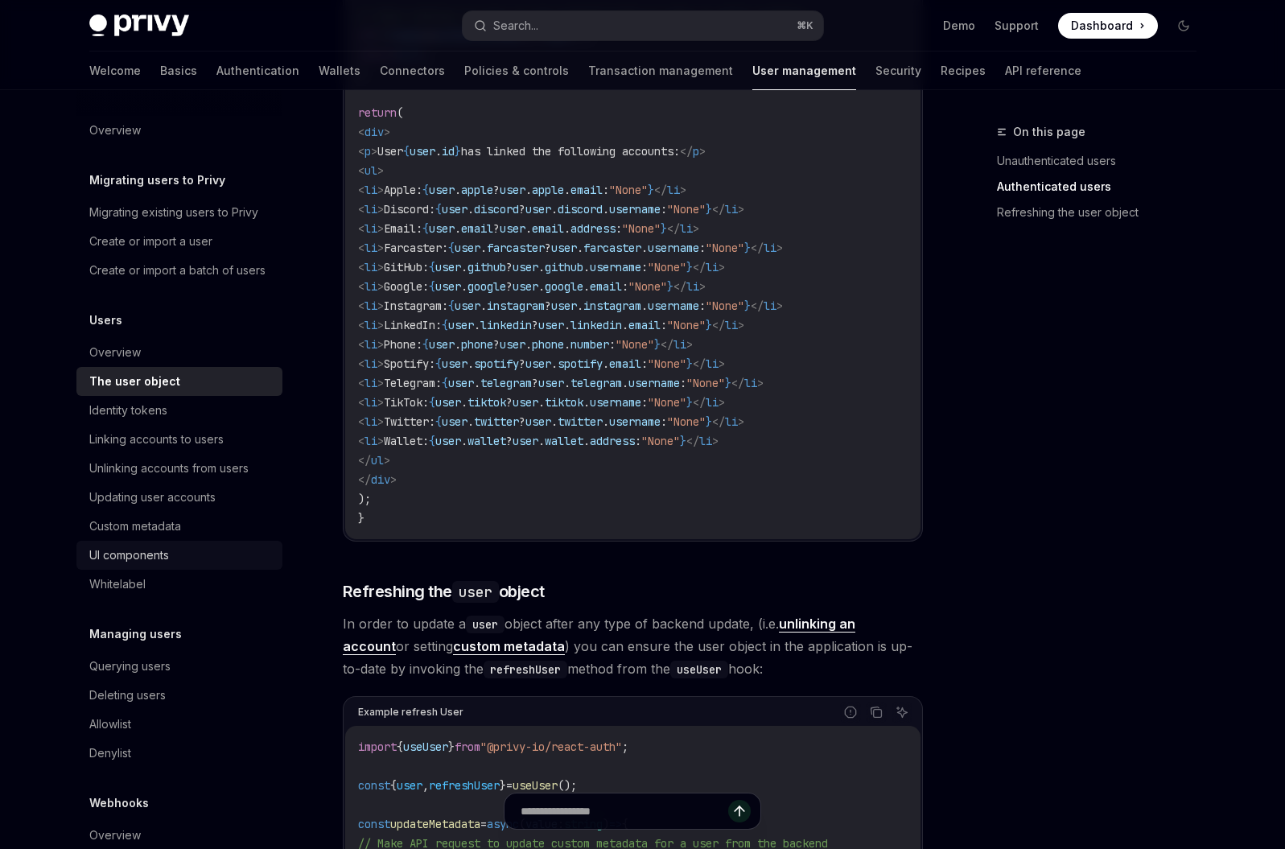
click at [206, 565] on div "UI components" at bounding box center [180, 555] width 183 height 19
type textarea "*"
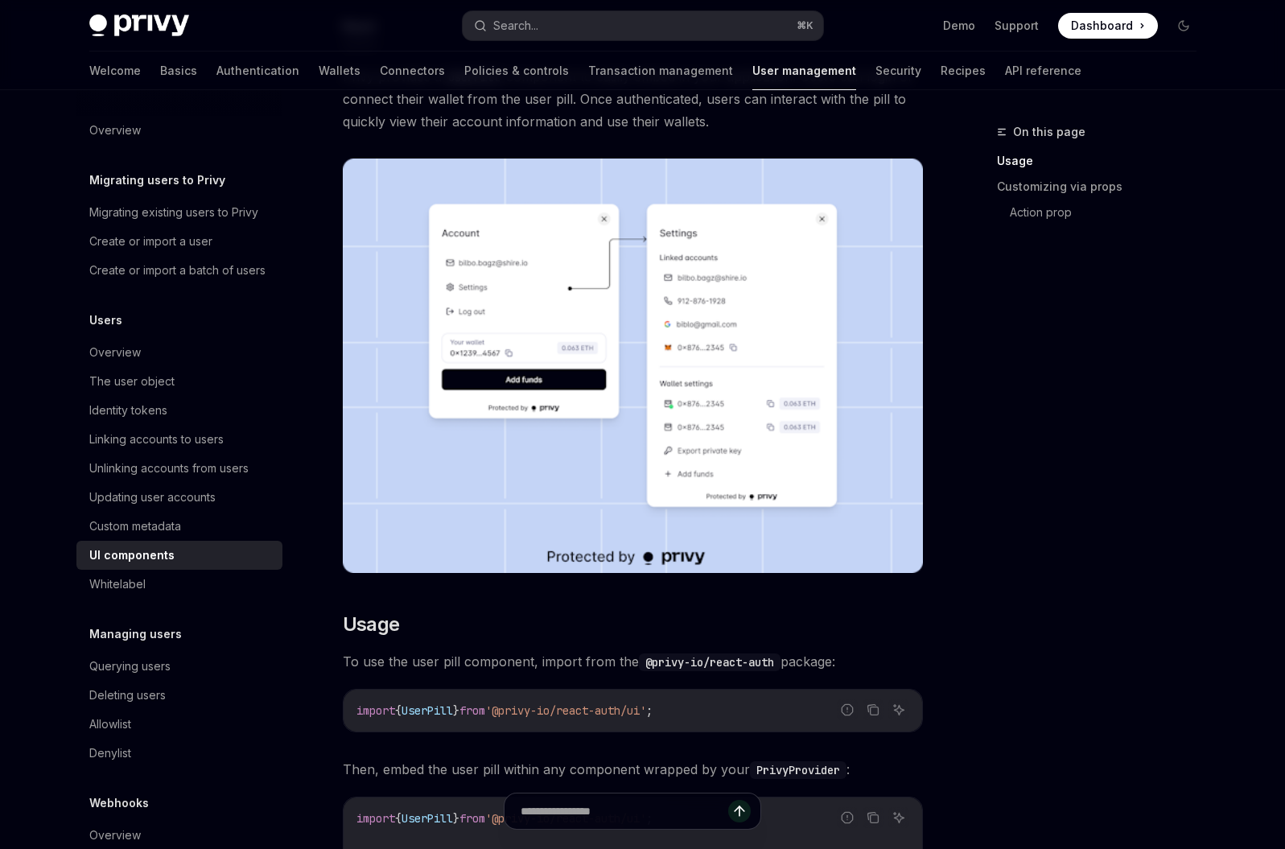
scroll to position [206, 0]
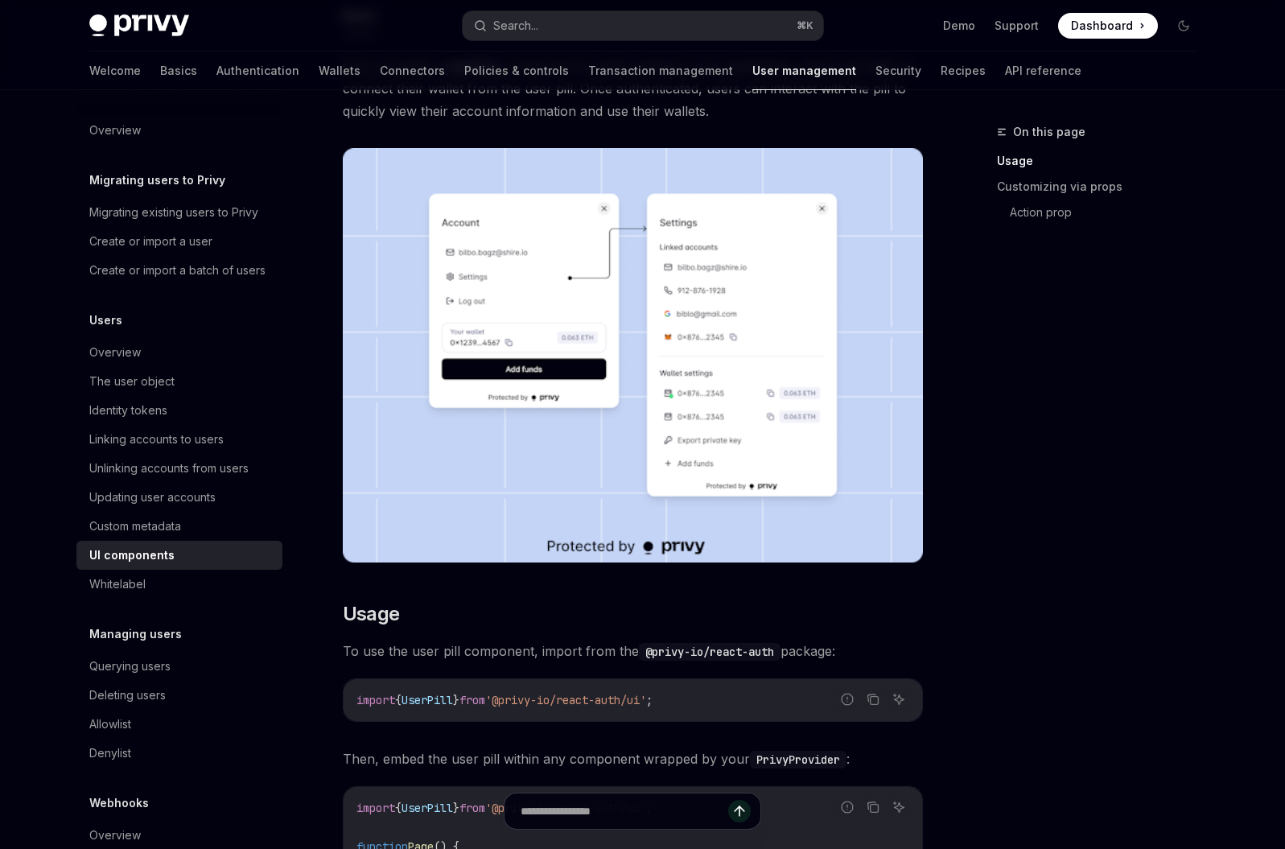
click at [449, 699] on span "UserPill" at bounding box center [428, 700] width 52 height 14
copy span "UserPill"
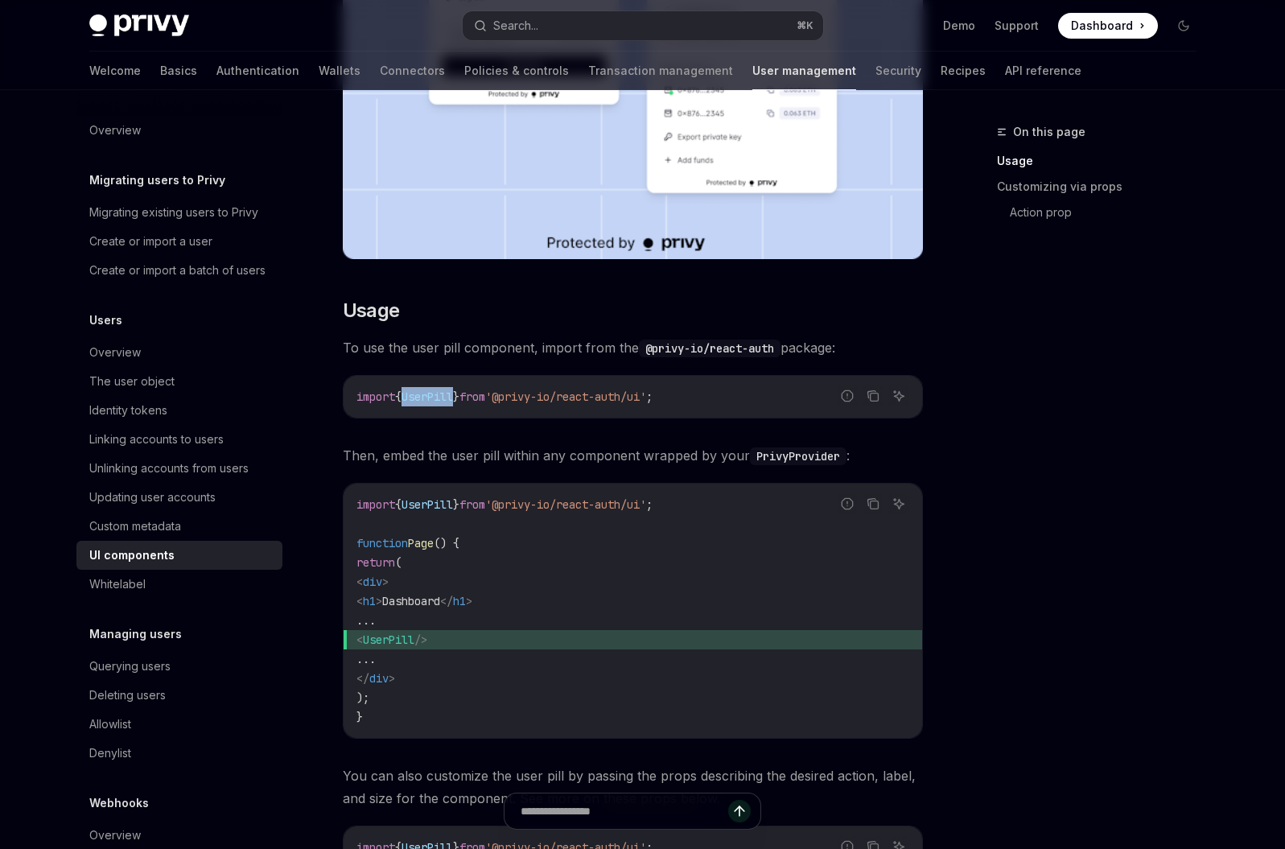
scroll to position [520, 0]
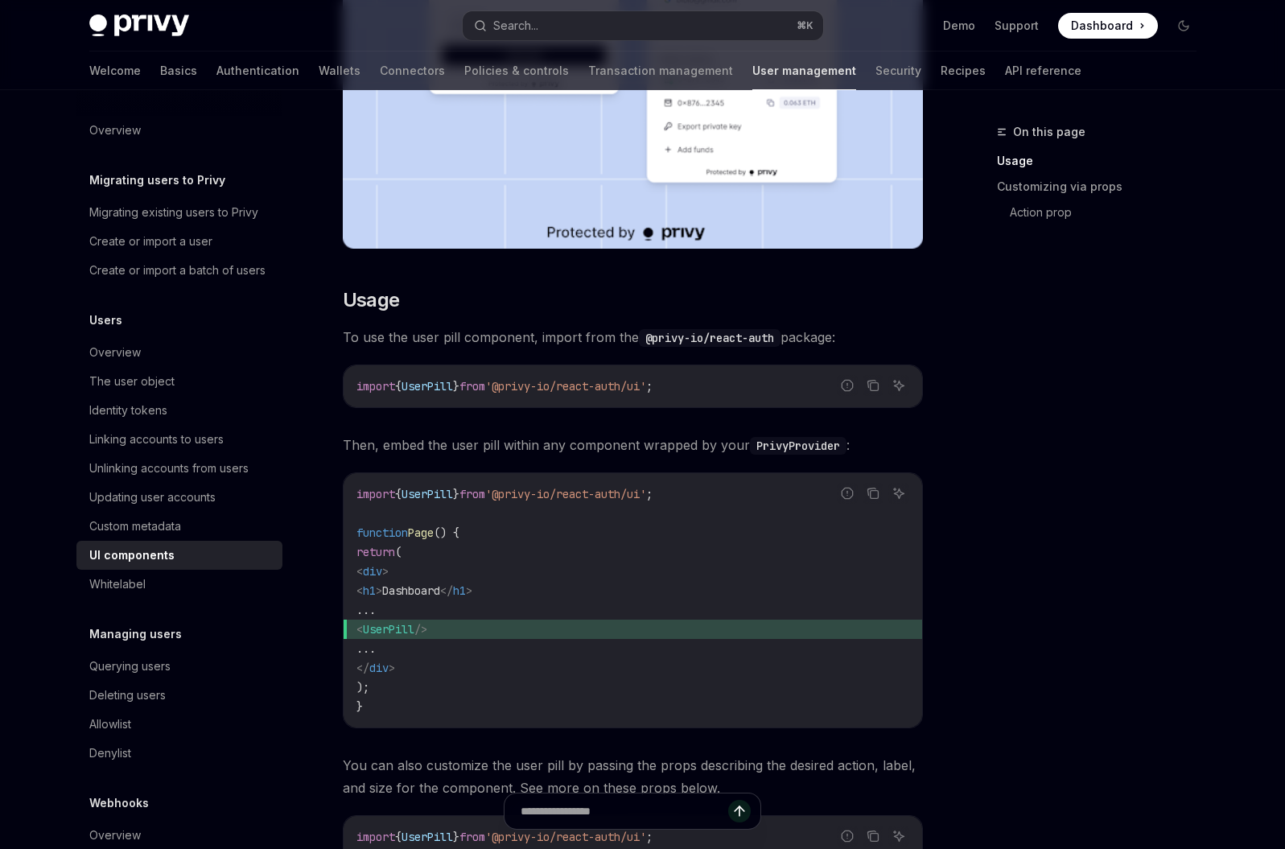
click at [414, 632] on span "UserPill" at bounding box center [389, 629] width 52 height 14
drag, startPoint x: 397, startPoint y: 632, endPoint x: 510, endPoint y: 627, distance: 113.6
click at [510, 627] on span "< UserPill />" at bounding box center [633, 629] width 553 height 19
copy span "< UserPill />"
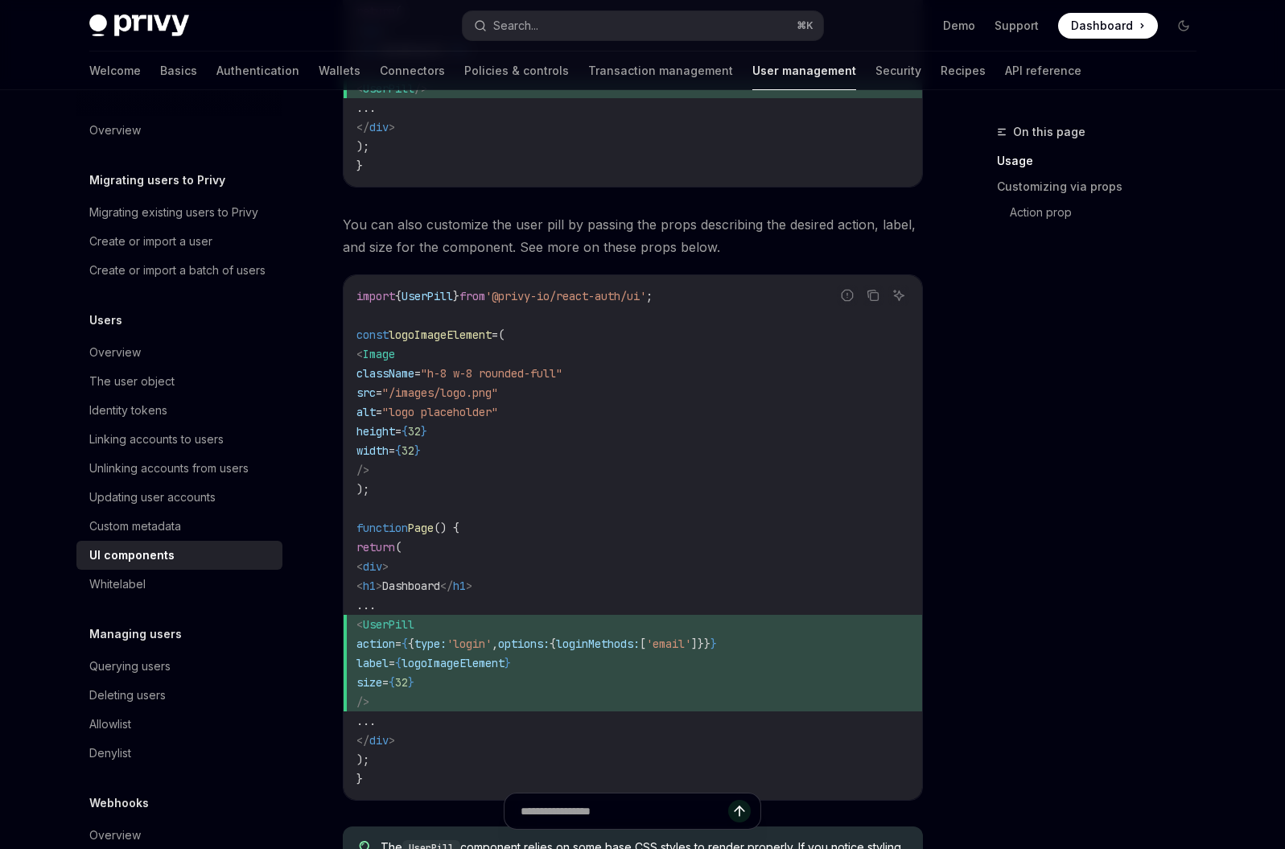
scroll to position [1157, 0]
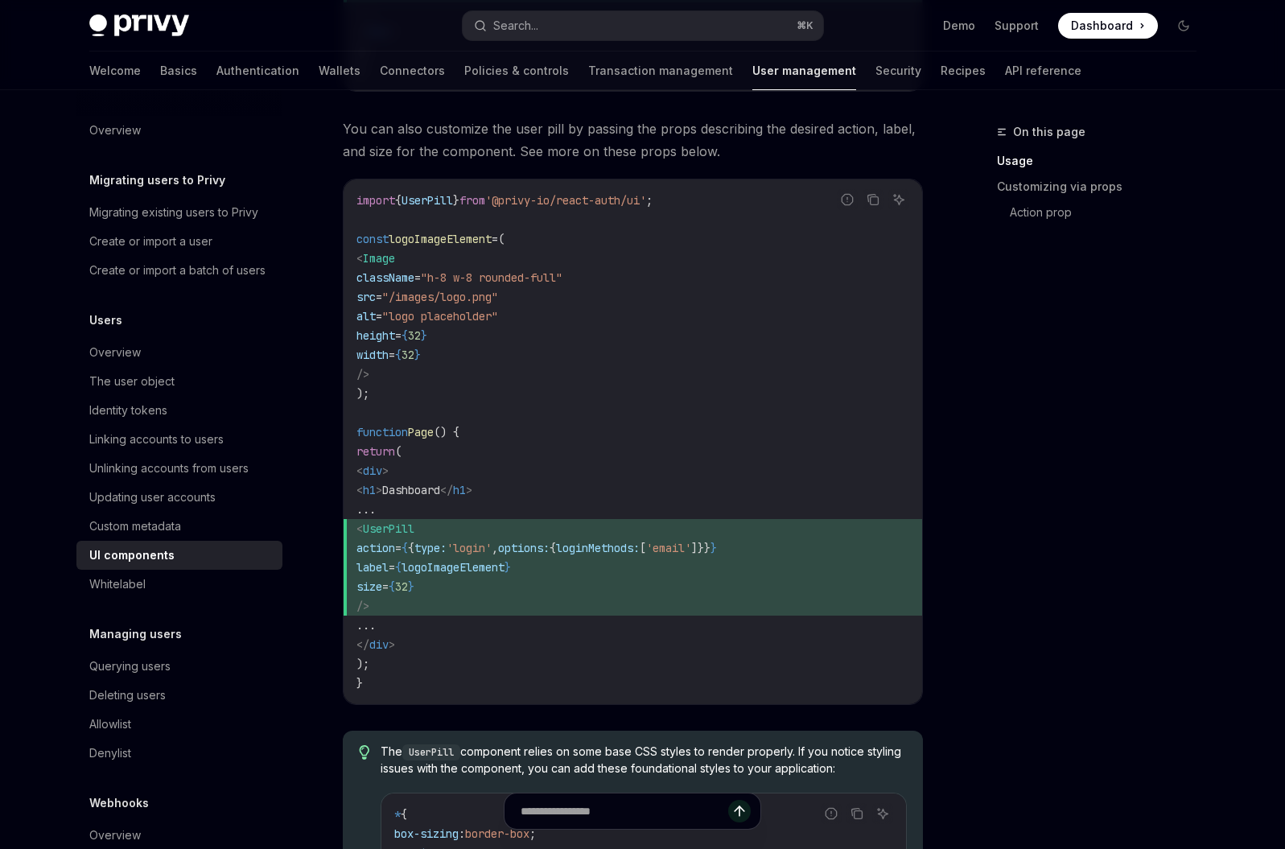
click at [463, 560] on span "logoImageElement" at bounding box center [453, 567] width 103 height 14
drag, startPoint x: 398, startPoint y: 530, endPoint x: 471, endPoint y: 597, distance: 99.1
click at [471, 597] on code "import { UserPill } from '@privy-io/react-auth/ui' ; const logoImageElement = (…" at bounding box center [633, 442] width 553 height 502
copy code "< UserPill action = { { type: 'login' , options: { loginMethods: [ 'email' ]}} …"
